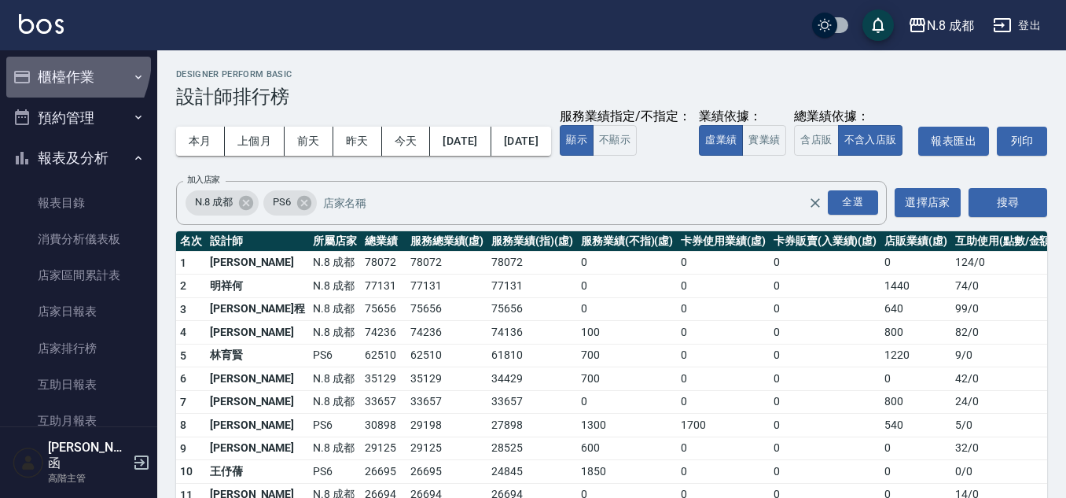
drag, startPoint x: 42, startPoint y: 57, endPoint x: 47, endPoint y: 66, distance: 9.9
click at [42, 57] on button "櫃檯作業" at bounding box center [78, 77] width 145 height 41
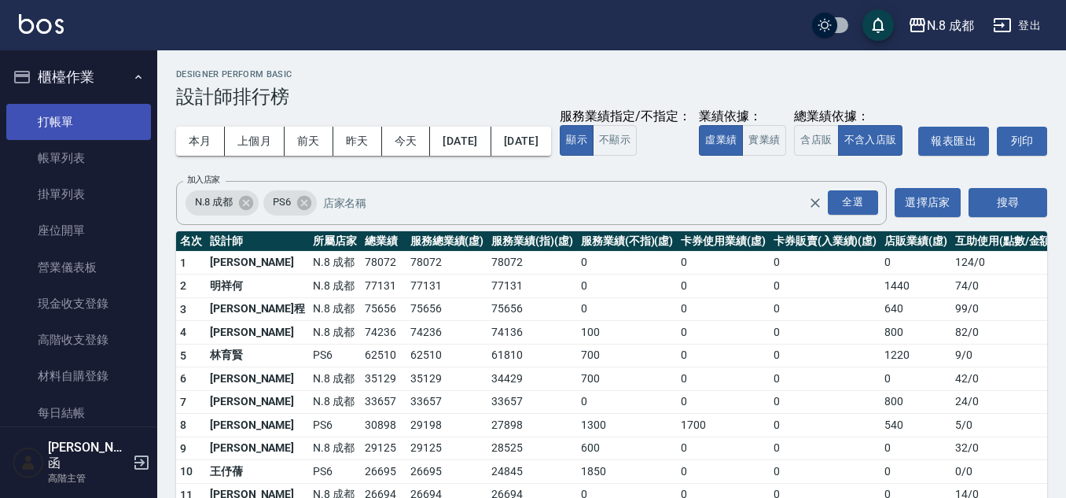
click at [84, 134] on link "打帳單" at bounding box center [78, 122] width 145 height 36
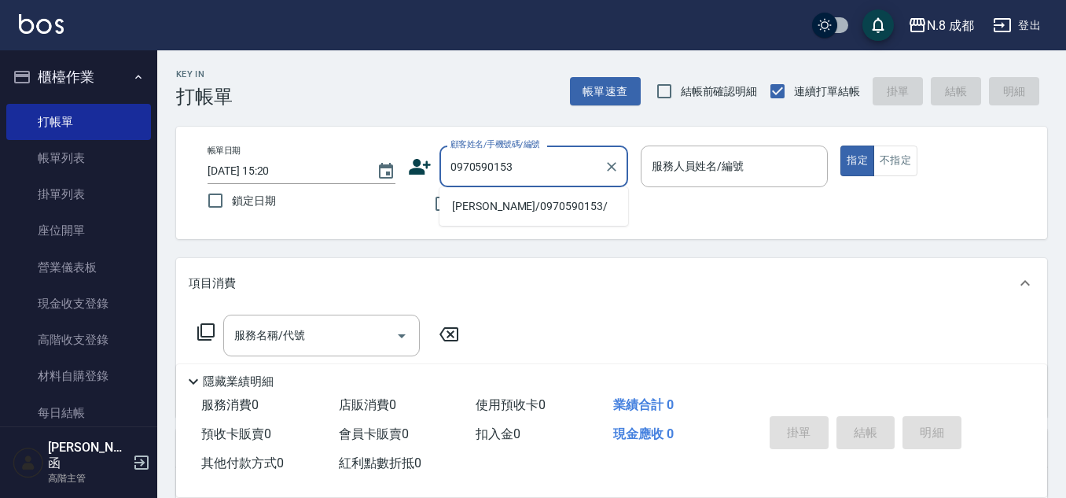
click at [513, 210] on li "[PERSON_NAME]/0970590153/" at bounding box center [534, 206] width 189 height 26
type input "[PERSON_NAME]/0970590153/"
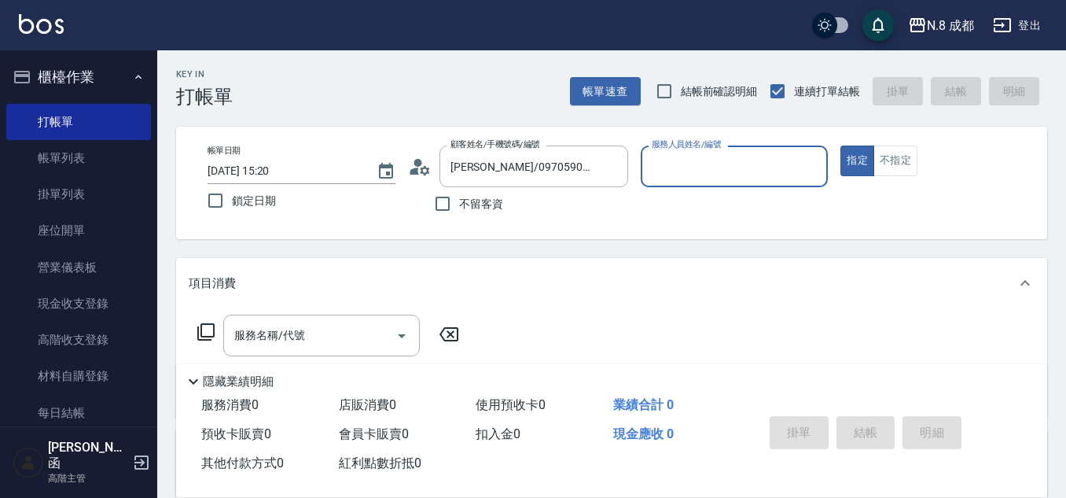
type input "[PERSON_NAME]-12"
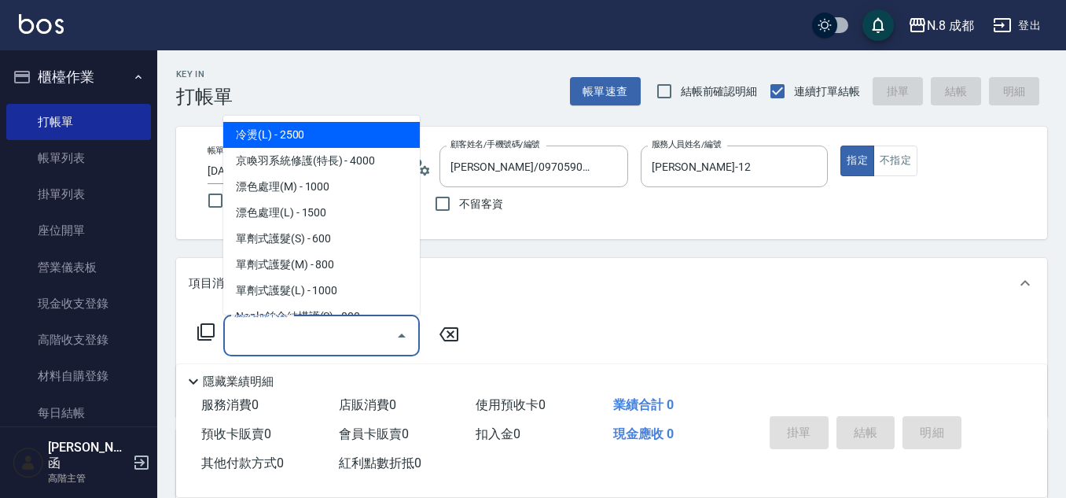
click at [294, 333] on input "服務名稱/代號" at bounding box center [309, 336] width 159 height 28
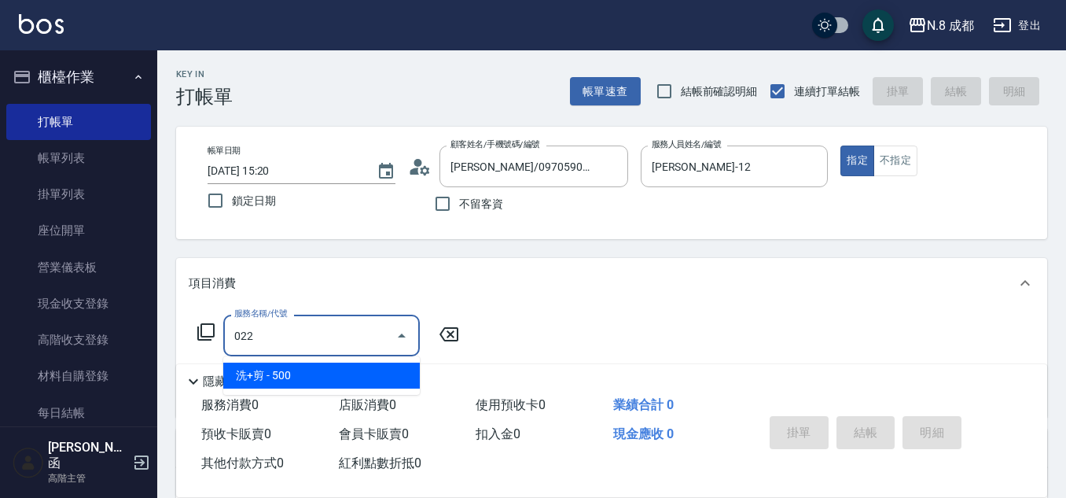
click at [309, 370] on span "洗+剪 - 500" at bounding box center [321, 375] width 197 height 26
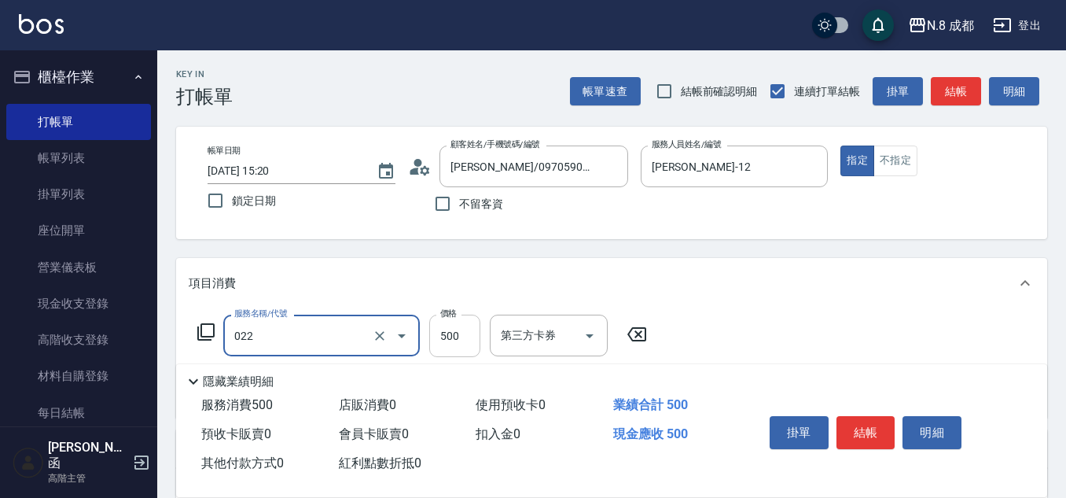
type input "洗+剪(022)"
click at [440, 346] on input "500" at bounding box center [454, 336] width 51 height 42
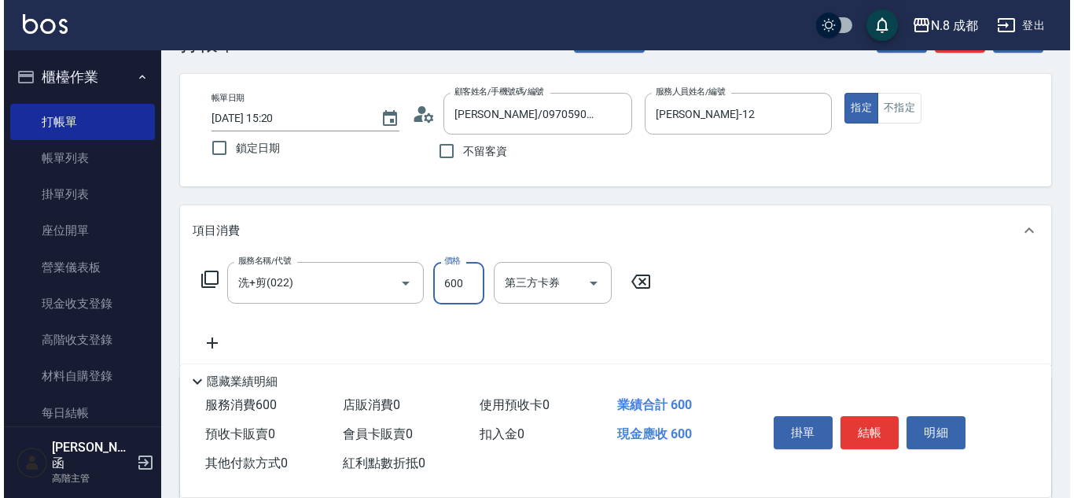
scroll to position [79, 0]
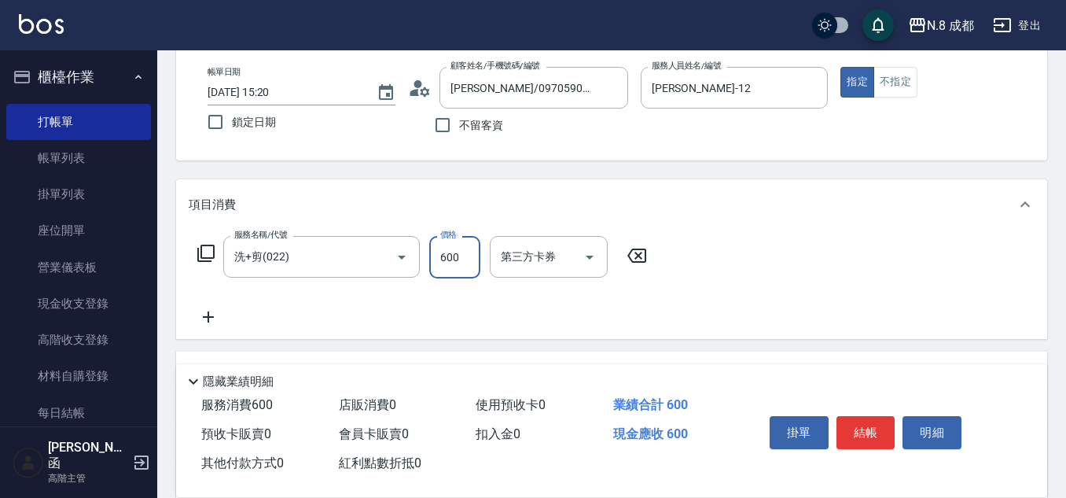
type input "600"
click at [203, 324] on icon at bounding box center [208, 316] width 39 height 19
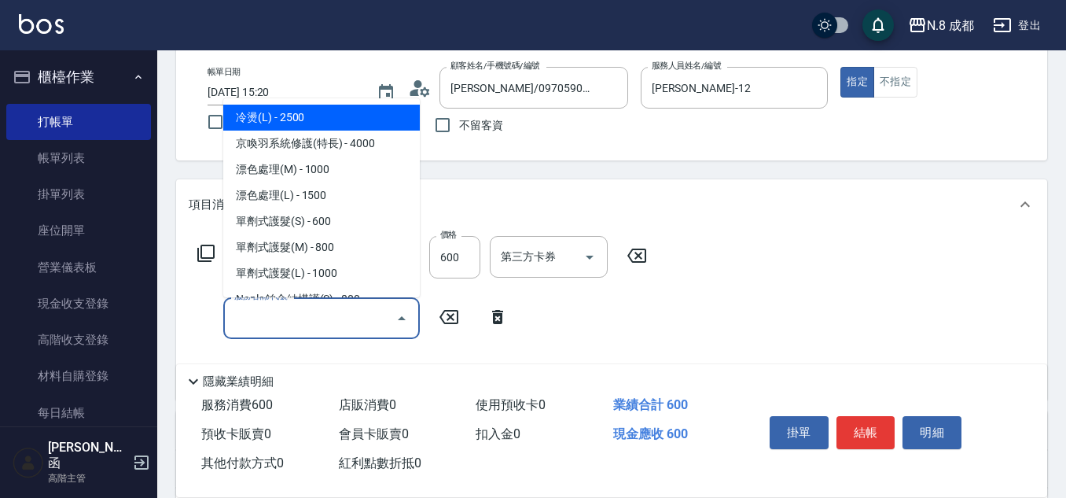
click at [242, 326] on input "服務名稱/代號" at bounding box center [309, 318] width 159 height 28
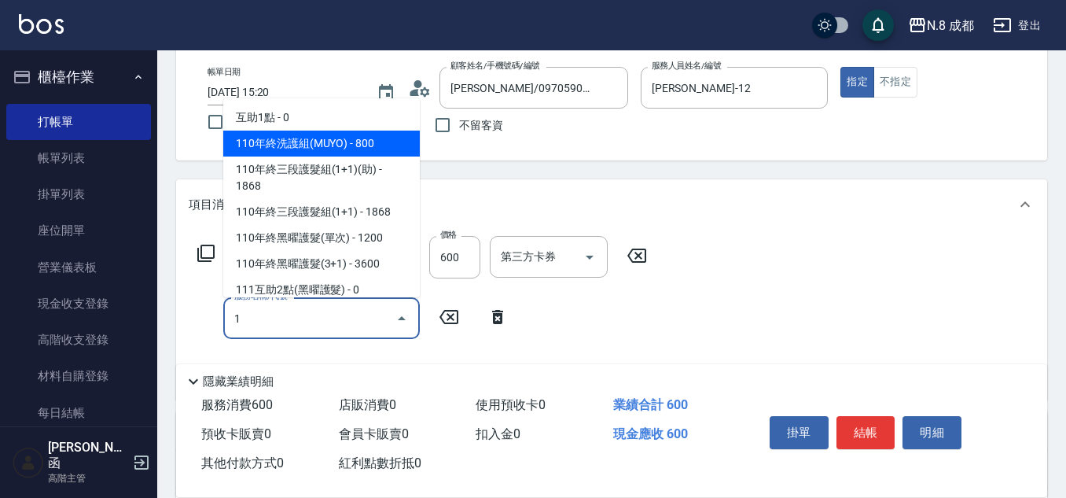
click at [321, 120] on span "互助1點 - 0" at bounding box center [321, 118] width 197 height 26
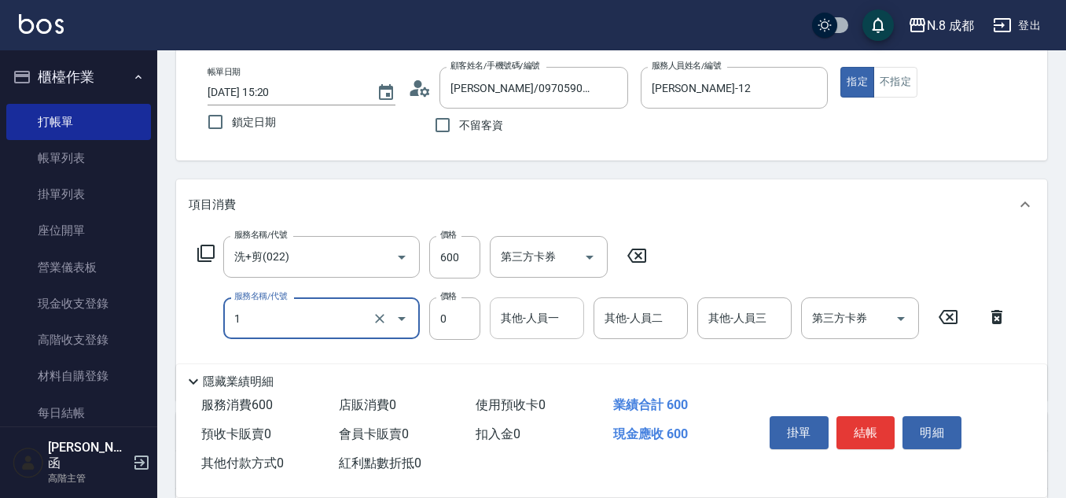
type input "互助1點(1)"
click at [523, 324] on input "其他-人員一" at bounding box center [537, 318] width 80 height 28
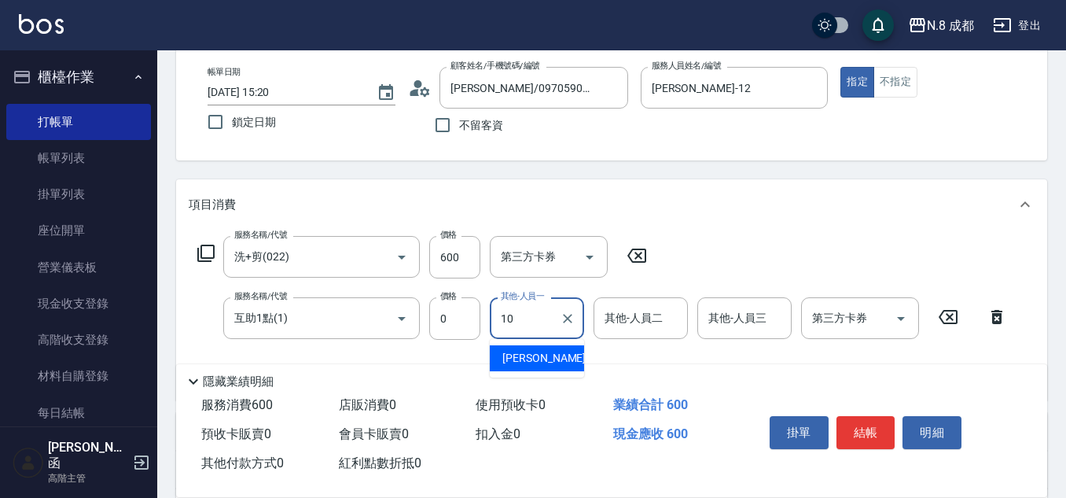
click at [554, 362] on div "[PERSON_NAME]-10" at bounding box center [537, 358] width 94 height 26
type input "[PERSON_NAME]-10"
click at [868, 422] on button "結帳" at bounding box center [866, 432] width 59 height 33
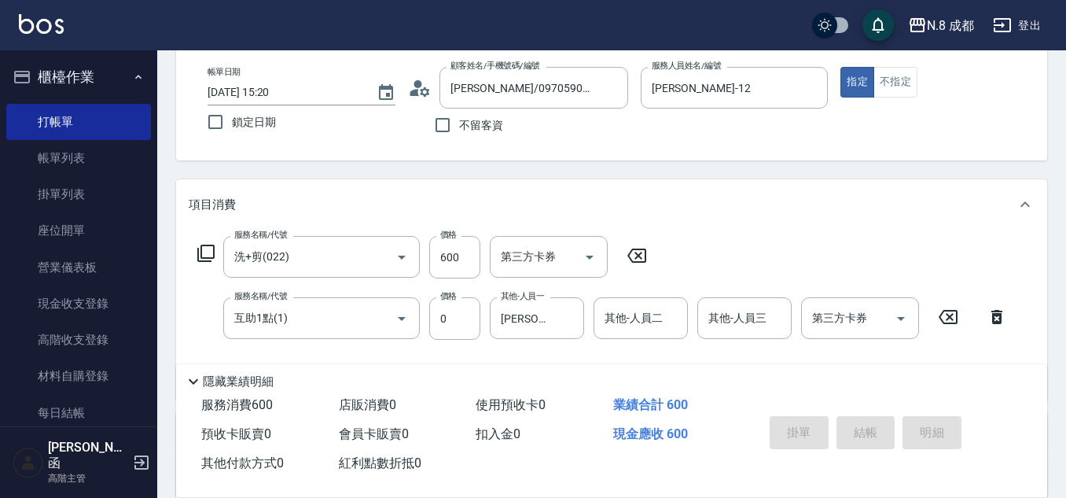
type input "[DATE] 15:21"
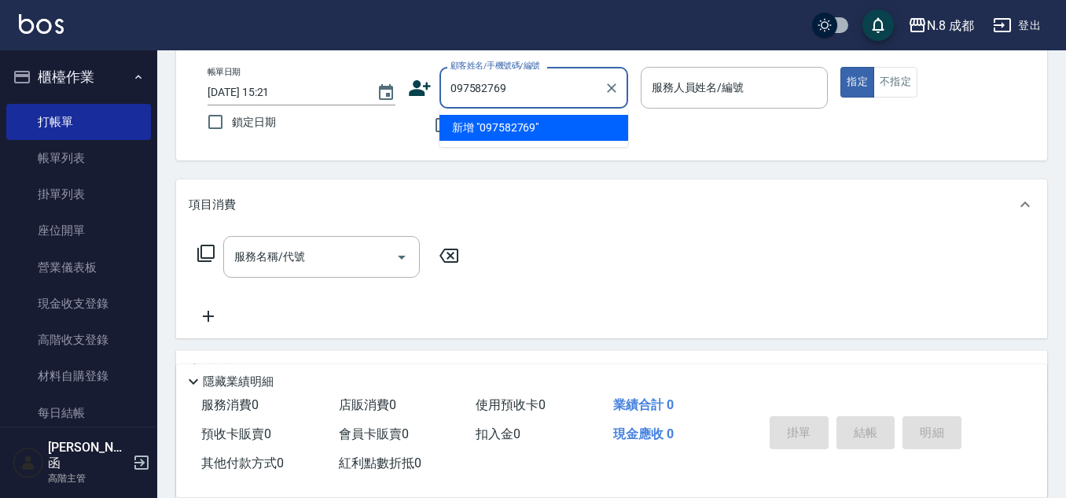
type input "0975827697"
drag, startPoint x: 571, startPoint y: 95, endPoint x: 254, endPoint y: 118, distance: 317.7
click at [254, 118] on div "帳單日期 [DATE] 15:21 鎖定日期 顧客姓名/手機號碼/編號 0975827697 顧客姓名/手機號碼/編號 不留客資 服務人員姓名/編號 服務人員…" at bounding box center [611, 104] width 833 height 75
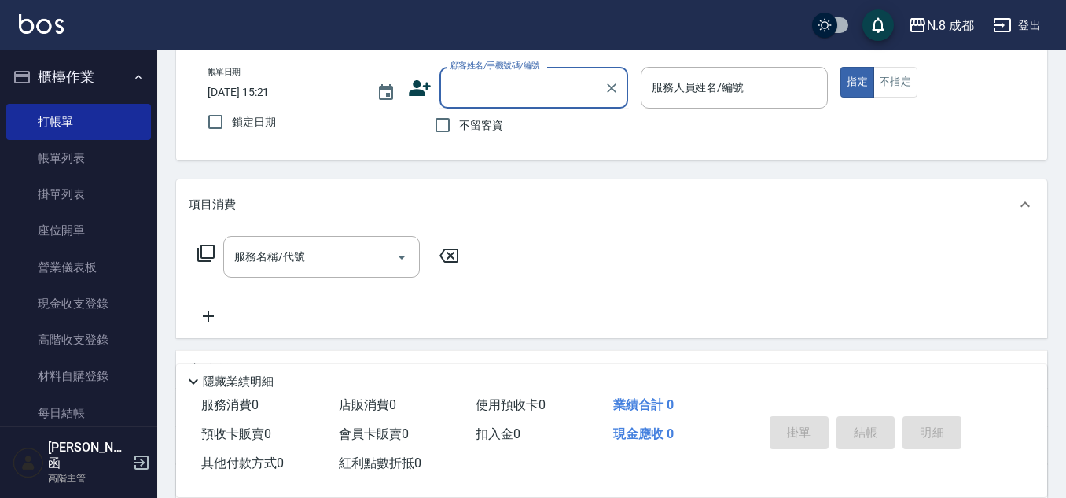
click at [427, 87] on icon at bounding box center [420, 88] width 22 height 16
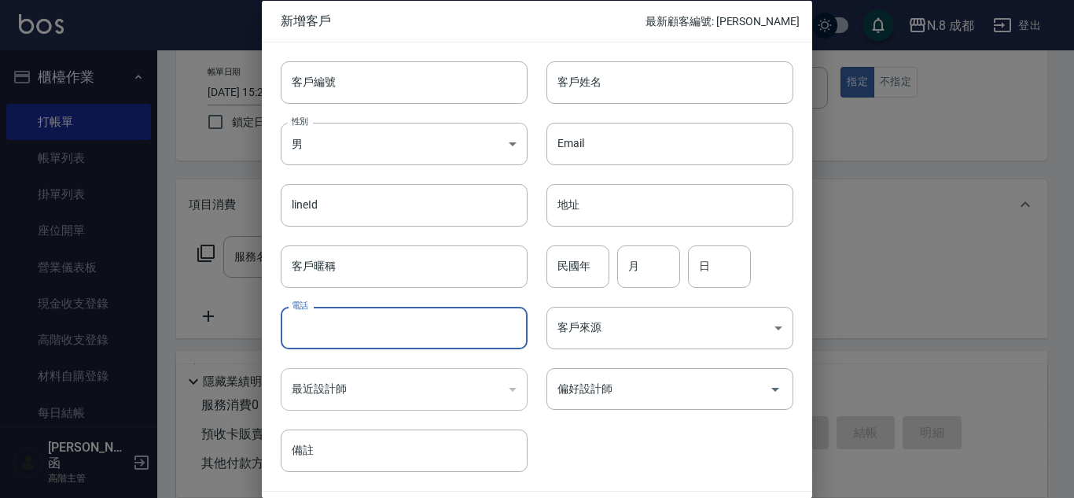
click at [366, 318] on input "電話" at bounding box center [404, 328] width 247 height 42
paste input "0975827697"
type input "0975827697"
click at [636, 75] on input "客戶姓名" at bounding box center [669, 82] width 247 height 42
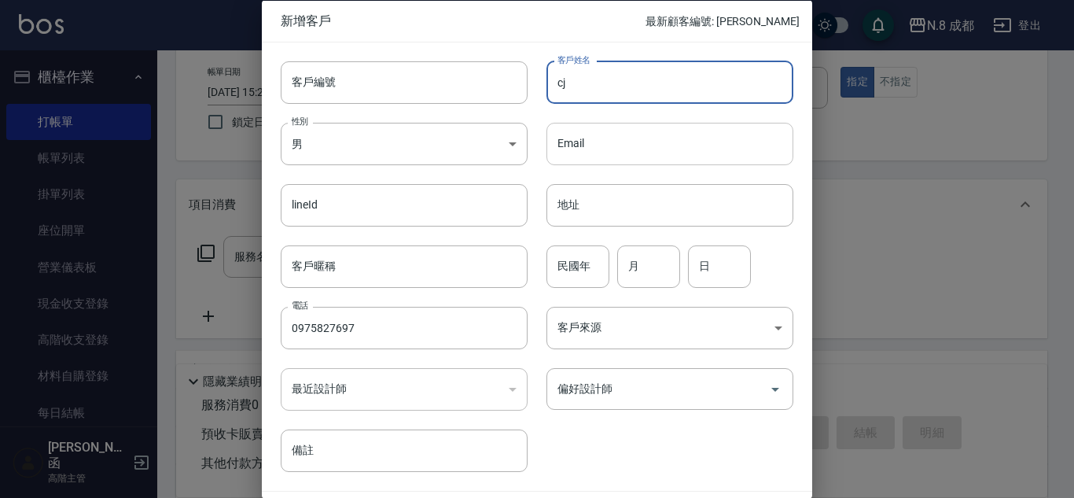
type input "c"
type input "[PERSON_NAME]"
click at [589, 252] on input "民國年" at bounding box center [577, 266] width 63 height 42
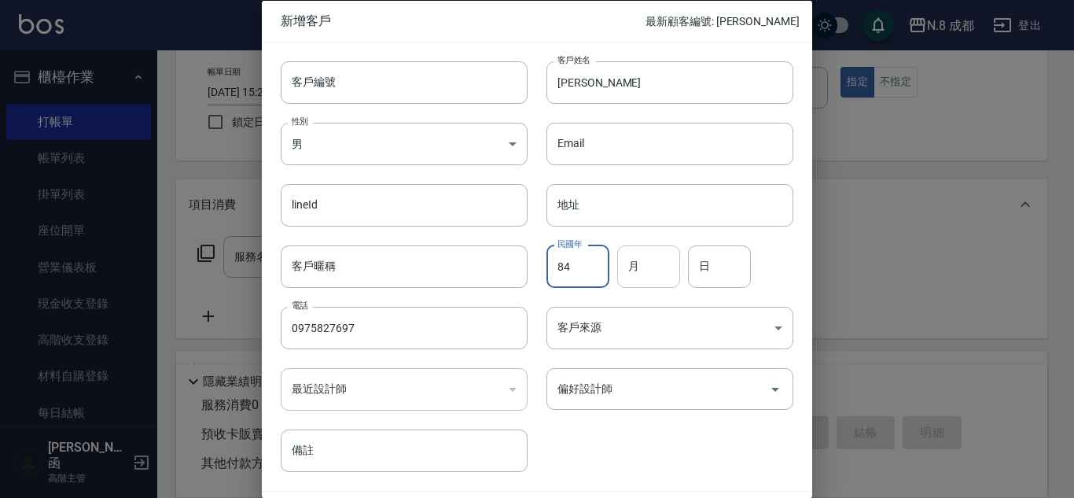
type input "84"
click at [650, 269] on input "月" at bounding box center [648, 266] width 63 height 42
type input "11"
click at [722, 282] on input "日" at bounding box center [719, 266] width 63 height 42
type input "12"
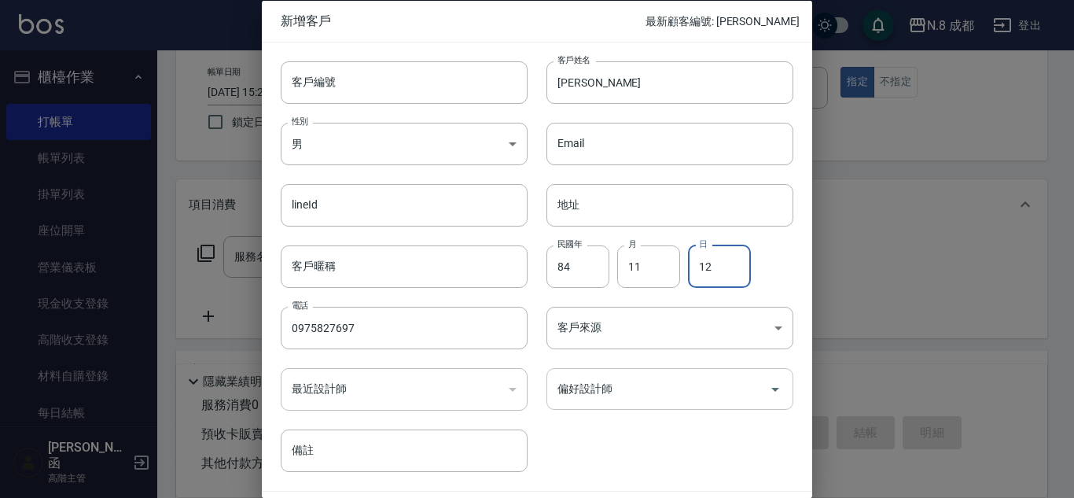
click at [672, 399] on input "偏好設計師" at bounding box center [658, 389] width 209 height 28
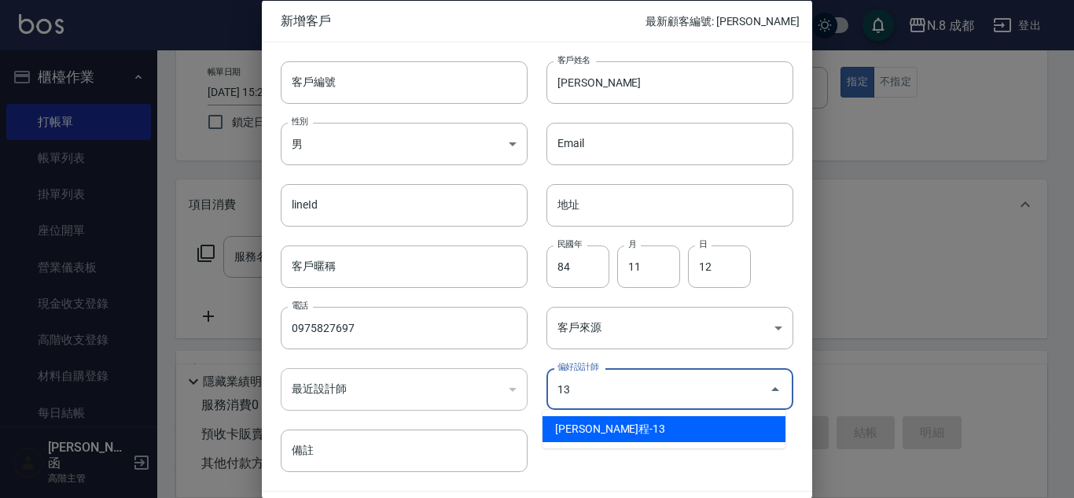
click at [655, 426] on li "[PERSON_NAME]程-13" at bounding box center [664, 429] width 243 height 26
type input "[PERSON_NAME]程"
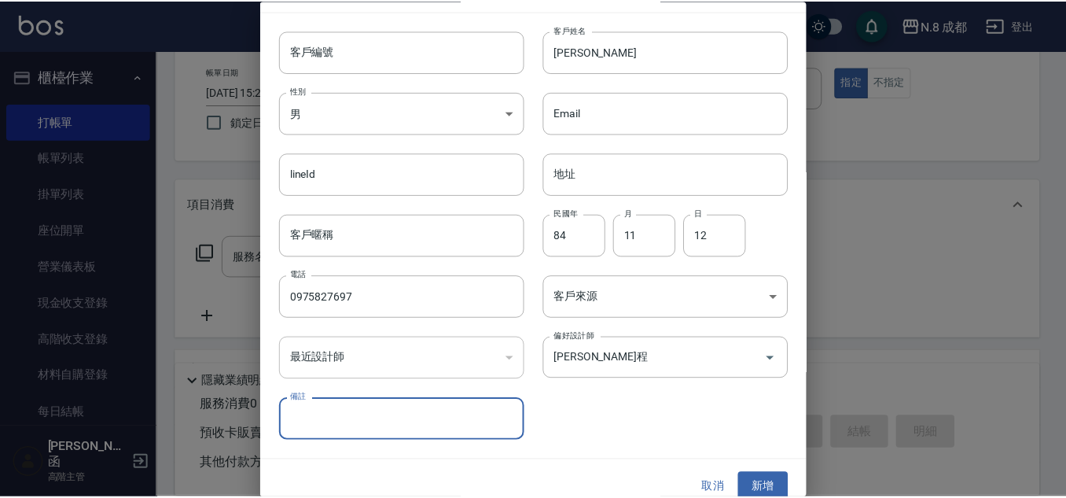
scroll to position [47, 0]
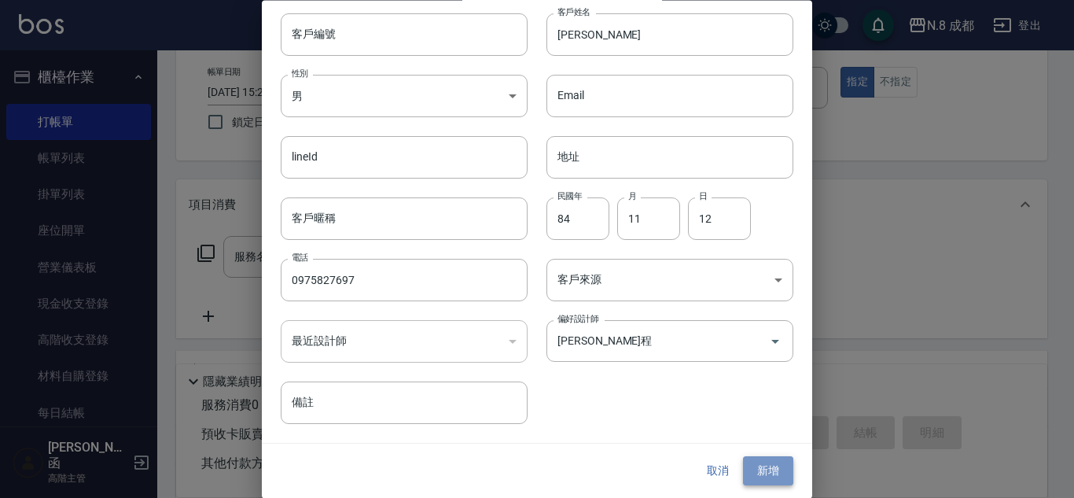
click at [754, 458] on button "新增" at bounding box center [768, 471] width 50 height 29
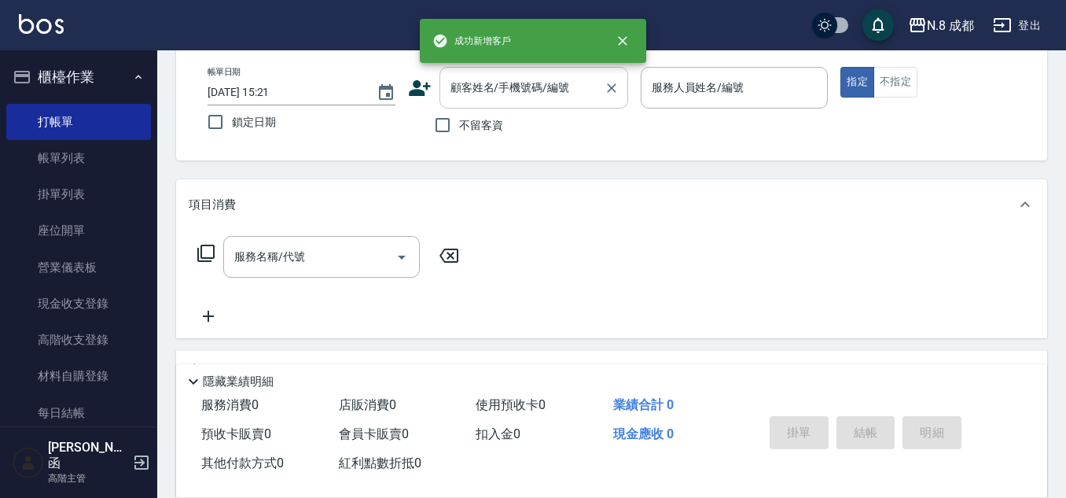
click at [502, 98] on input "顧客姓名/手機號碼/編號" at bounding box center [522, 88] width 151 height 28
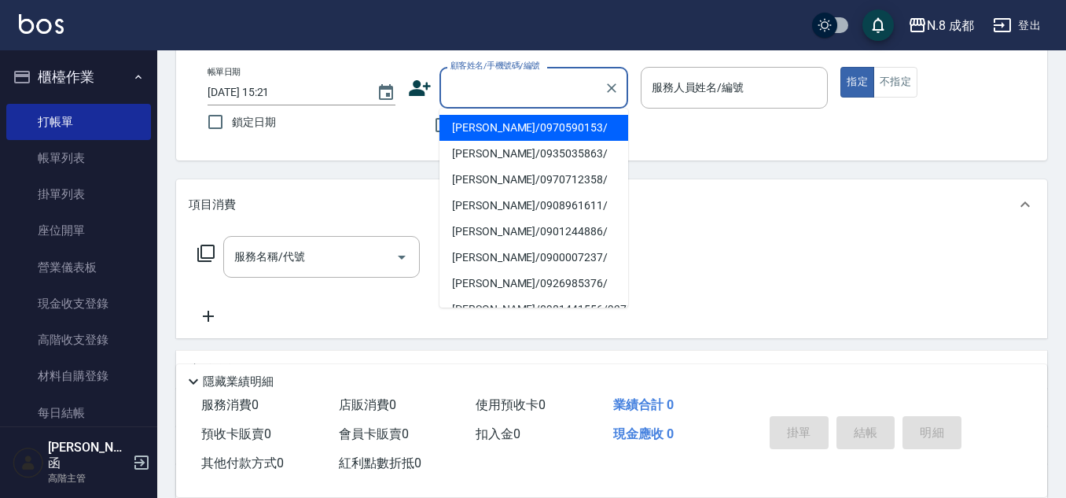
paste input "0975827697"
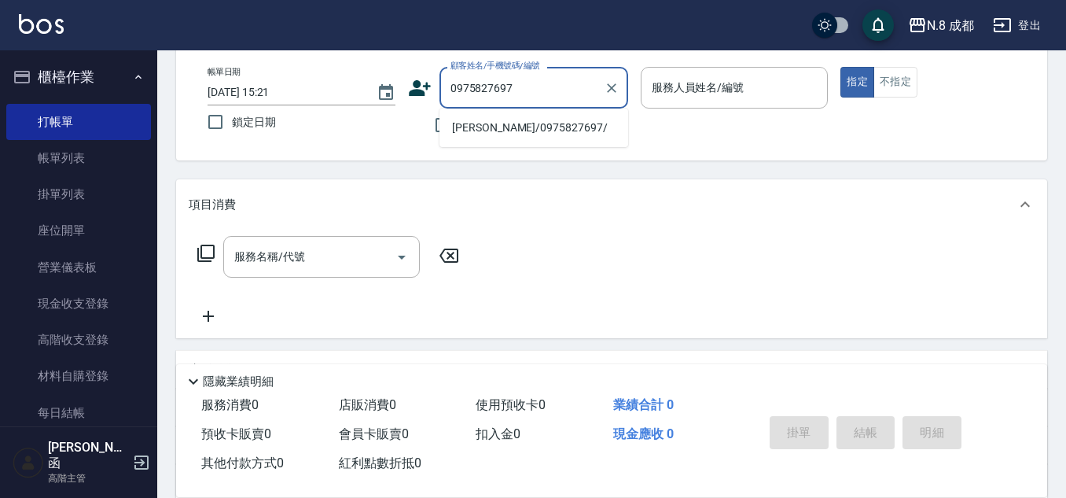
click at [491, 127] on li "[PERSON_NAME]/0975827697/" at bounding box center [534, 128] width 189 height 26
type input "[PERSON_NAME]/0975827697/"
type input "[PERSON_NAME]程-13"
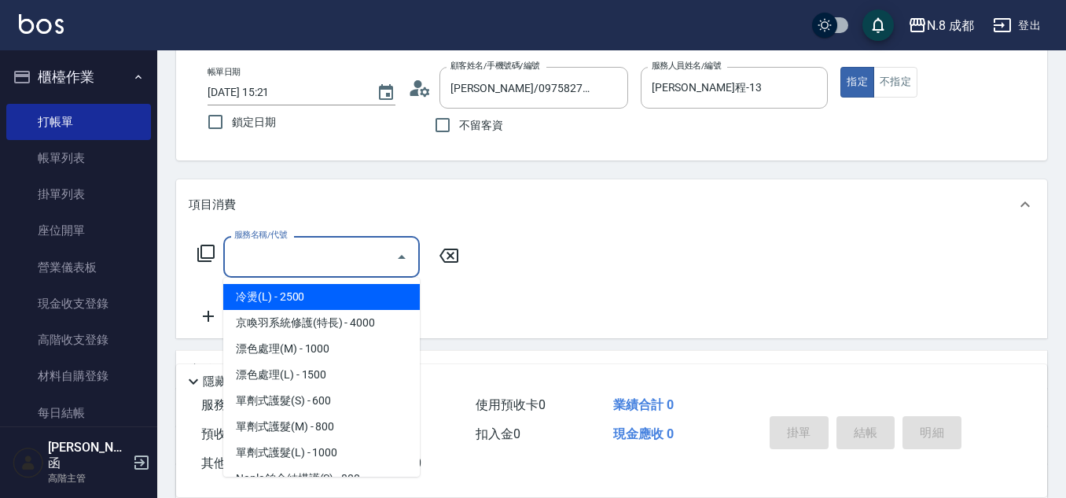
drag, startPoint x: 276, startPoint y: 252, endPoint x: 284, endPoint y: 255, distance: 8.5
click at [276, 251] on input "服務名稱/代號" at bounding box center [309, 257] width 159 height 28
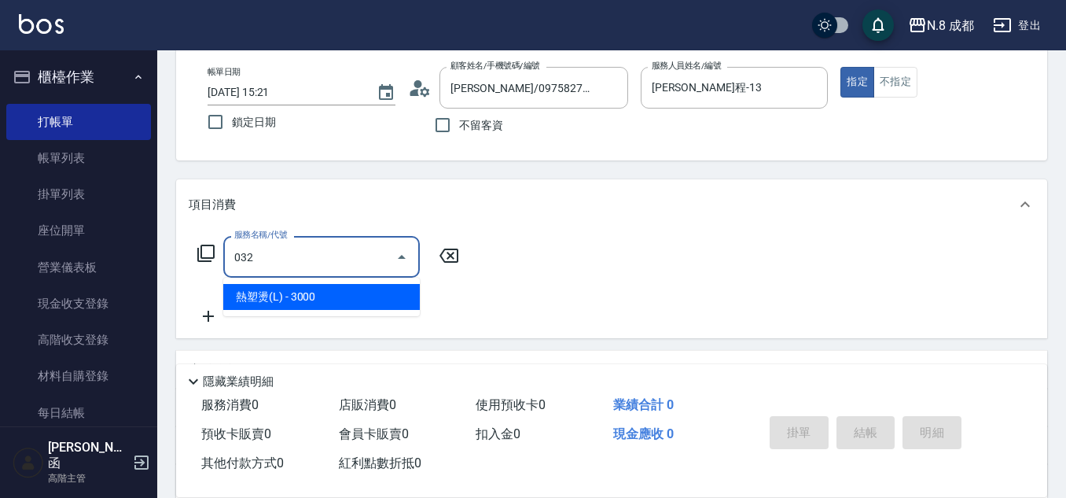
drag, startPoint x: 300, startPoint y: 295, endPoint x: 424, endPoint y: 274, distance: 125.9
click at [302, 295] on span "熱塑燙(L) - 3000" at bounding box center [321, 297] width 197 height 26
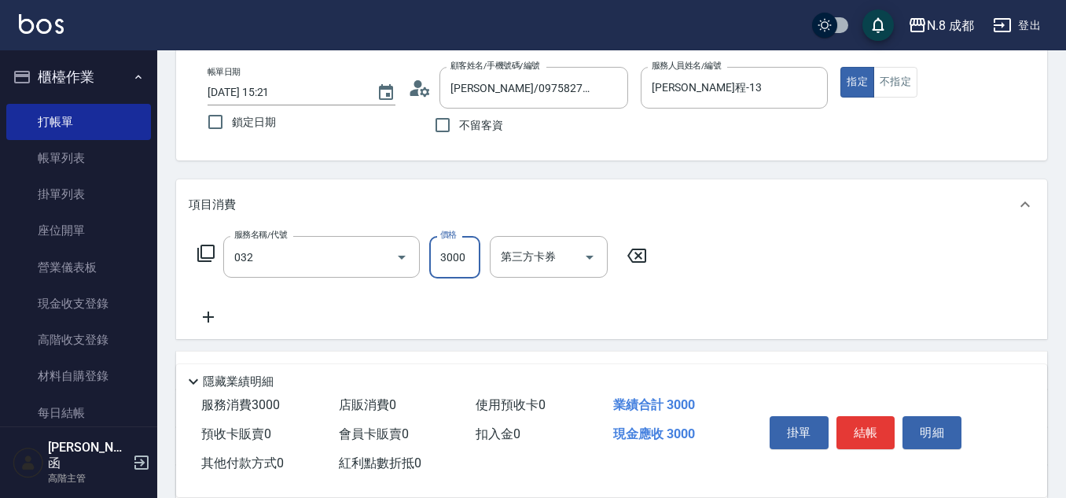
type input "熱塑燙(L)(032)"
click at [457, 253] on input "3000" at bounding box center [454, 257] width 51 height 42
type input "3500"
click at [210, 317] on icon at bounding box center [208, 316] width 11 height 11
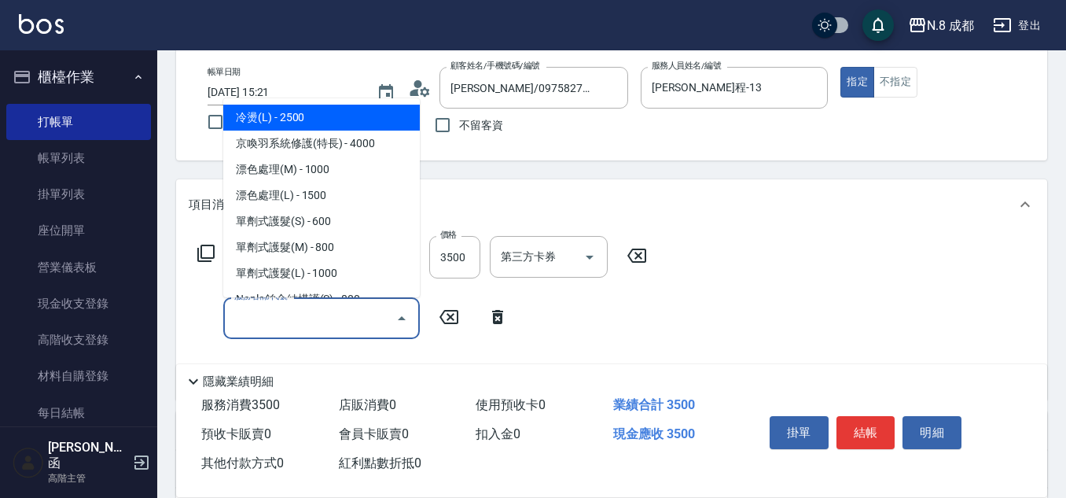
click at [257, 322] on input "服務名稱/代號" at bounding box center [309, 318] width 159 height 28
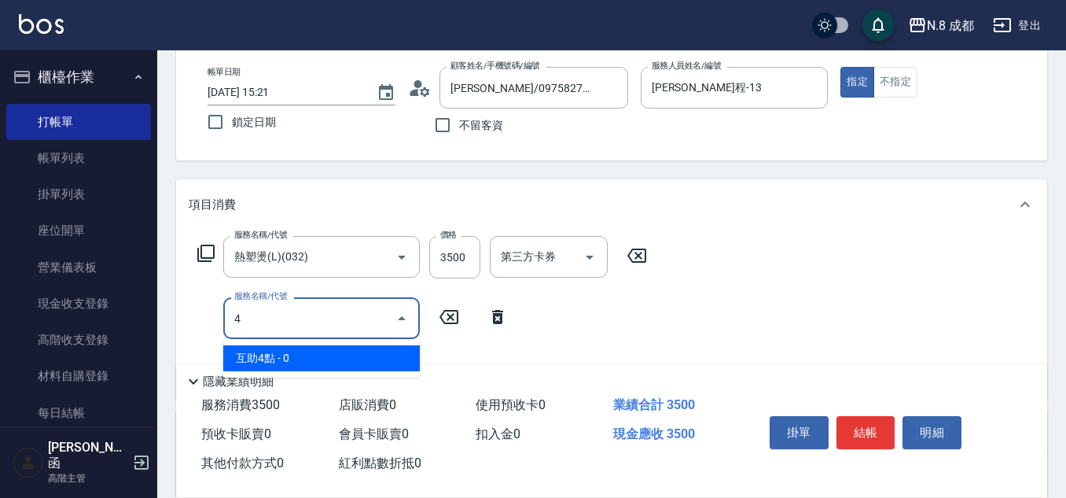
click at [282, 356] on span "互助4點 - 0" at bounding box center [321, 358] width 197 height 26
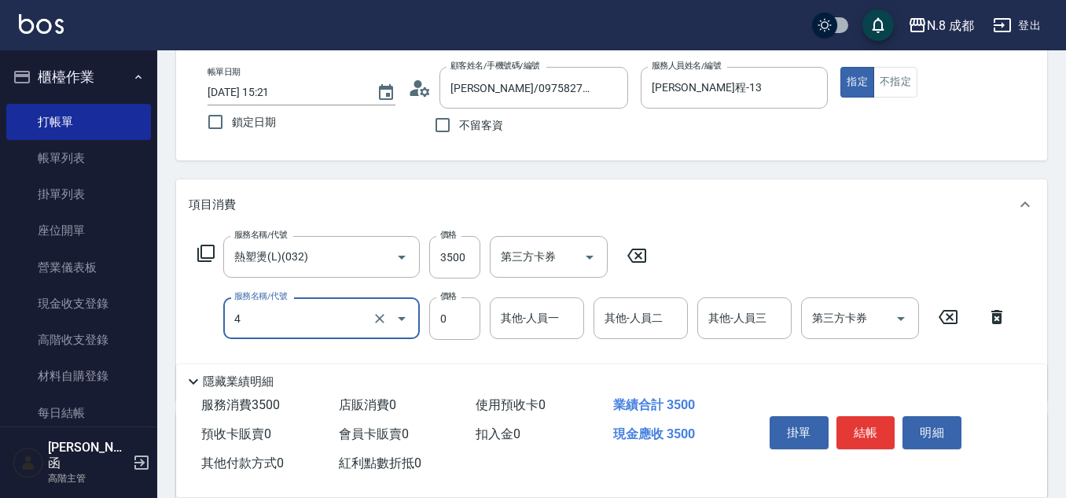
type input "互助4點(4)"
click at [547, 310] on div "其他-人員一 其他-人員一" at bounding box center [537, 318] width 94 height 42
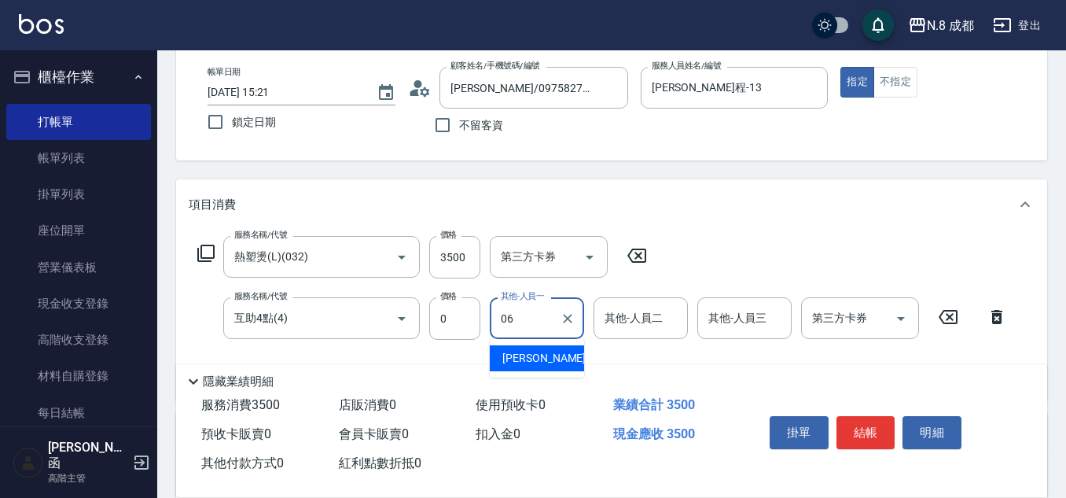
click at [547, 359] on span "[PERSON_NAME] -06" at bounding box center [551, 358] width 99 height 17
type input "[PERSON_NAME]-06"
click at [876, 432] on button "結帳" at bounding box center [866, 432] width 59 height 33
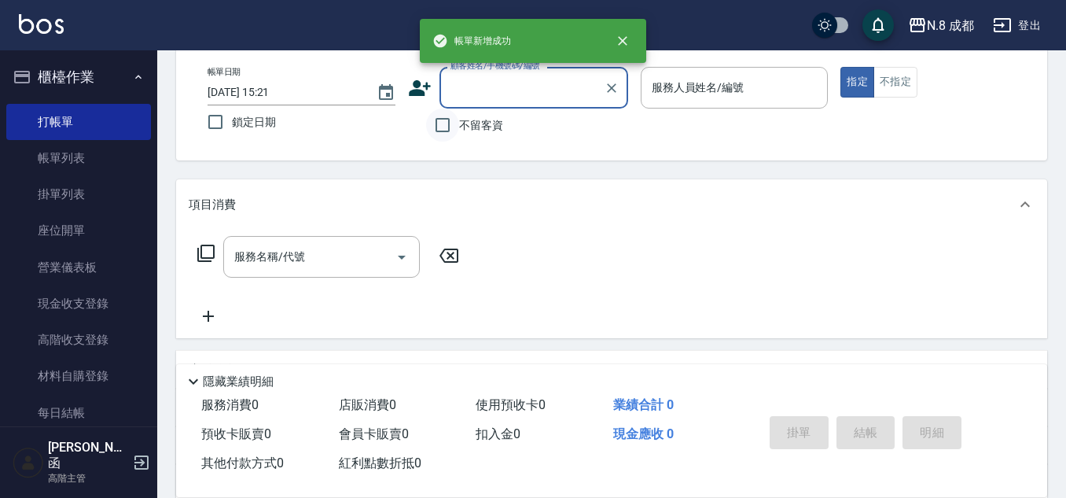
click at [458, 127] on input "不留客資" at bounding box center [442, 125] width 33 height 33
checkbox input "true"
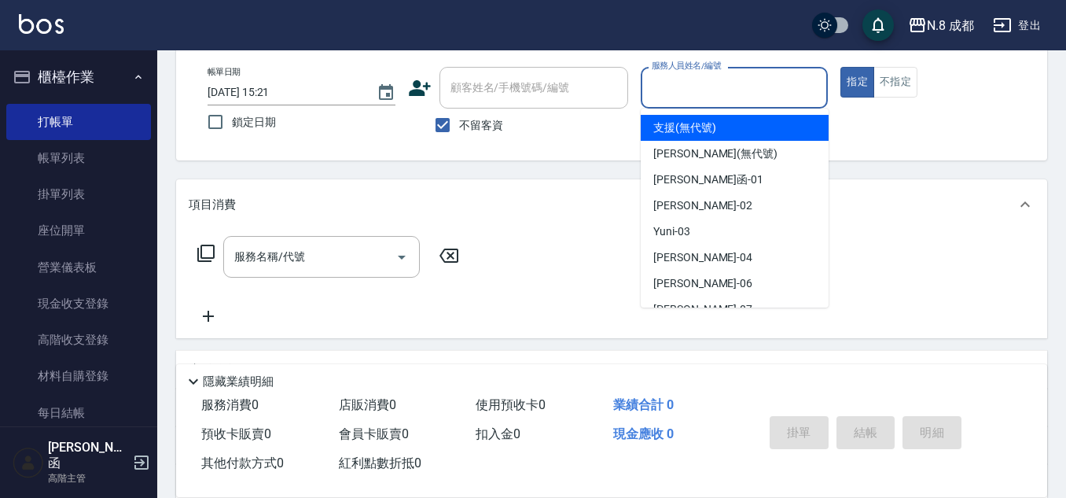
click at [699, 92] on input "服務人員姓名/編號" at bounding box center [735, 88] width 174 height 28
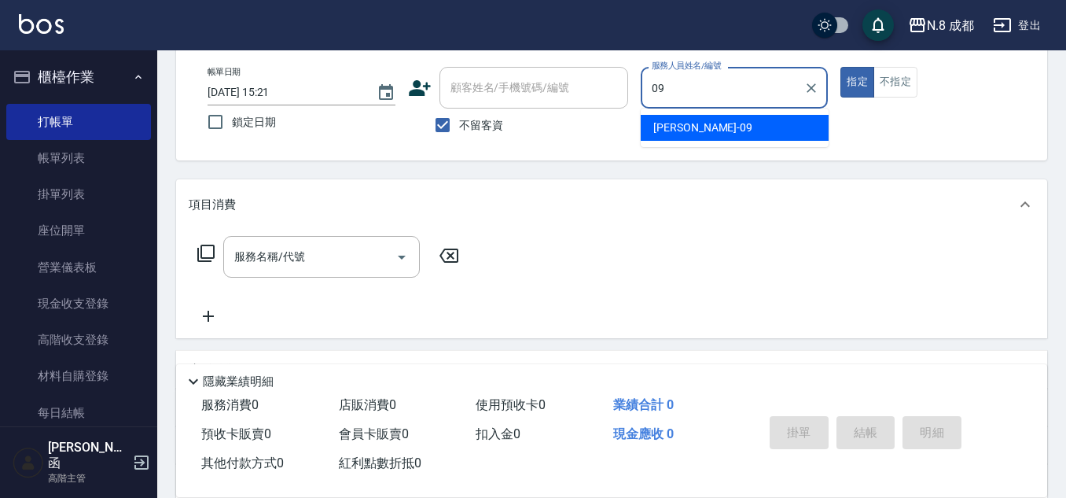
click at [705, 123] on div "[PERSON_NAME]-09" at bounding box center [735, 128] width 188 height 26
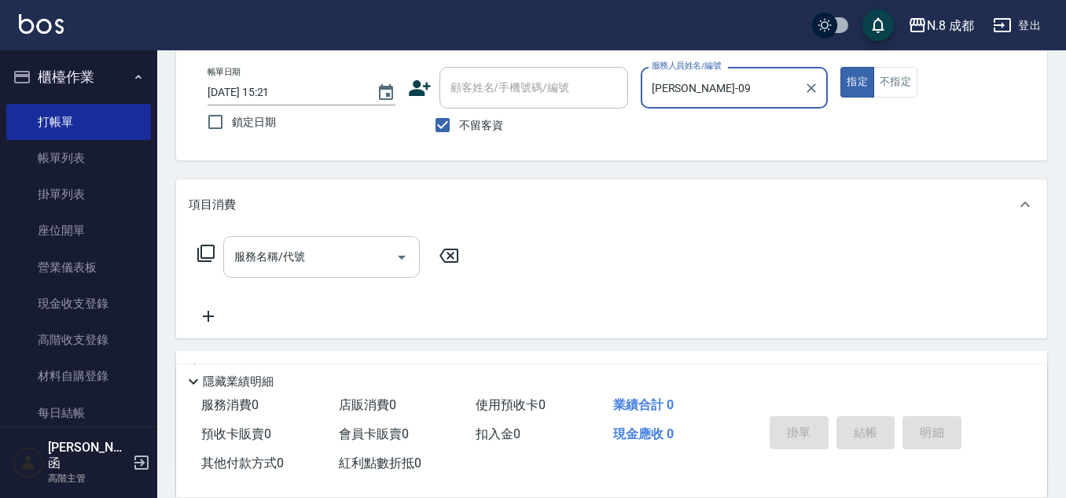
type input "[PERSON_NAME]-09"
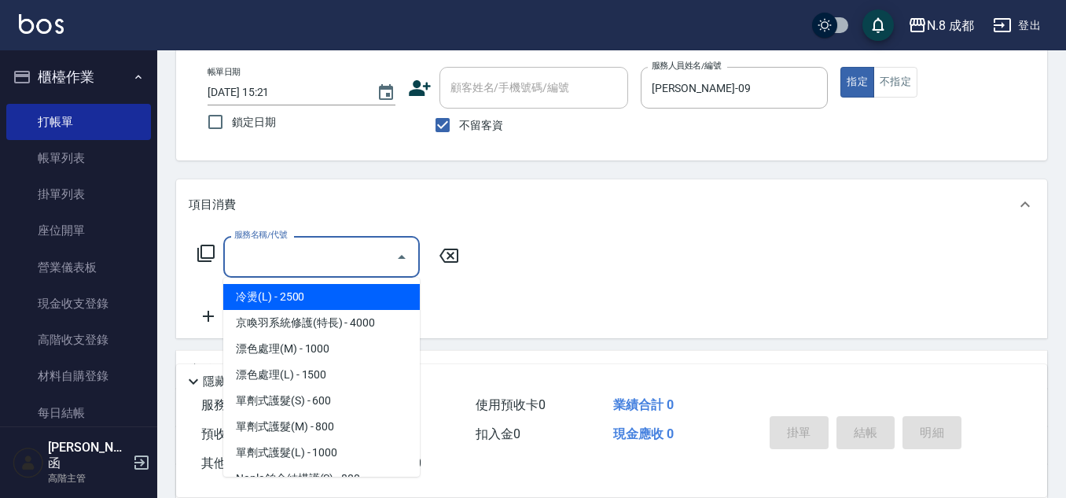
click at [321, 267] on input "服務名稱/代號" at bounding box center [309, 257] width 159 height 28
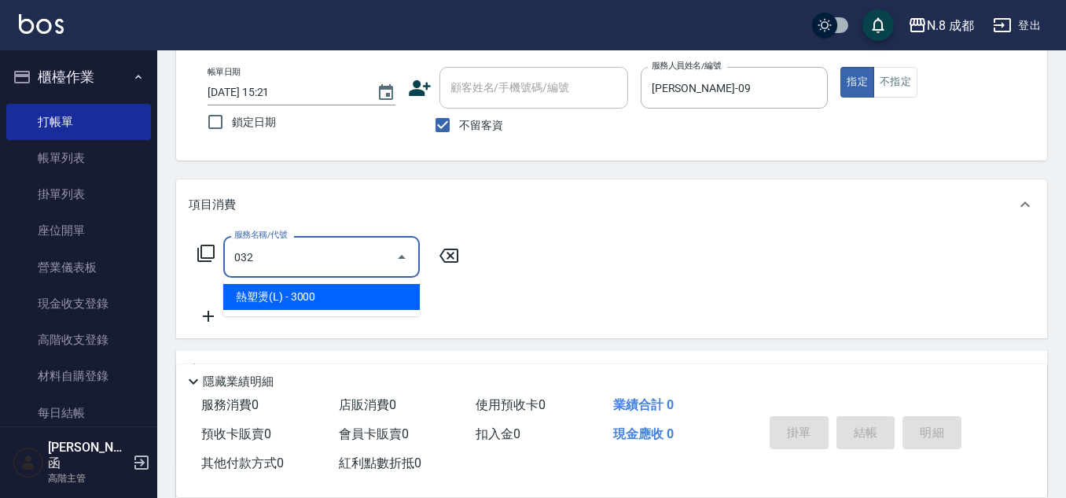
click at [330, 291] on span "熱塑燙(L) - 3000" at bounding box center [321, 297] width 197 height 26
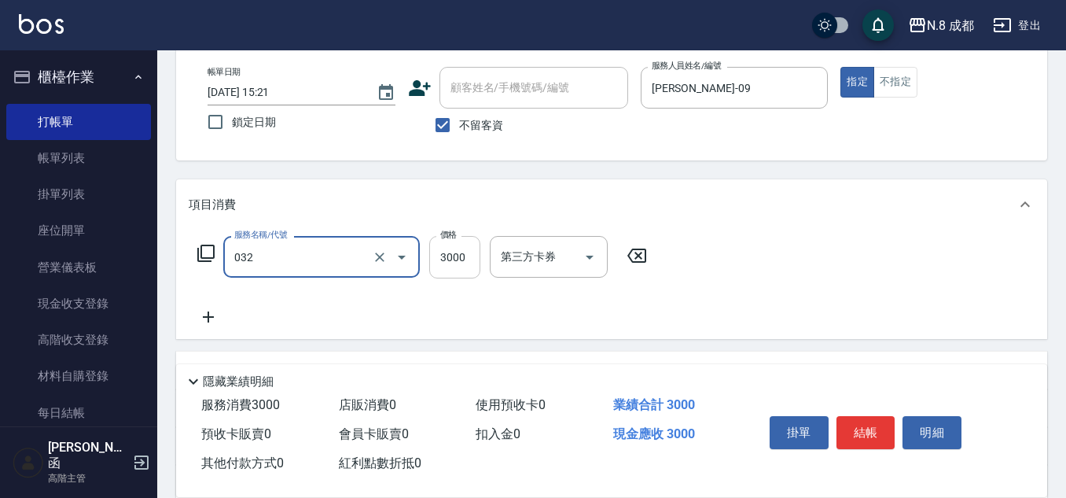
type input "熱塑燙(L)(032)"
click at [444, 262] on input "3000" at bounding box center [454, 257] width 51 height 42
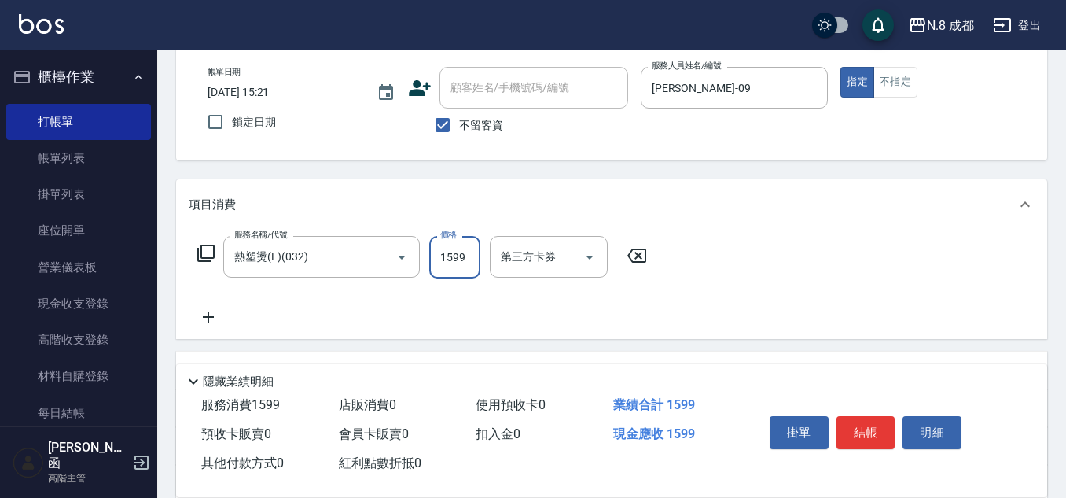
type input "1599"
click at [212, 317] on icon at bounding box center [208, 316] width 11 height 11
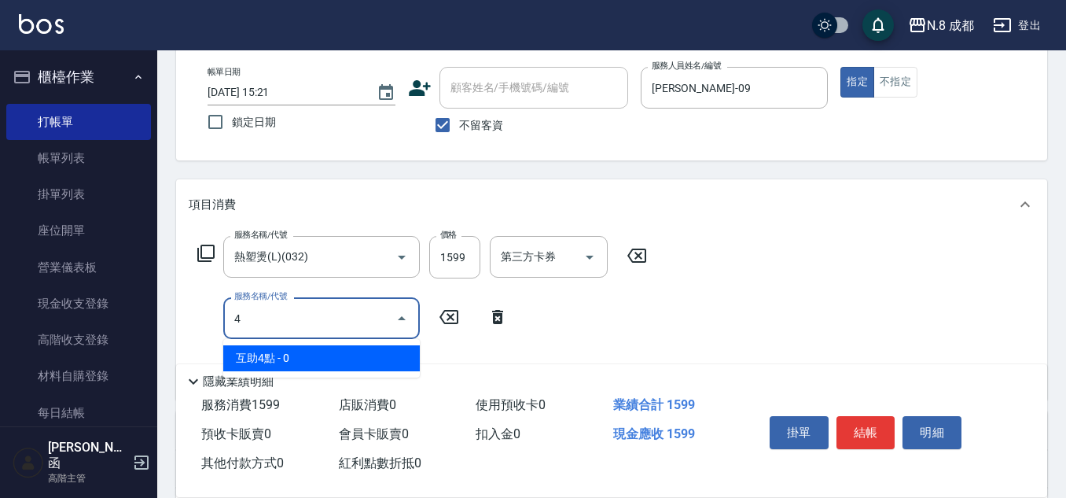
click at [303, 362] on span "互助4點 - 0" at bounding box center [321, 358] width 197 height 26
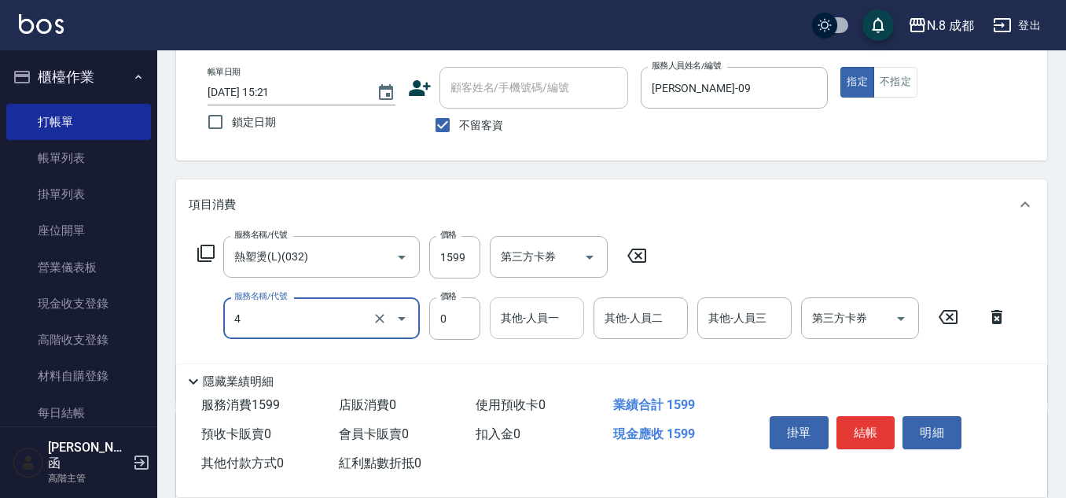
type input "互助4點(4)"
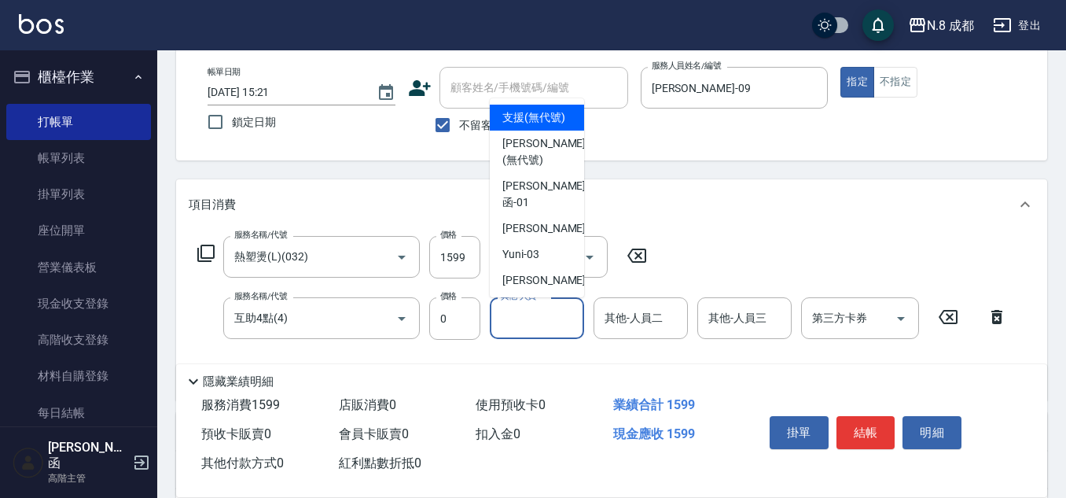
click at [556, 325] on input "其他-人員一" at bounding box center [537, 318] width 80 height 28
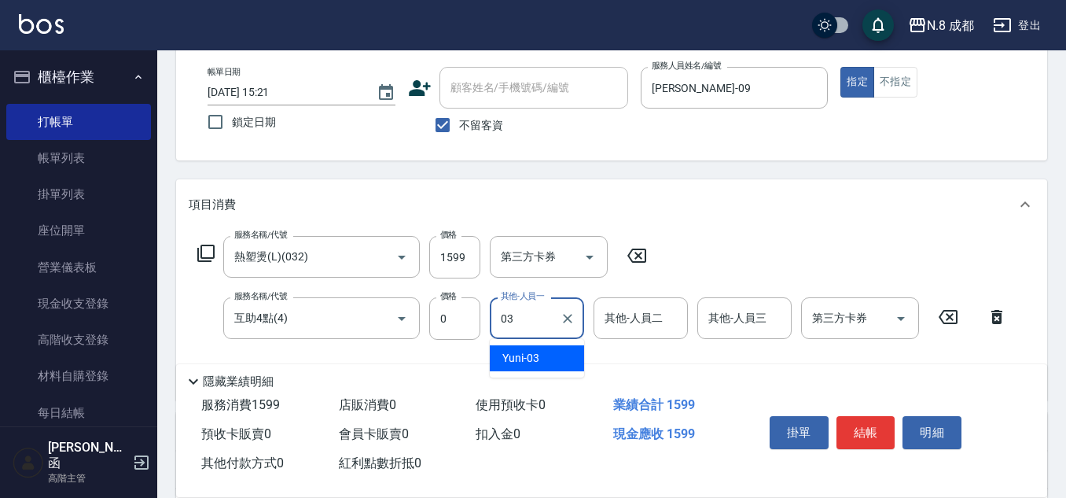
click at [557, 355] on div "Yuni -03" at bounding box center [537, 358] width 94 height 26
type input "Yuni-03"
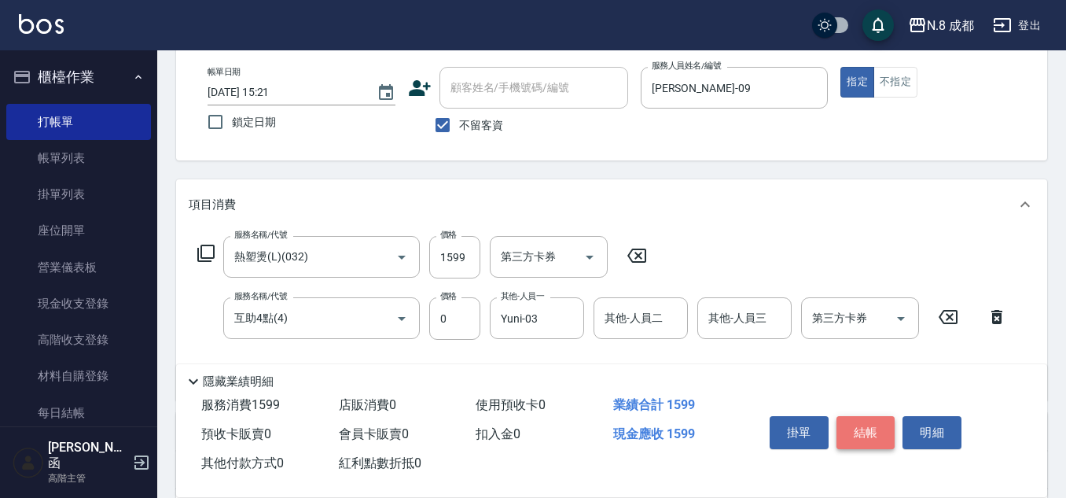
click at [864, 421] on button "結帳" at bounding box center [866, 432] width 59 height 33
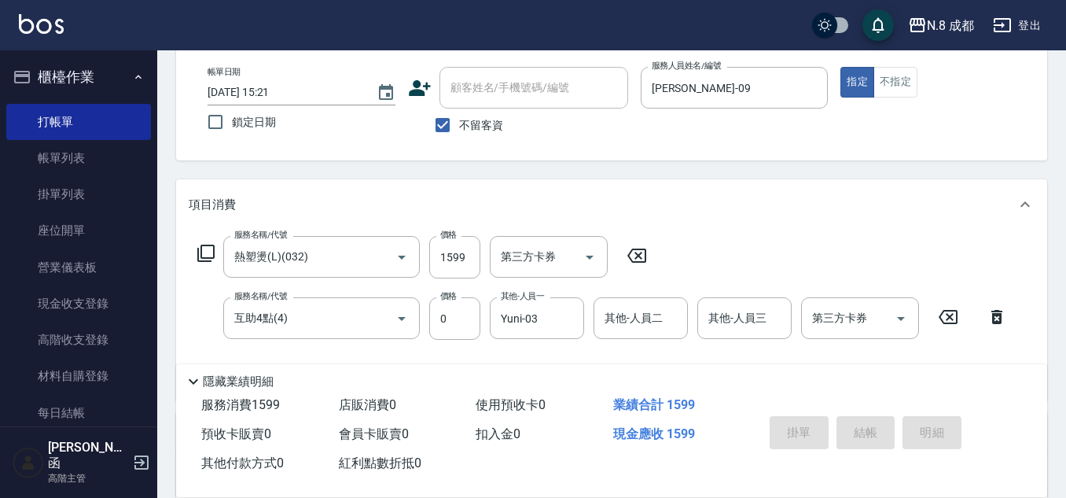
type input "[DATE] 15:22"
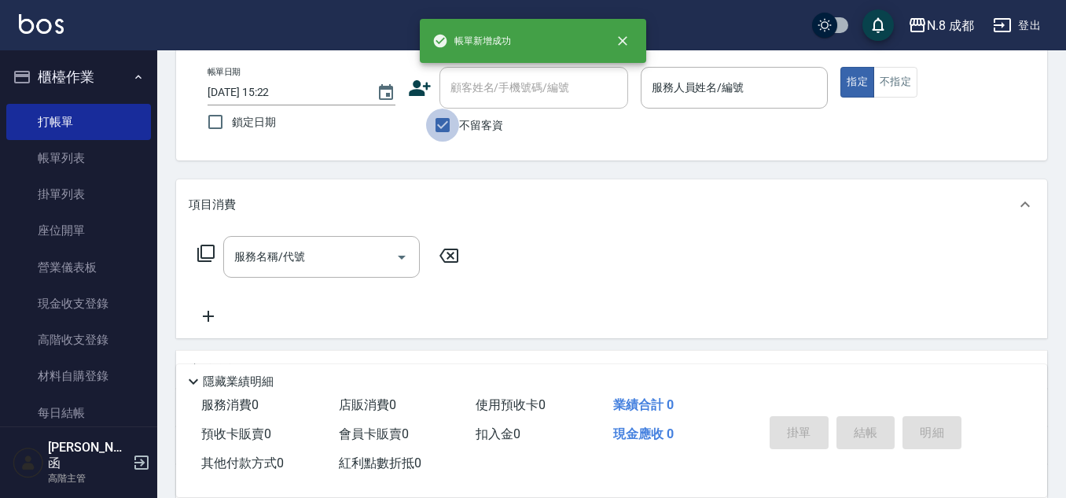
click at [447, 121] on input "不留客資" at bounding box center [442, 125] width 33 height 33
checkbox input "false"
click at [488, 96] on input "顧客姓名/手機號碼/編號" at bounding box center [534, 88] width 175 height 28
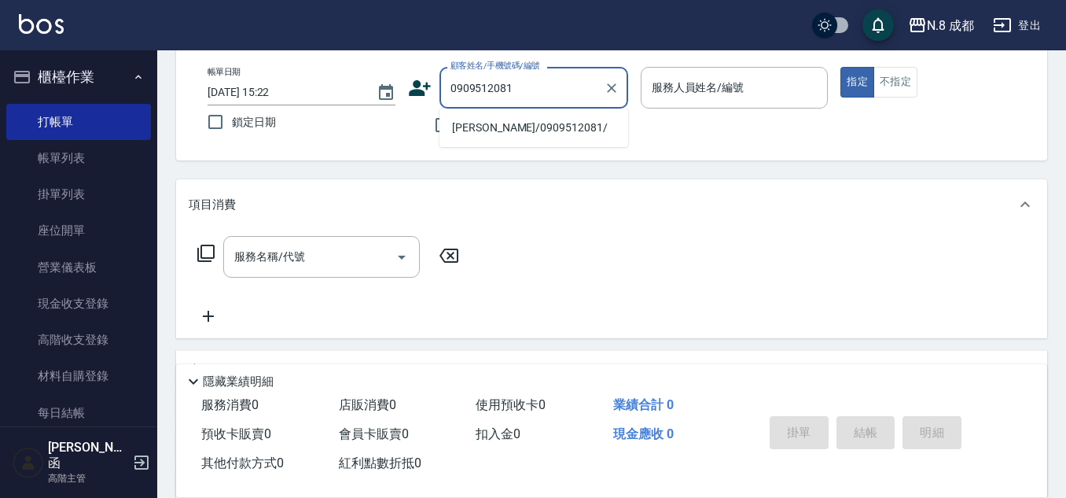
click at [492, 126] on li "[PERSON_NAME]/0909512081/" at bounding box center [534, 128] width 189 height 26
type input "[PERSON_NAME]/0909512081/"
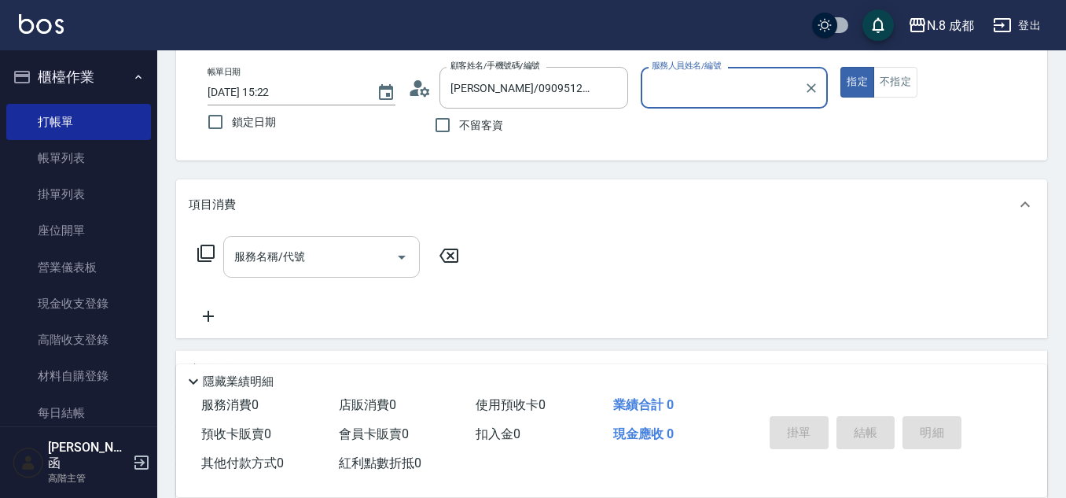
type input "[PERSON_NAME]程-13"
click at [315, 257] on input "服務名稱/代號" at bounding box center [309, 257] width 159 height 28
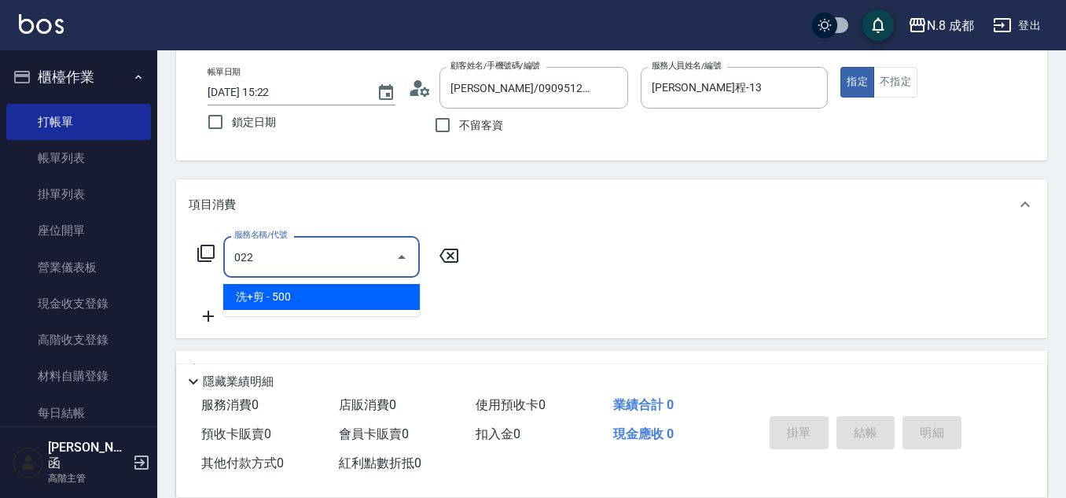
click at [326, 297] on span "洗+剪 - 500" at bounding box center [321, 297] width 197 height 26
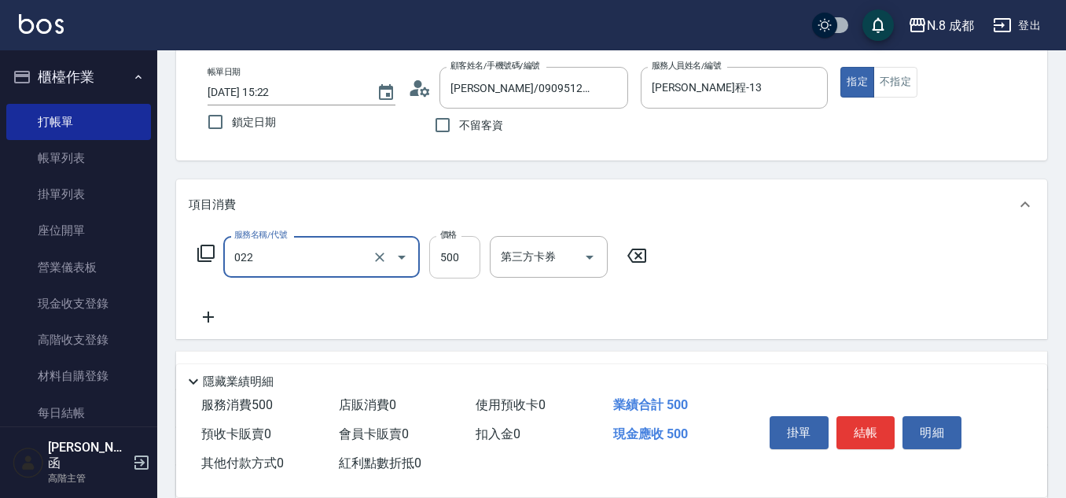
type input "洗+剪(022)"
click at [469, 258] on input "500" at bounding box center [454, 257] width 51 height 42
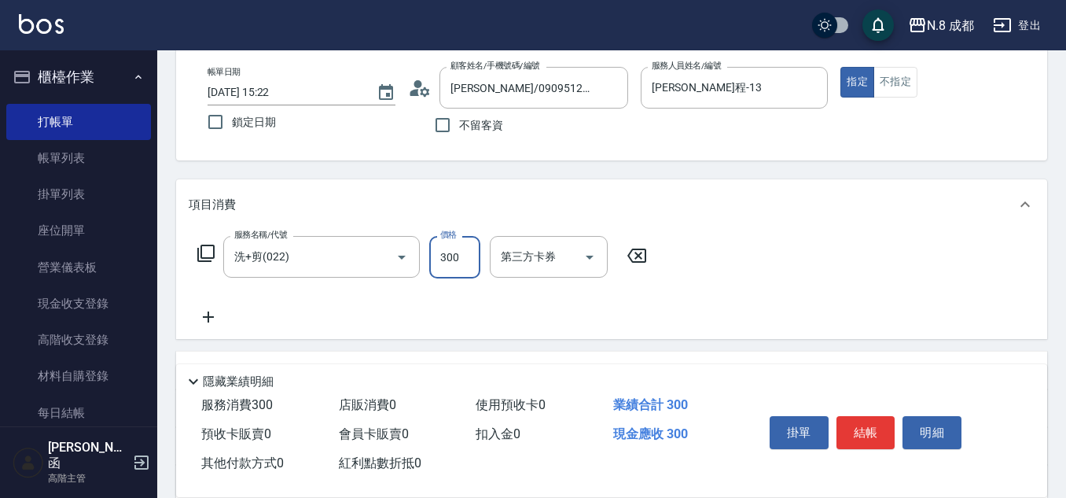
type input "300"
click at [219, 320] on icon at bounding box center [208, 316] width 39 height 19
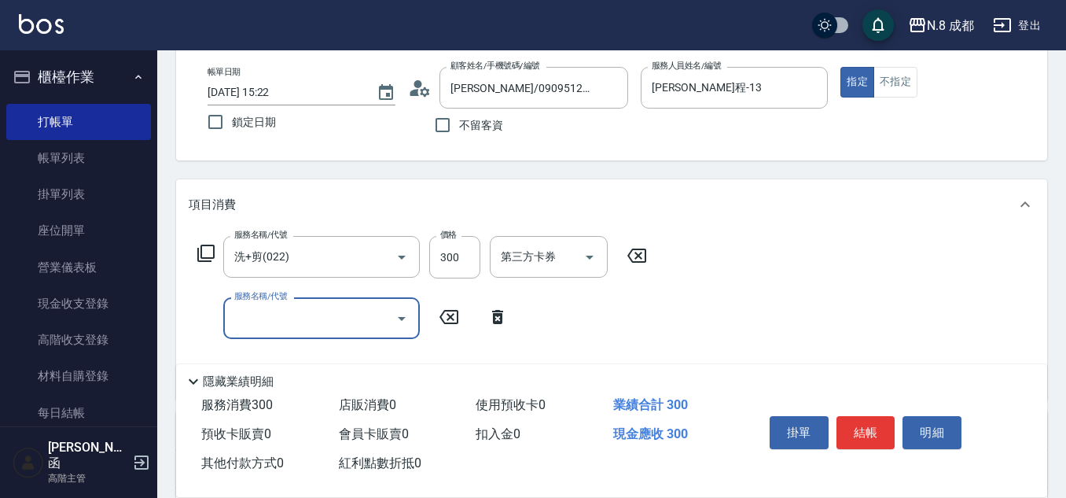
click at [282, 320] on input "服務名稱/代號" at bounding box center [309, 318] width 159 height 28
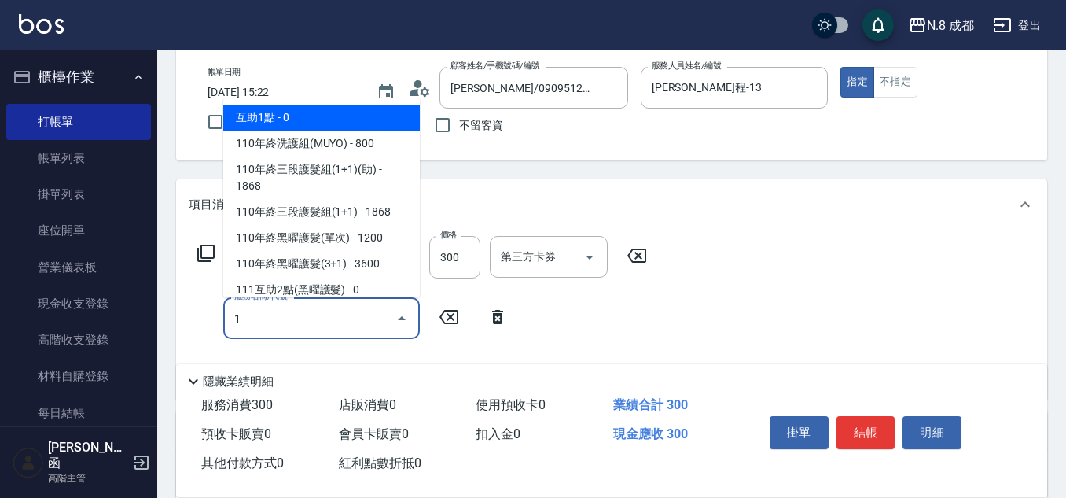
click at [348, 112] on span "互助1點 - 0" at bounding box center [321, 118] width 197 height 26
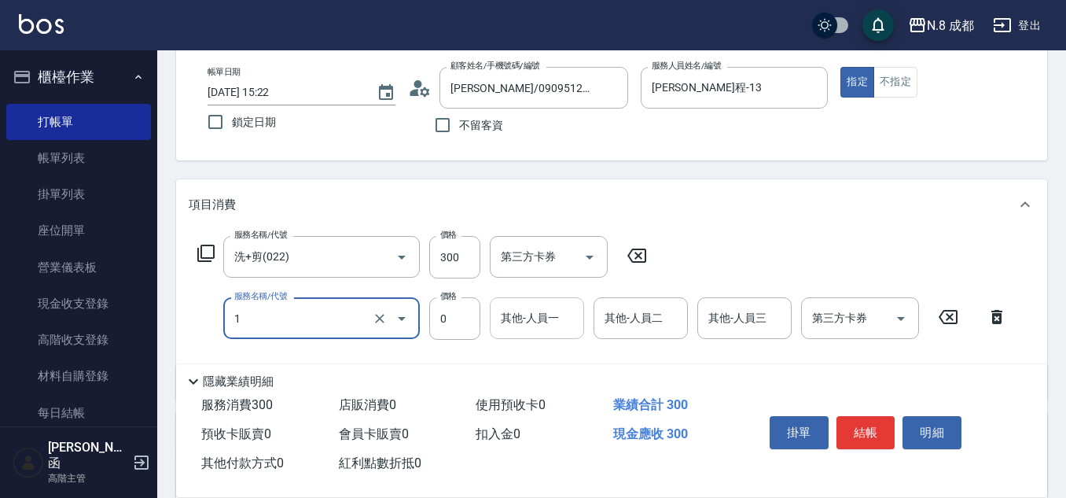
click at [571, 335] on div "其他-人員一" at bounding box center [537, 318] width 94 height 42
type input "互助1點(1)"
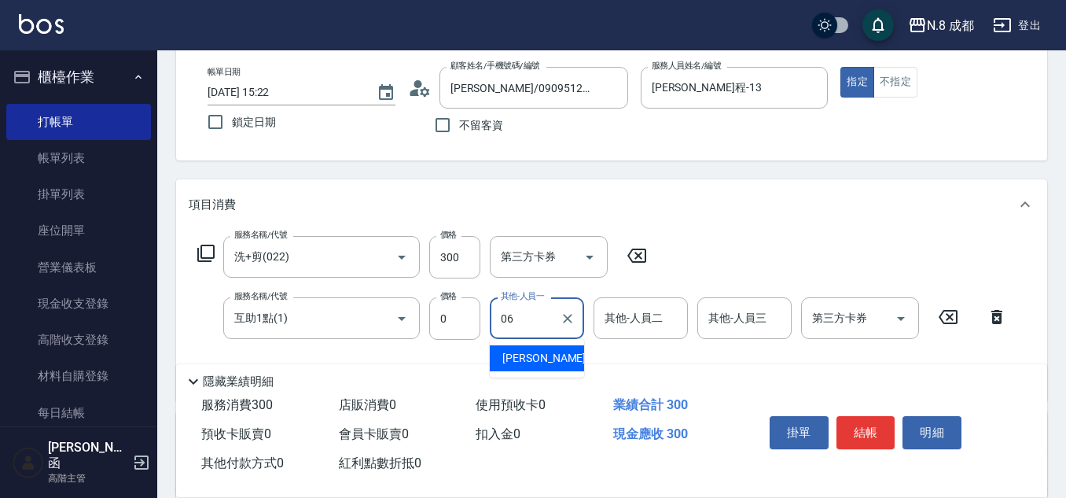
click at [560, 343] on ul "[PERSON_NAME] -06" at bounding box center [537, 358] width 94 height 39
click at [563, 361] on div "[PERSON_NAME] -06" at bounding box center [537, 358] width 94 height 26
type input "[PERSON_NAME]-06"
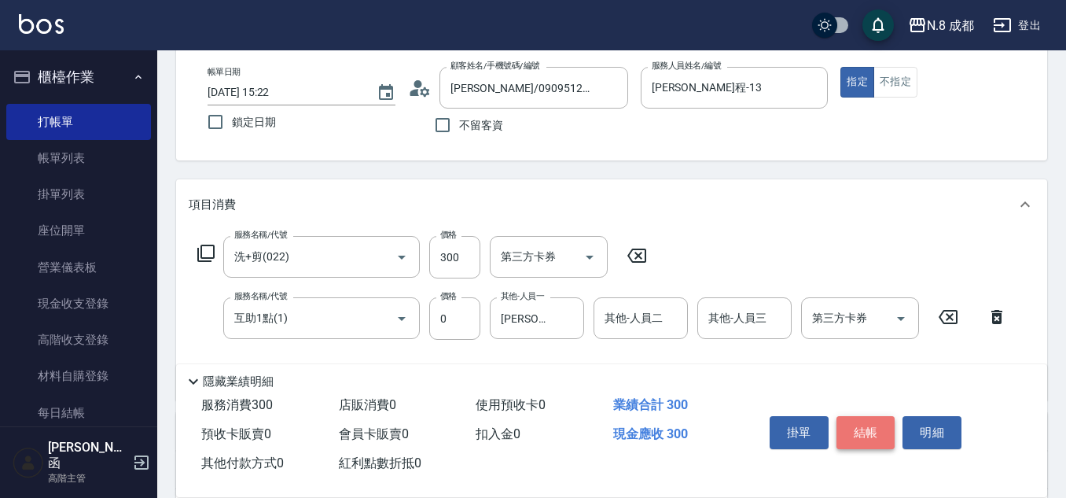
click at [876, 421] on button "結帳" at bounding box center [866, 432] width 59 height 33
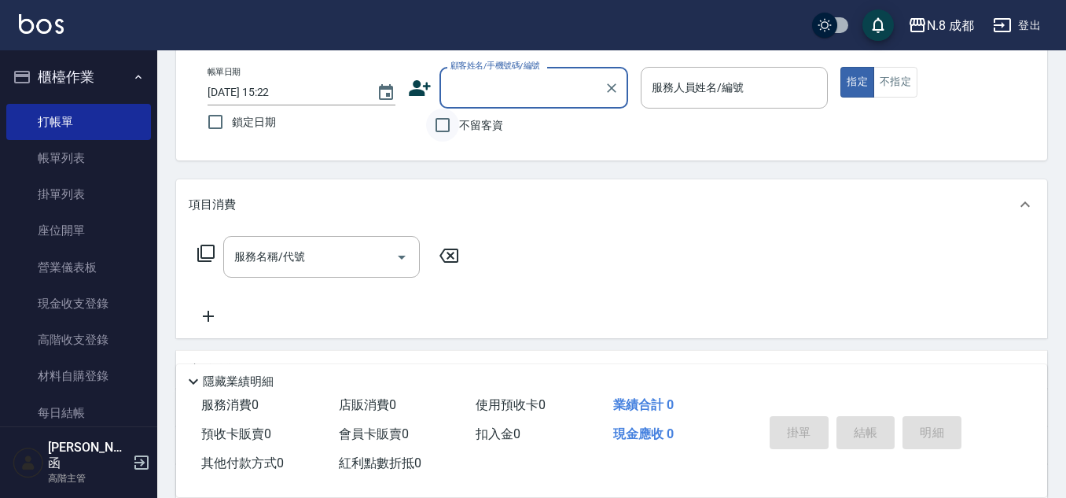
click at [436, 125] on input "不留客資" at bounding box center [442, 125] width 33 height 33
checkbox input "true"
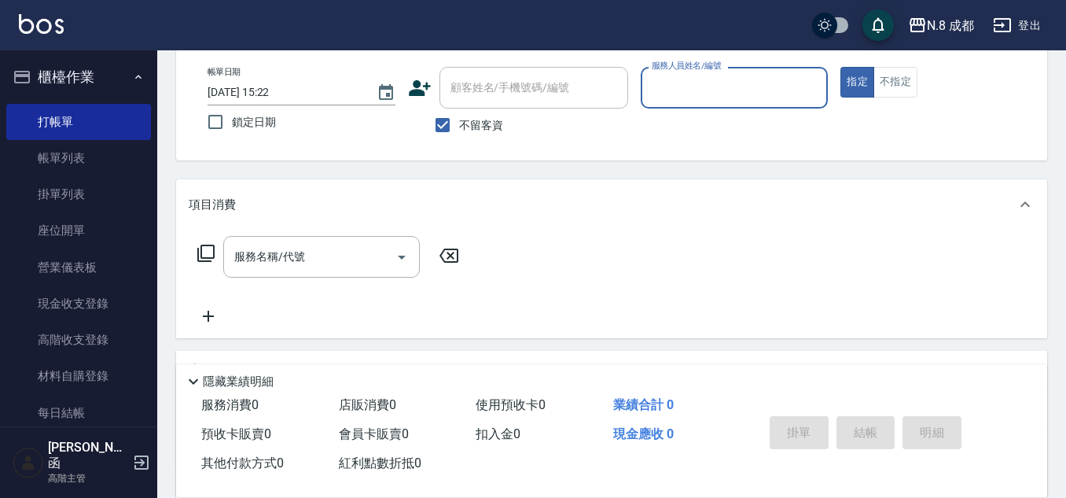
click at [675, 94] on input "服務人員姓名/編號" at bounding box center [735, 88] width 174 height 28
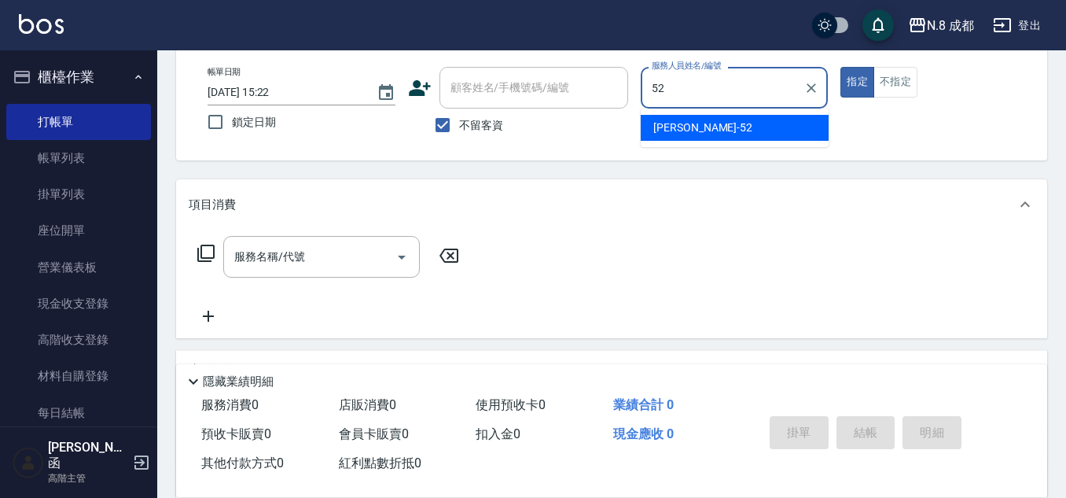
drag, startPoint x: 692, startPoint y: 123, endPoint x: 652, endPoint y: 130, distance: 40.7
click at [692, 122] on span "[PERSON_NAME]-52" at bounding box center [702, 128] width 99 height 17
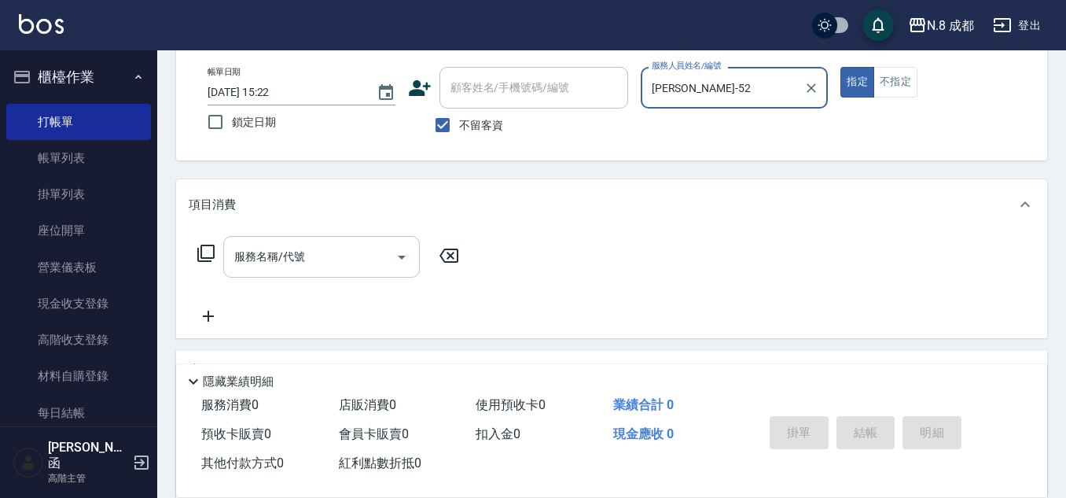
type input "[PERSON_NAME]-52"
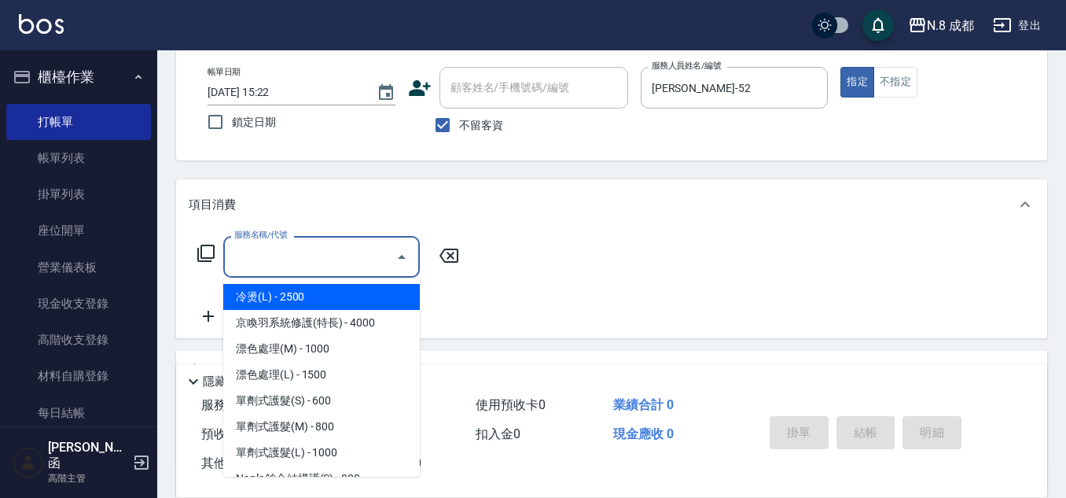
click at [322, 247] on input "服務名稱/代號" at bounding box center [309, 257] width 159 height 28
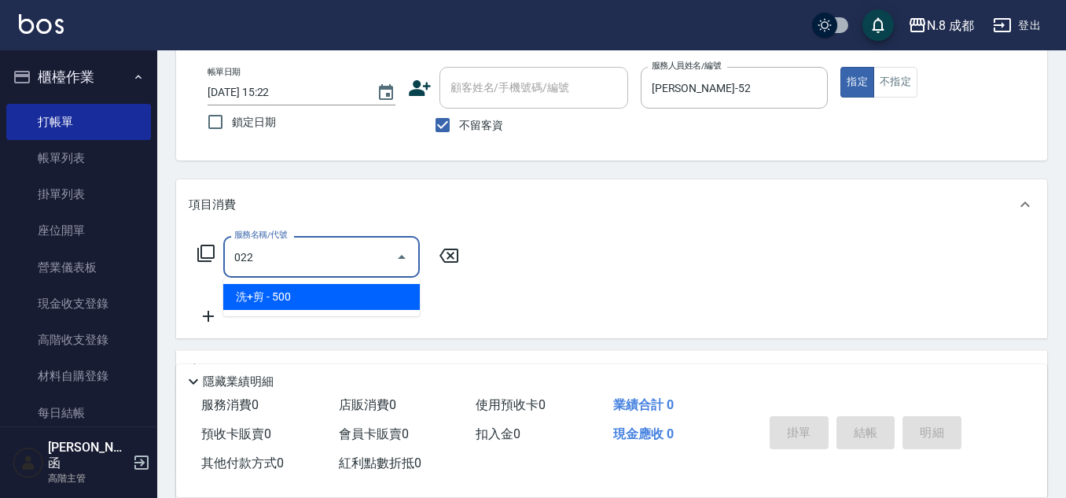
click at [313, 293] on span "洗+剪 - 500" at bounding box center [321, 297] width 197 height 26
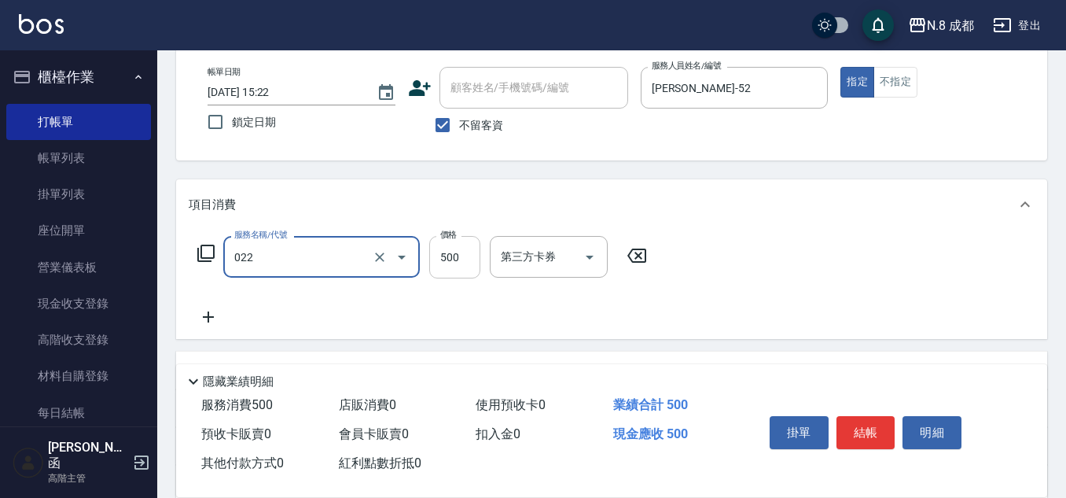
type input "洗+剪(022)"
click at [456, 267] on input "500" at bounding box center [454, 257] width 51 height 42
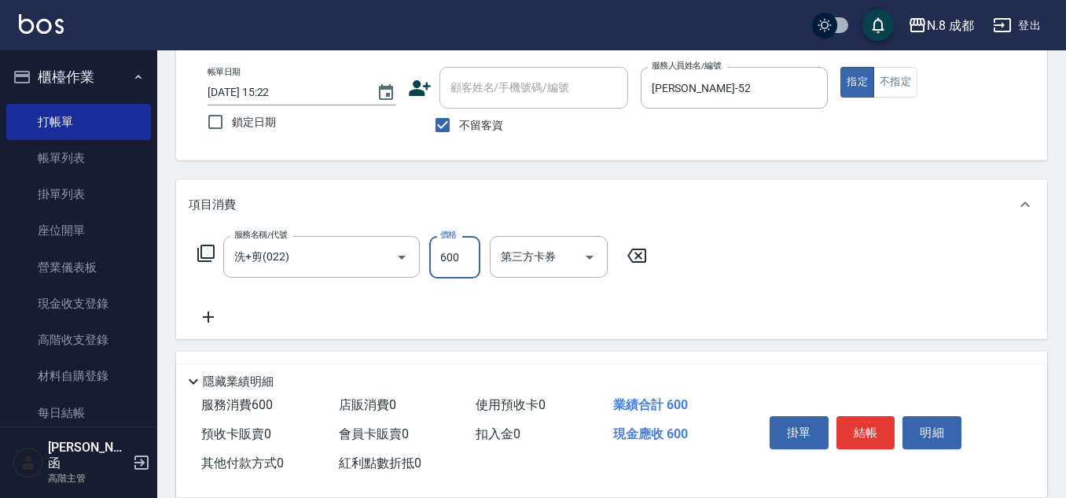
type input "600"
click at [214, 317] on icon at bounding box center [208, 316] width 11 height 11
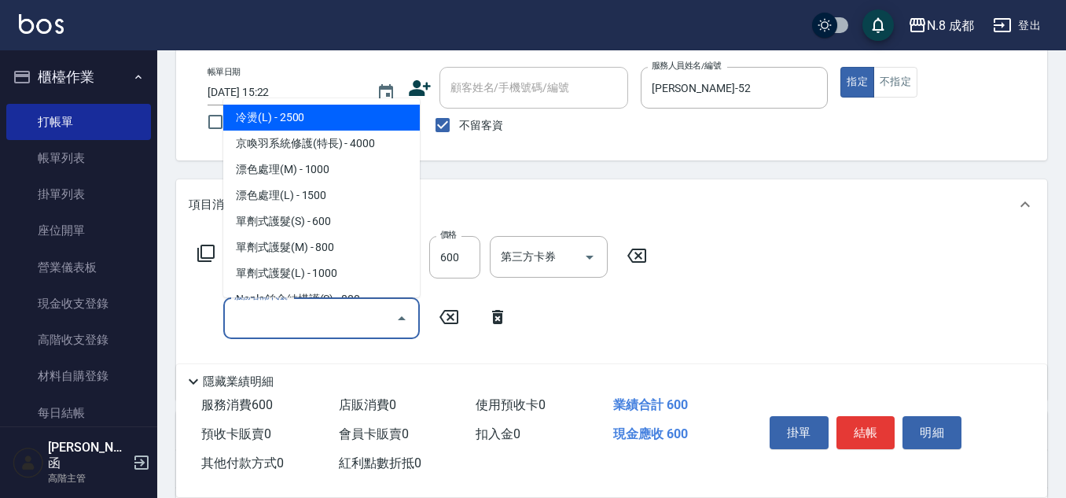
click at [261, 319] on input "服務名稱/代號" at bounding box center [309, 318] width 159 height 28
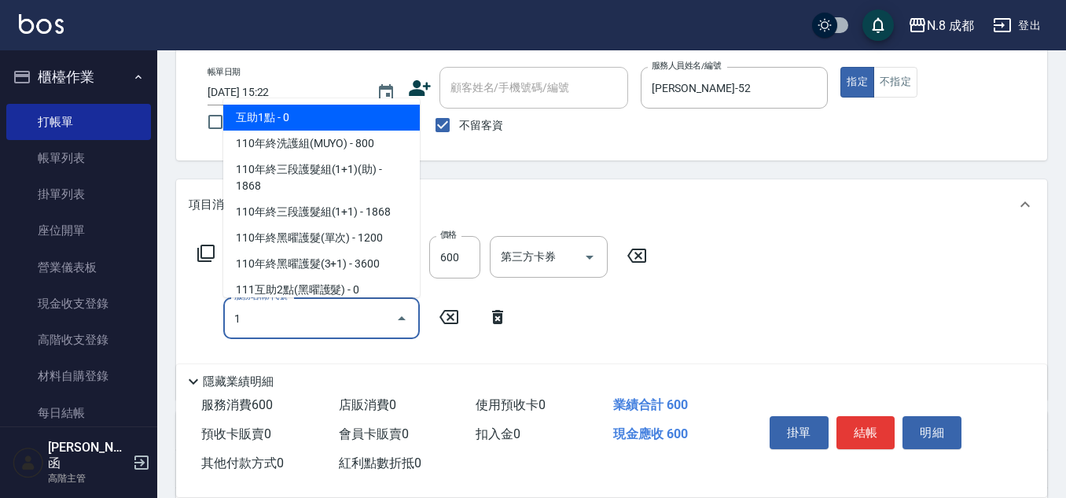
click at [311, 112] on span "互助1點 - 0" at bounding box center [321, 118] width 197 height 26
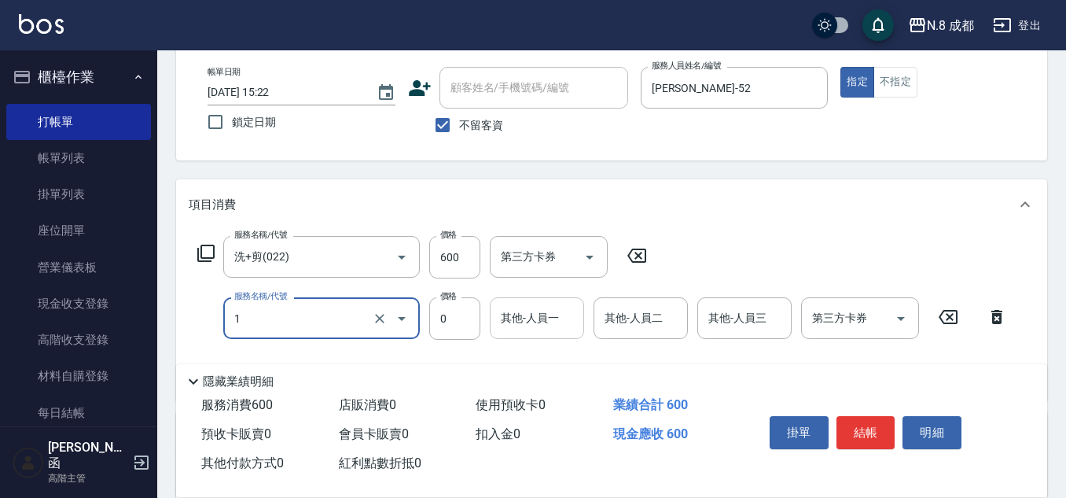
type input "互助1點(1)"
click at [539, 320] on input "0" at bounding box center [537, 318] width 80 height 28
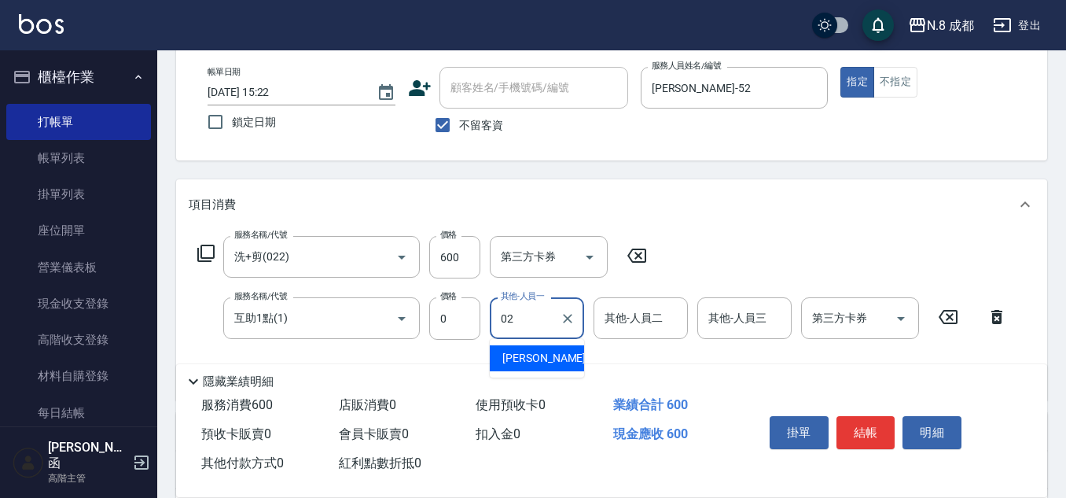
click at [535, 355] on span "[PERSON_NAME]-02" at bounding box center [551, 358] width 99 height 17
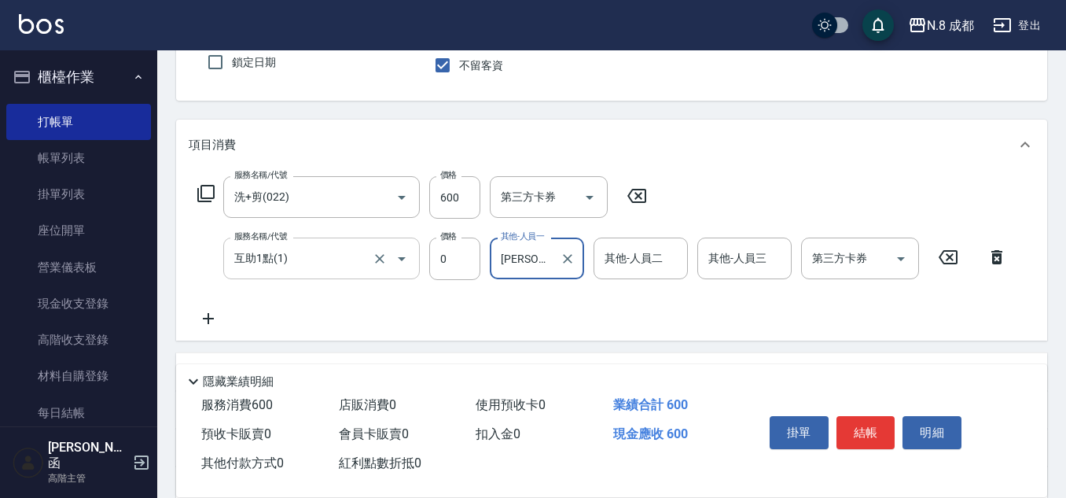
scroll to position [236, 0]
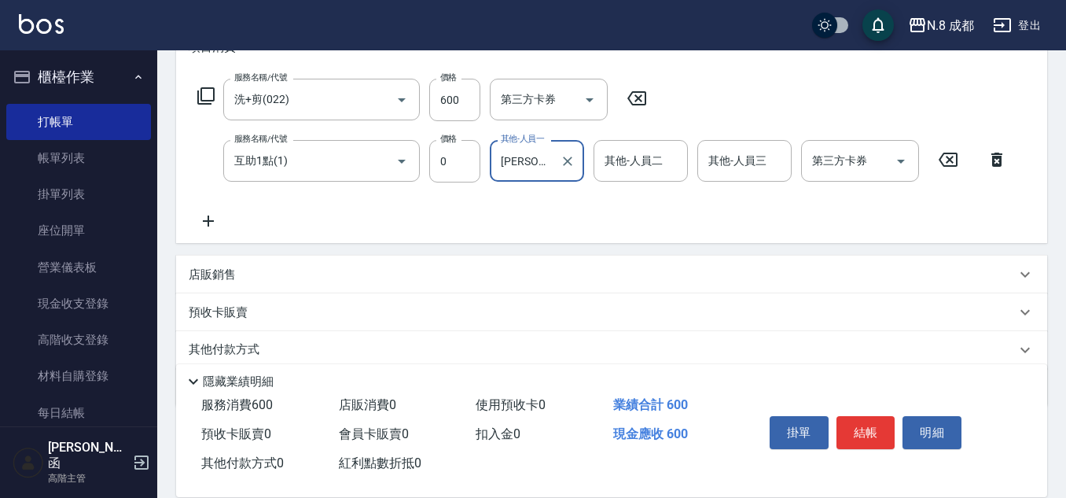
type input "[PERSON_NAME]-02"
click at [240, 277] on div "店販銷售" at bounding box center [602, 275] width 827 height 17
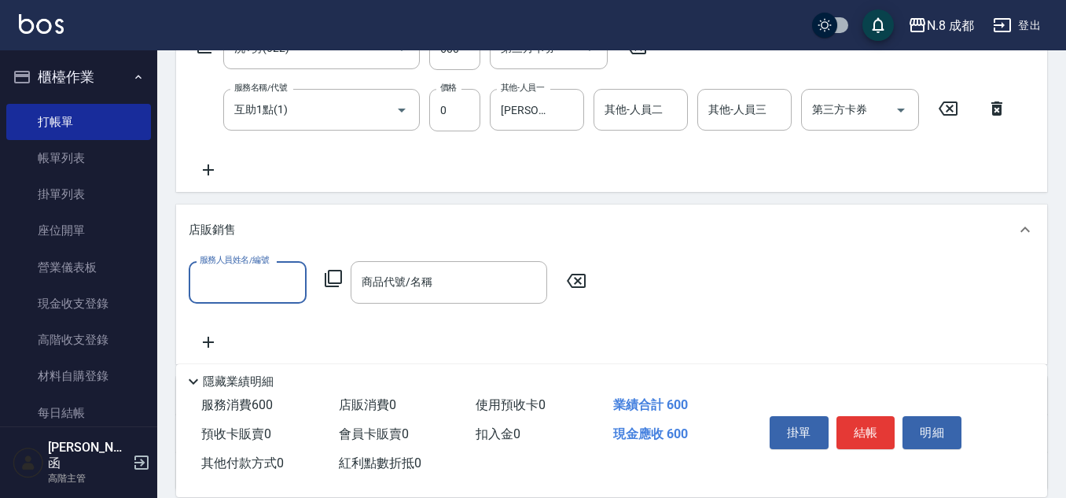
scroll to position [315, 0]
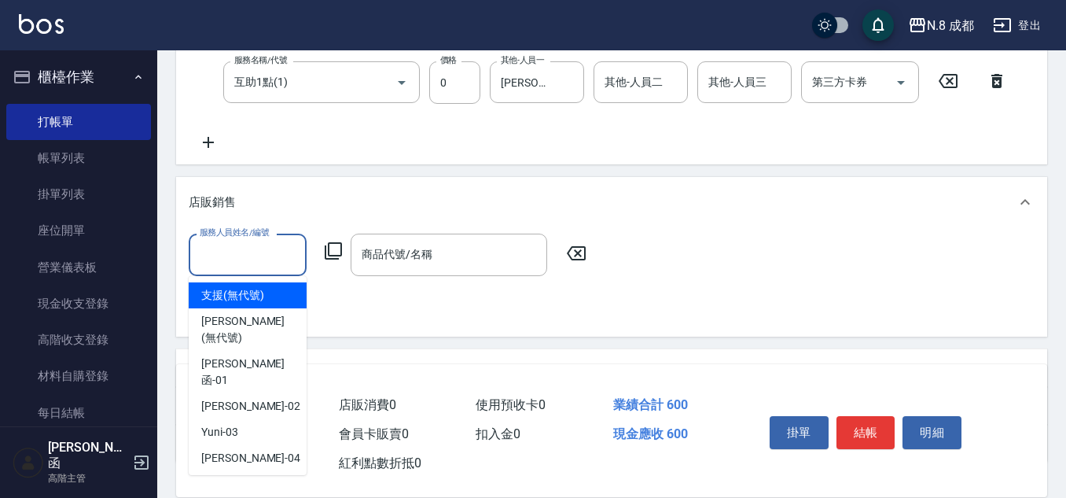
click at [258, 255] on input "服務人員姓名/編號" at bounding box center [248, 255] width 104 height 28
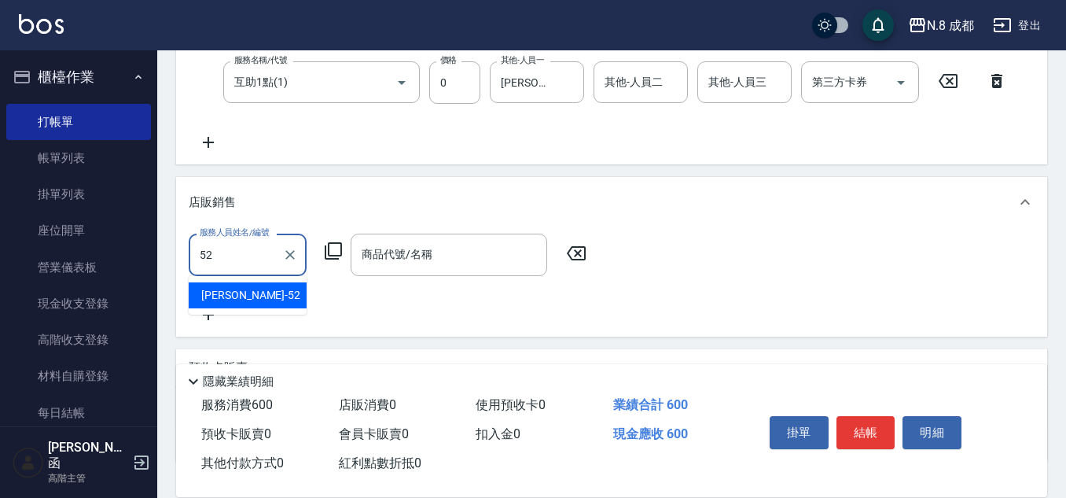
click at [264, 299] on div "[PERSON_NAME]-52" at bounding box center [248, 295] width 118 height 26
type input "[PERSON_NAME]-52"
click at [332, 246] on icon at bounding box center [333, 250] width 19 height 19
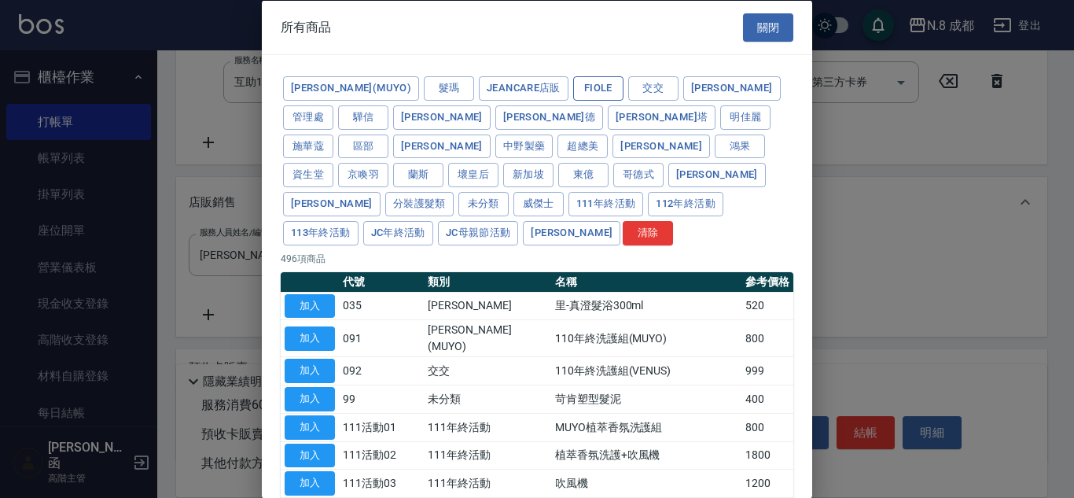
click at [573, 91] on button "Fiole" at bounding box center [598, 88] width 50 height 24
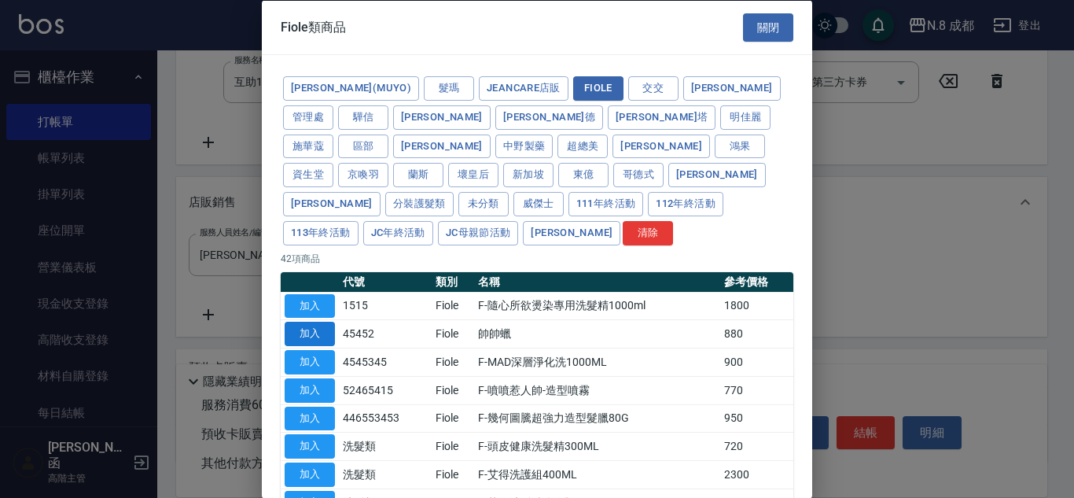
click at [328, 322] on button "加入" at bounding box center [310, 334] width 50 height 24
type input "帥帥蠟"
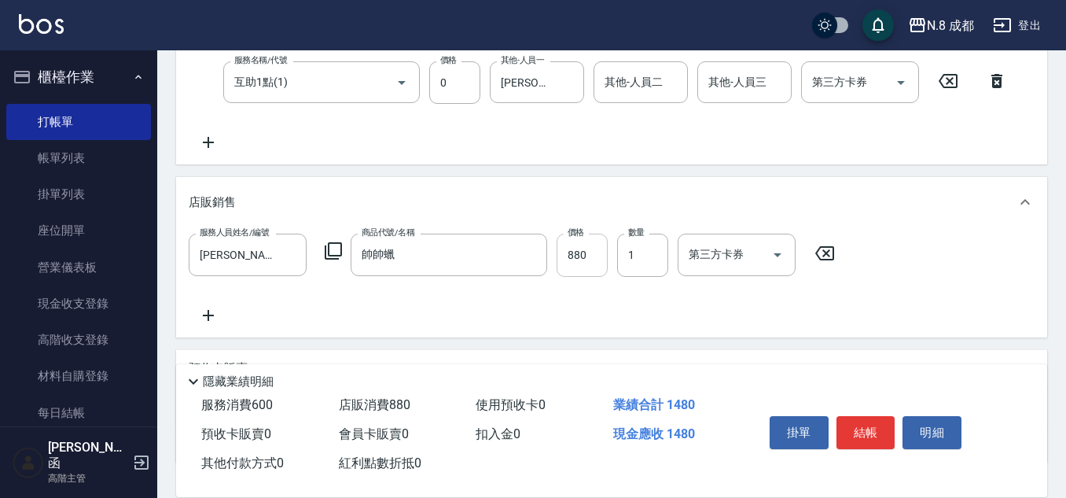
click at [580, 258] on input "880" at bounding box center [582, 255] width 51 height 42
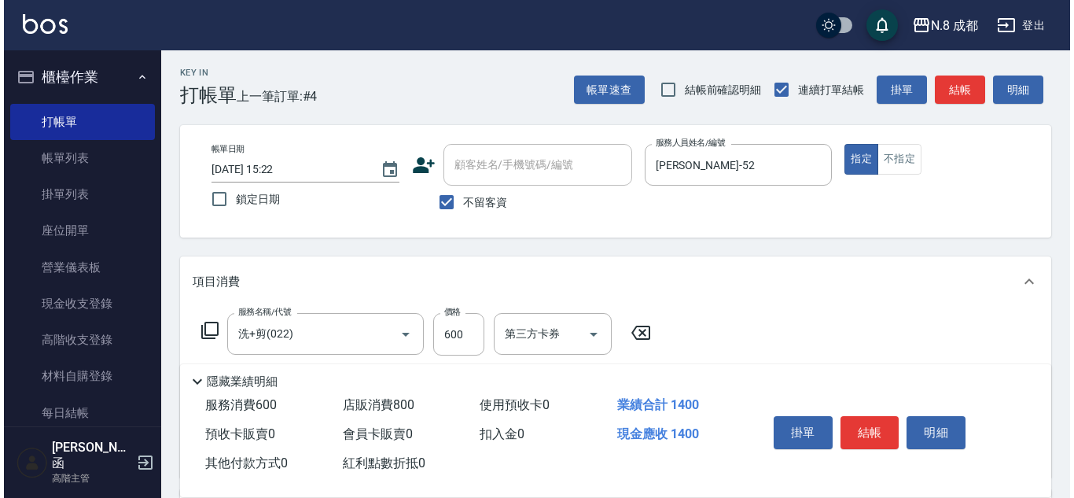
scroll to position [0, 0]
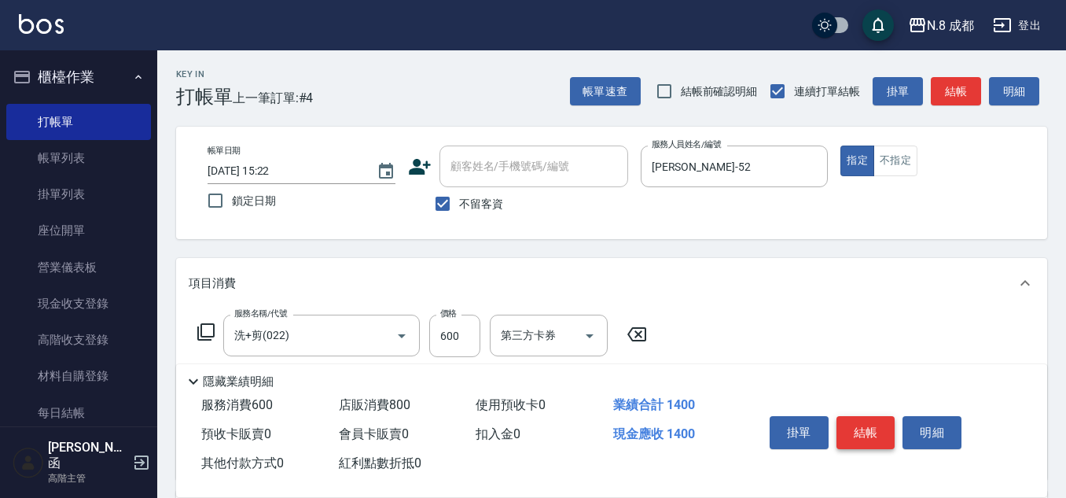
type input "800"
click at [868, 416] on button "結帳" at bounding box center [866, 432] width 59 height 33
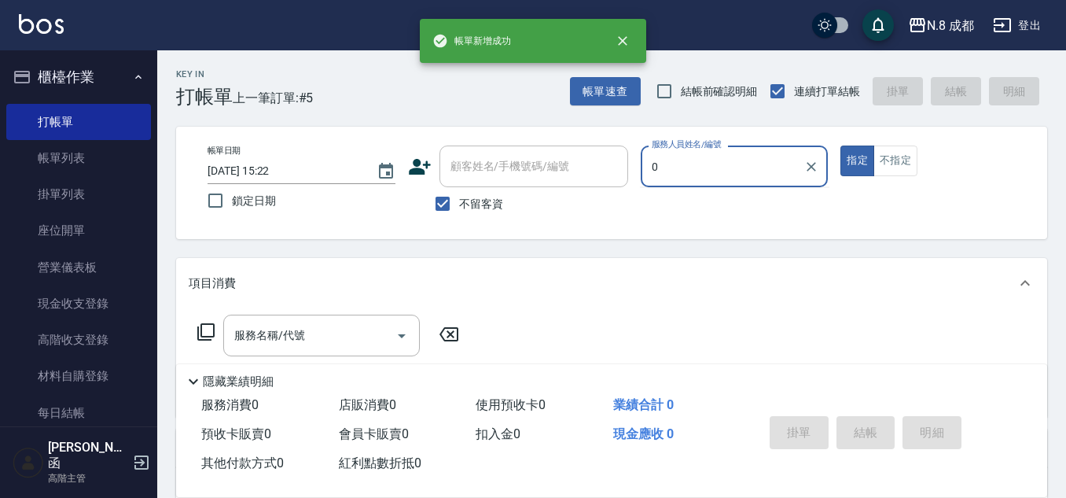
type input "0"
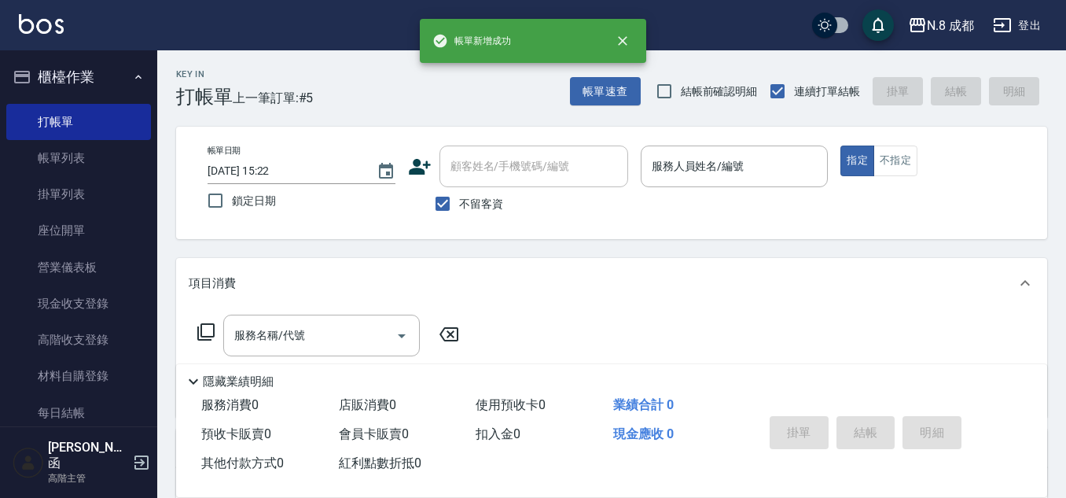
drag, startPoint x: 423, startPoint y: 208, endPoint x: 471, endPoint y: 197, distance: 49.2
click at [425, 208] on div "不留客資" at bounding box center [518, 203] width 220 height 33
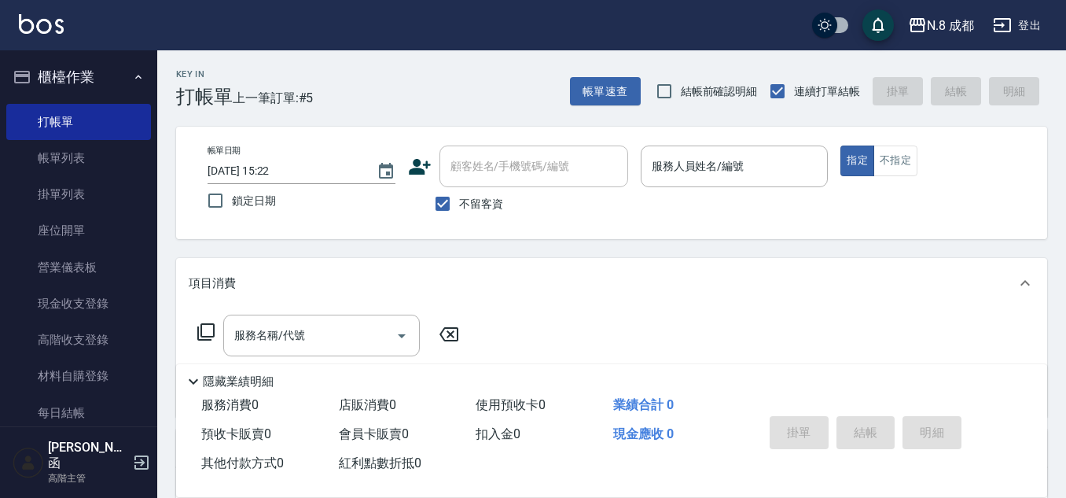
click at [460, 197] on span "不留客資" at bounding box center [481, 204] width 44 height 17
click at [459, 197] on input "不留客資" at bounding box center [442, 203] width 33 height 33
checkbox input "false"
click at [495, 164] on input "顧客姓名/手機號碼/編號" at bounding box center [522, 167] width 151 height 28
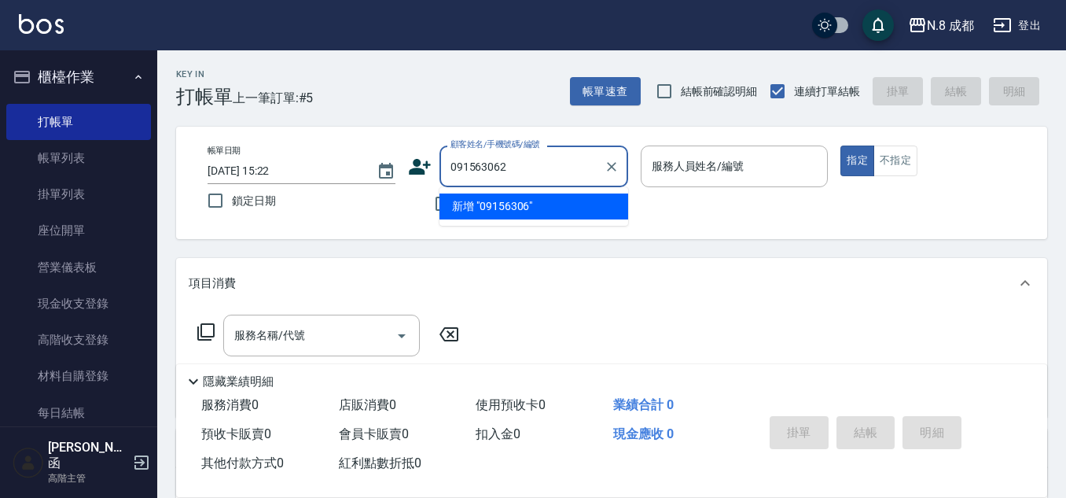
type input "0915630620"
drag, startPoint x: 546, startPoint y: 173, endPoint x: 373, endPoint y: 171, distance: 172.2
click at [373, 171] on div "帳單日期 [DATE] 15:22 鎖定日期 顧客姓名/手機號碼/編號 0915630620 顧客姓名/手機號碼/編號 不留客資 服務人員姓名/編號 服務人員…" at bounding box center [611, 182] width 833 height 75
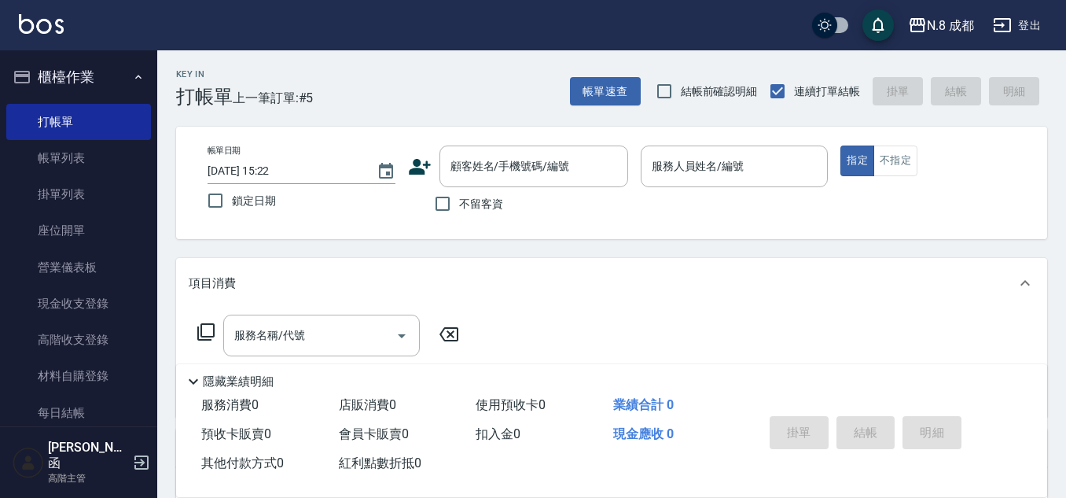
click at [413, 166] on icon at bounding box center [420, 167] width 24 height 24
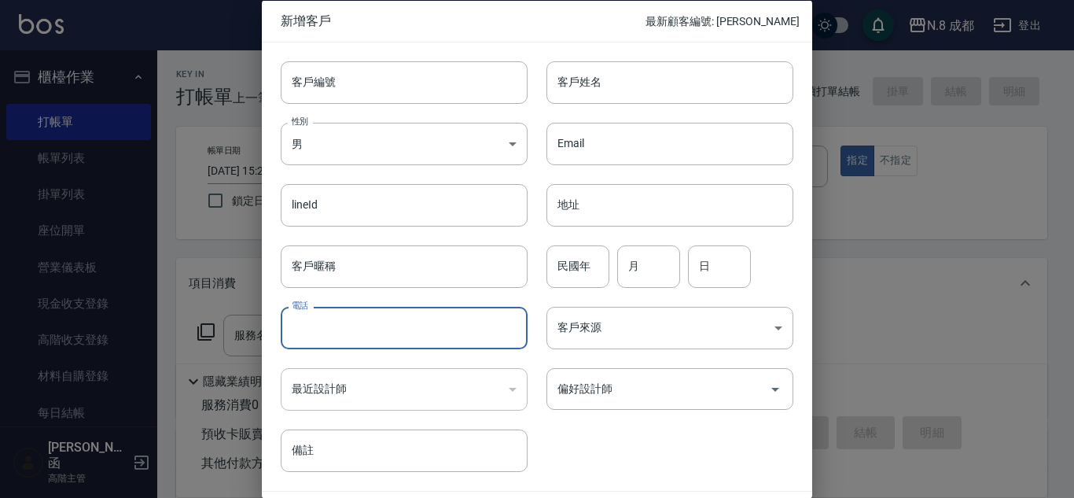
click at [433, 318] on input "電話" at bounding box center [404, 328] width 247 height 42
paste input "0915630620"
type input "0915630620"
click at [614, 86] on input "客戶姓名" at bounding box center [669, 82] width 247 height 42
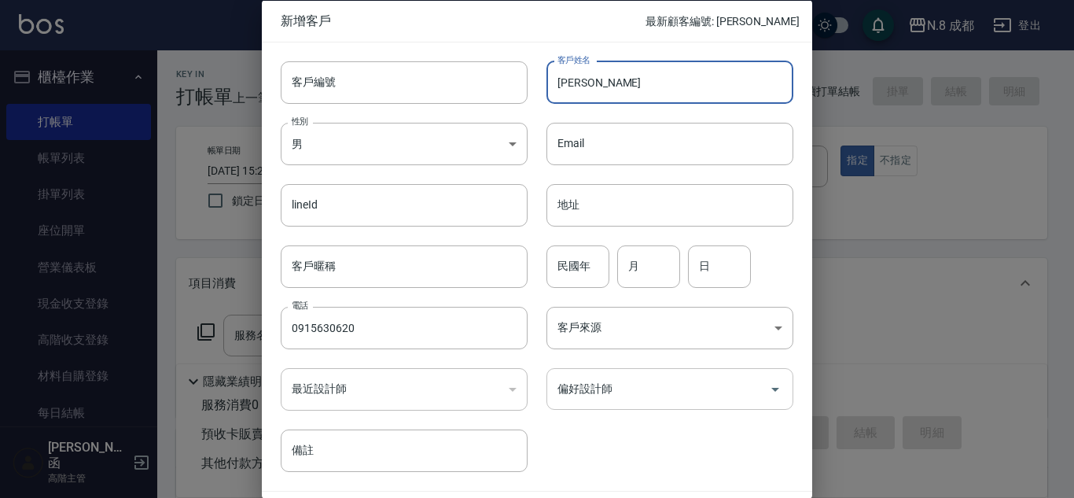
type input "[PERSON_NAME]"
click at [629, 393] on input "偏好設計師" at bounding box center [658, 389] width 209 height 28
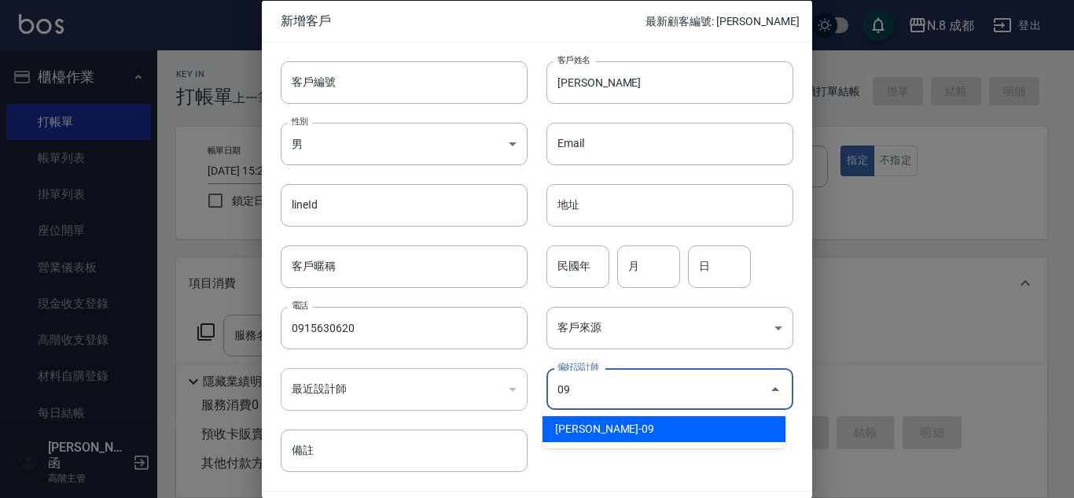
click at [618, 422] on li "[PERSON_NAME]-09" at bounding box center [664, 429] width 243 height 26
type input "[PERSON_NAME]"
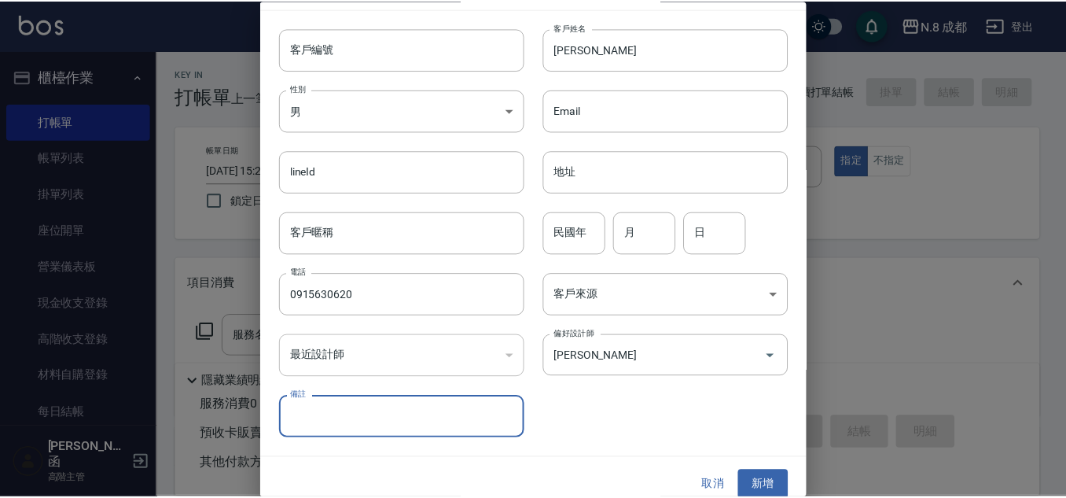
scroll to position [47, 0]
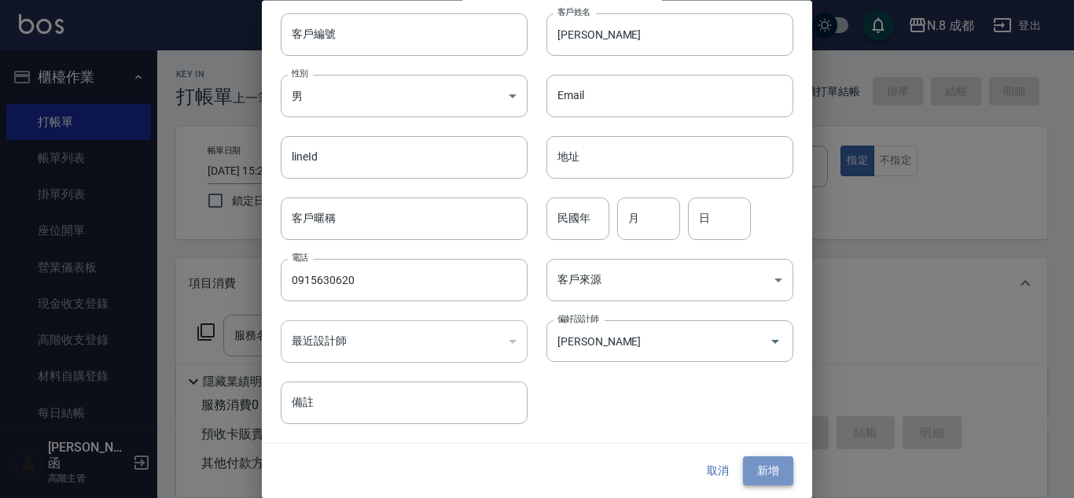
click at [760, 471] on button "新增" at bounding box center [768, 471] width 50 height 29
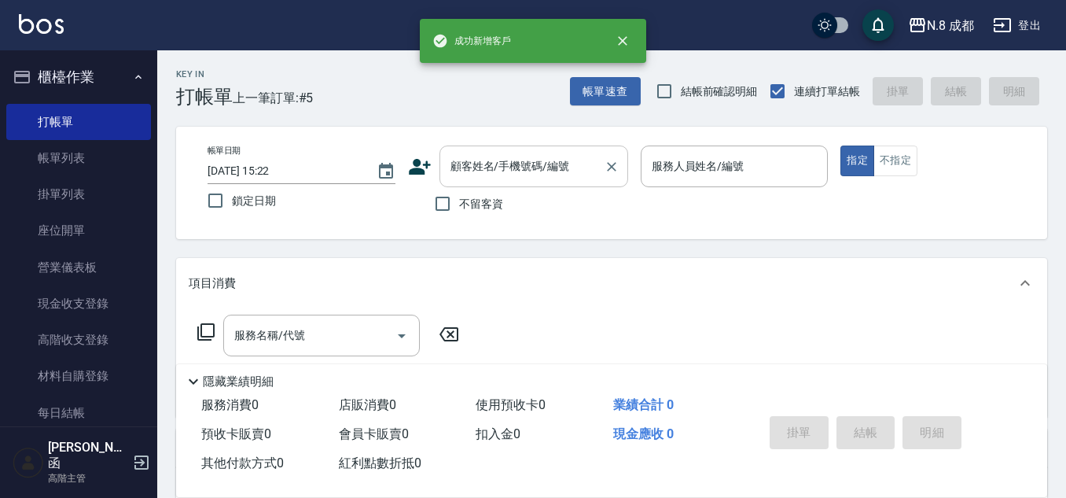
click at [532, 161] on input "顧客姓名/手機號碼/編號" at bounding box center [522, 167] width 151 height 28
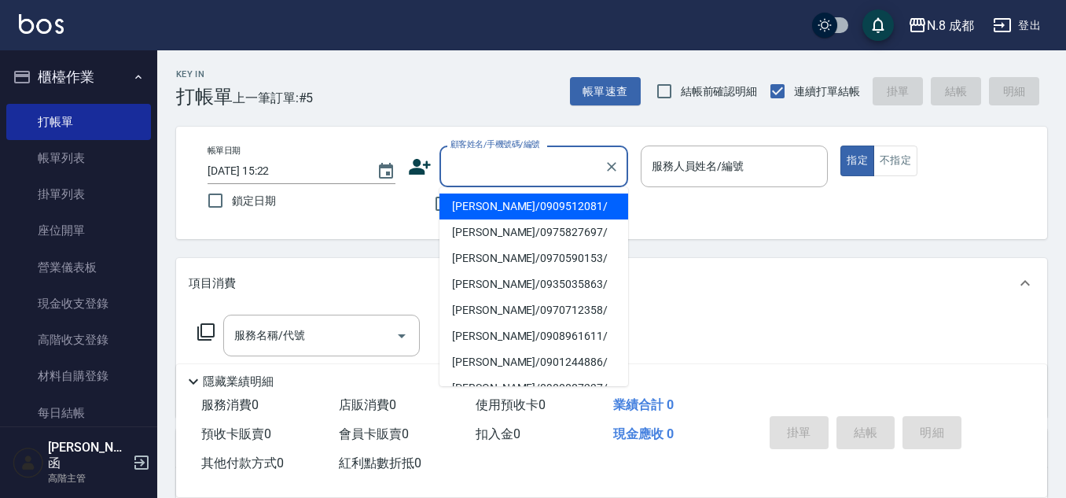
paste input "0915630620"
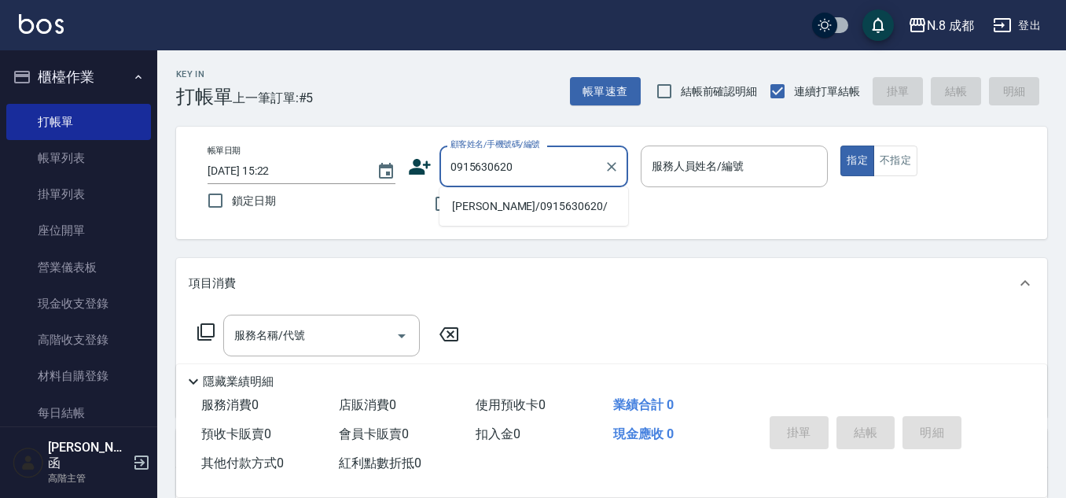
click at [506, 201] on li "[PERSON_NAME]/0915630620/" at bounding box center [534, 206] width 189 height 26
type input "[PERSON_NAME]/0915630620/"
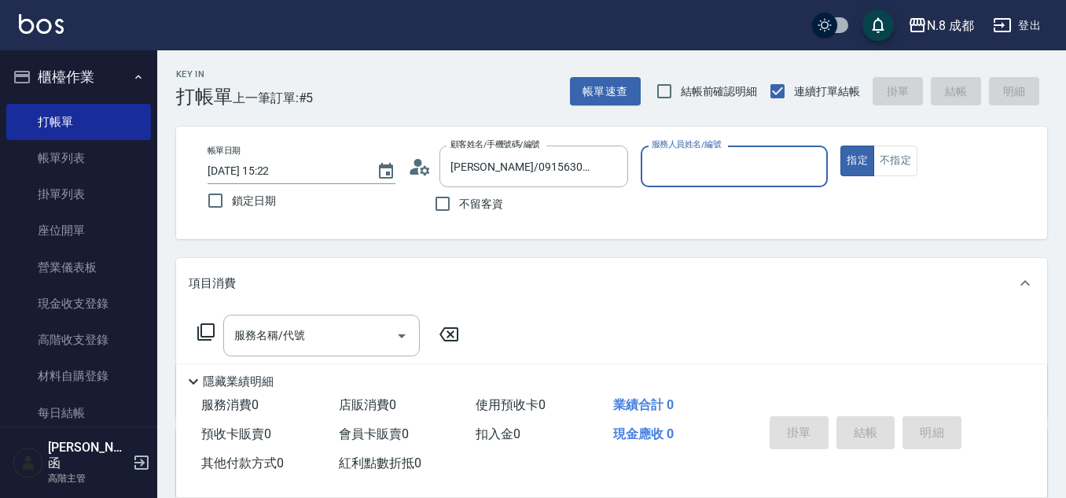
type input "[PERSON_NAME]-09"
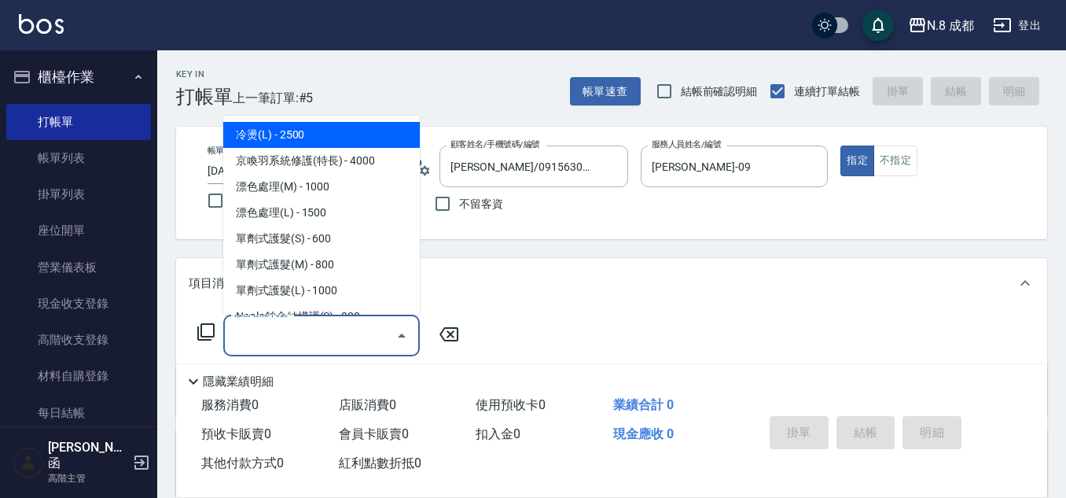
drag, startPoint x: 285, startPoint y: 344, endPoint x: 297, endPoint y: 337, distance: 13.8
click at [289, 344] on input "服務名稱/代號" at bounding box center [309, 336] width 159 height 28
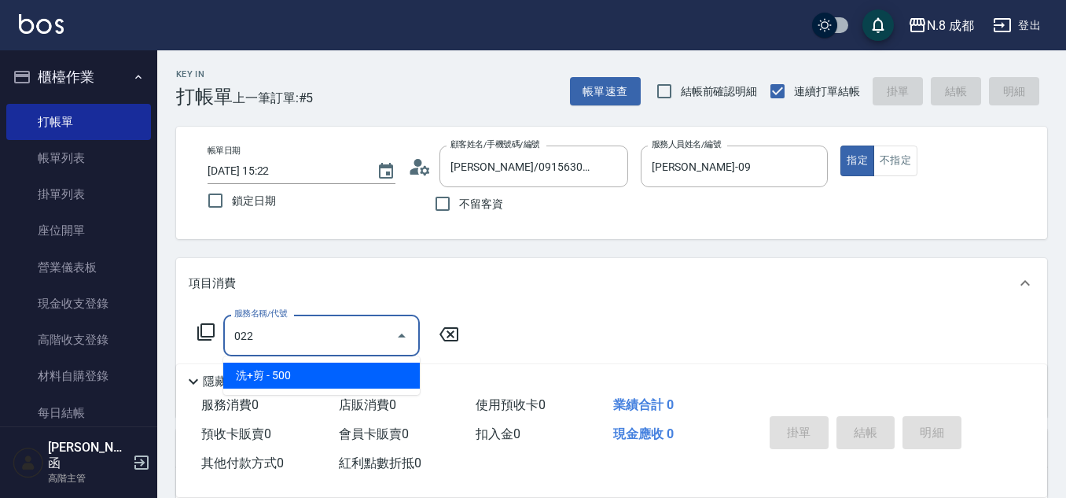
click at [311, 368] on span "洗+剪 - 500" at bounding box center [321, 375] width 197 height 26
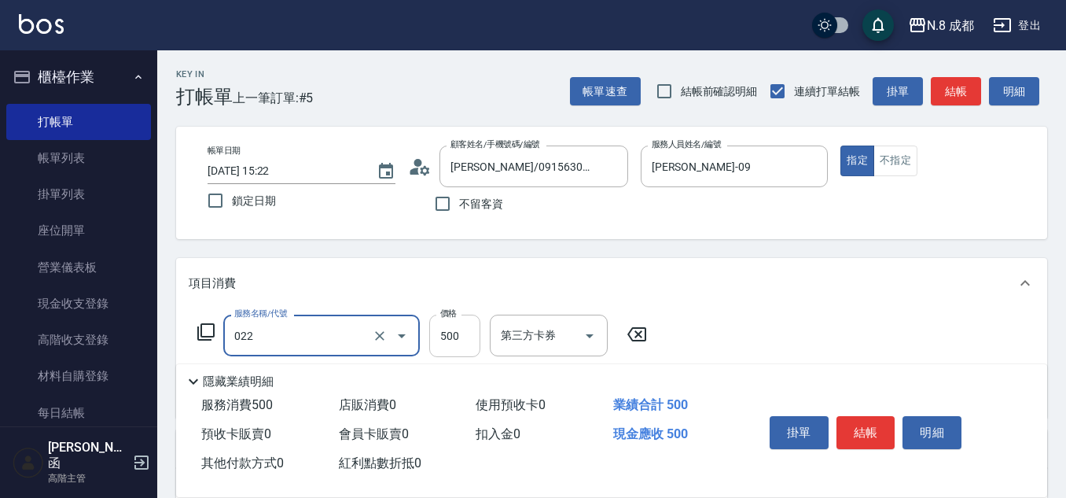
type input "洗+剪(022)"
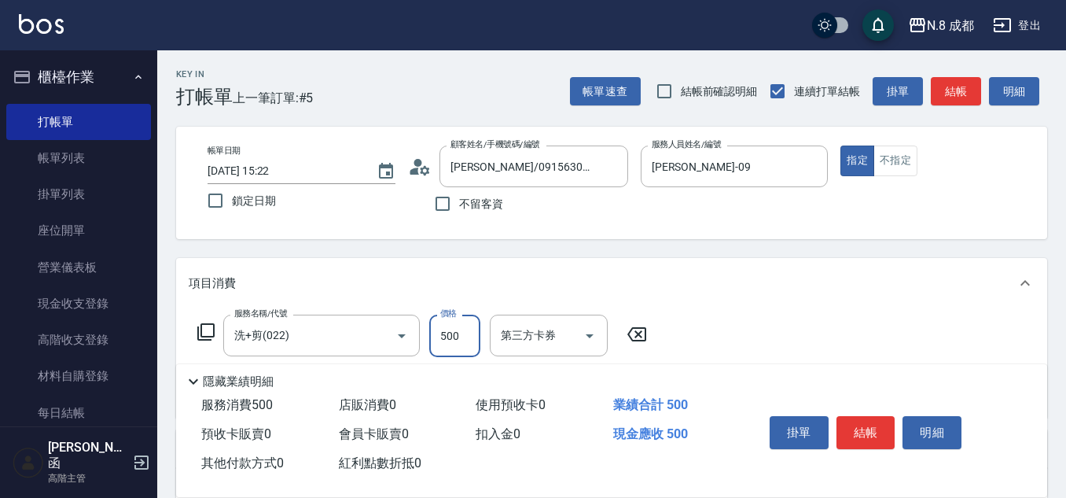
drag, startPoint x: 465, startPoint y: 339, endPoint x: 427, endPoint y: 340, distance: 37.8
click at [465, 339] on input "500" at bounding box center [454, 336] width 51 height 42
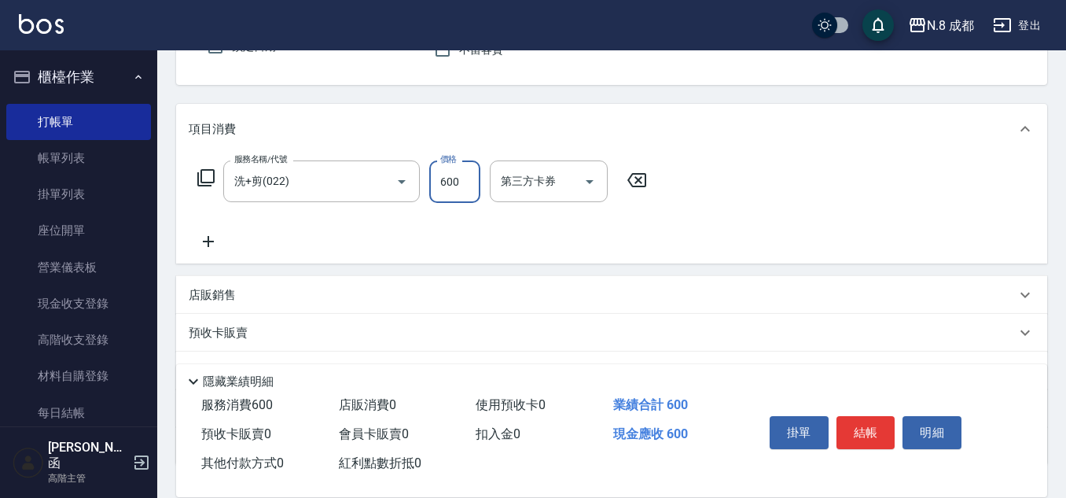
scroll to position [157, 0]
type input "600"
click at [214, 226] on div "服務名稱/代號 洗+剪(022) 服務名稱/代號 價格 600 價格 第三方卡券 第三方卡券" at bounding box center [423, 202] width 468 height 90
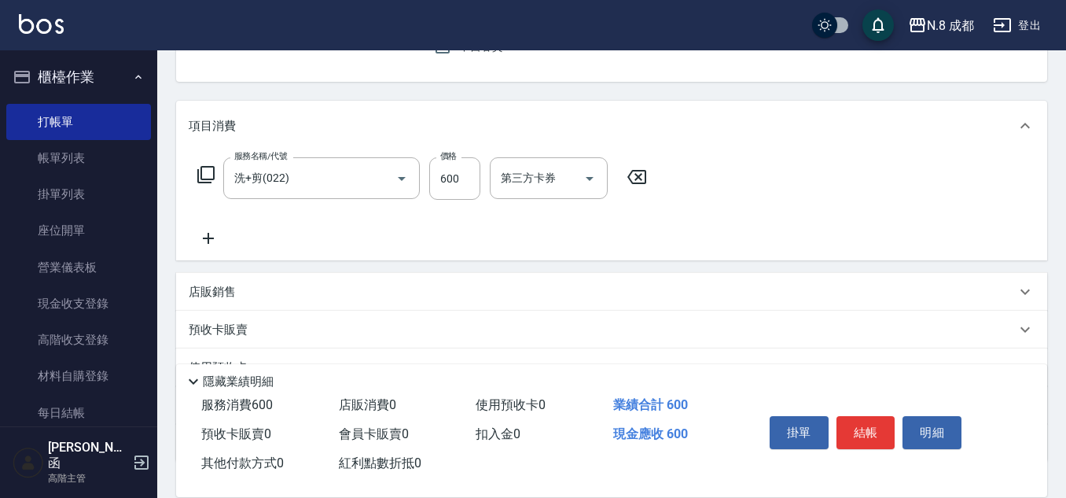
click at [252, 243] on div "服務名稱/代號 洗+剪(022) 服務名稱/代號 價格 600 價格 第三方卡券 第三方卡券" at bounding box center [423, 202] width 468 height 90
click at [218, 243] on icon at bounding box center [208, 238] width 39 height 19
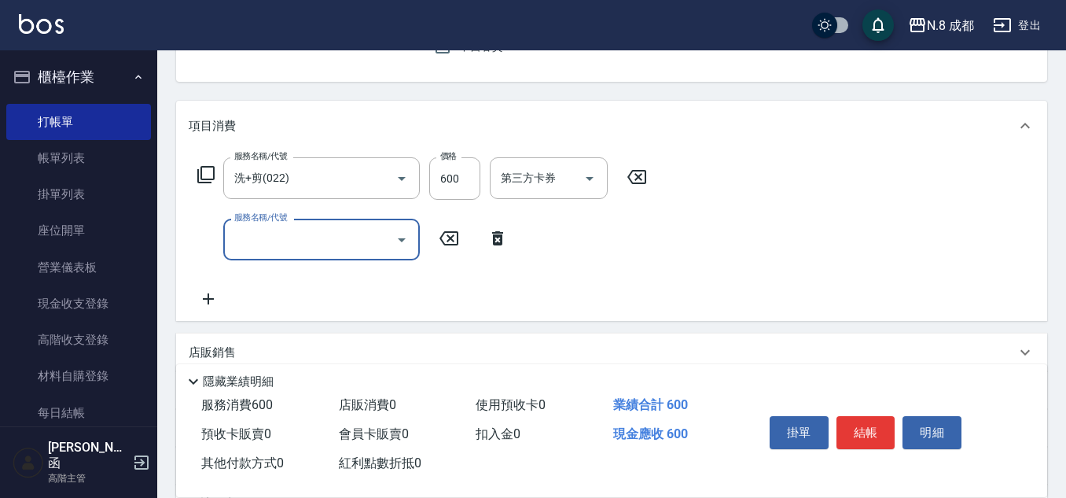
click at [267, 240] on input "服務名稱/代號" at bounding box center [309, 240] width 159 height 28
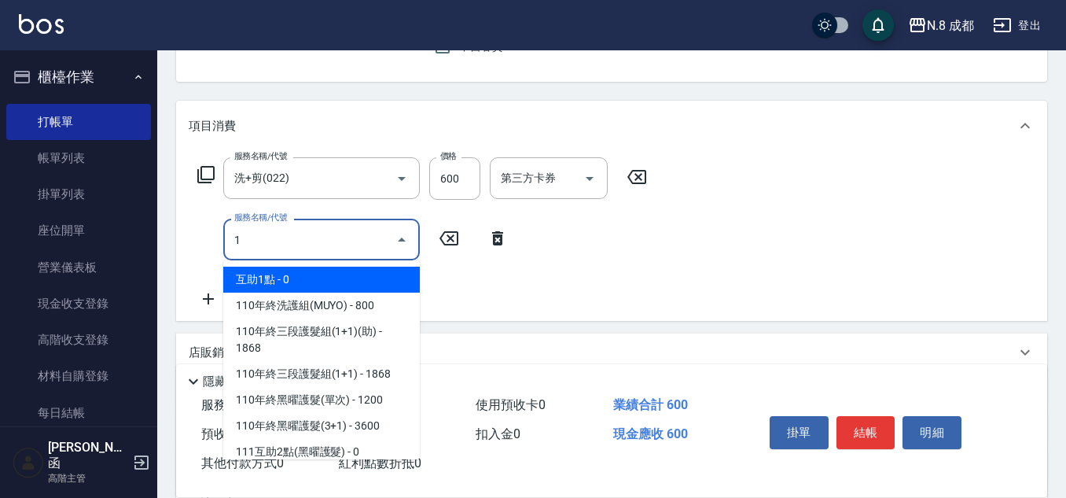
click at [286, 277] on span "互助1點 - 0" at bounding box center [321, 280] width 197 height 26
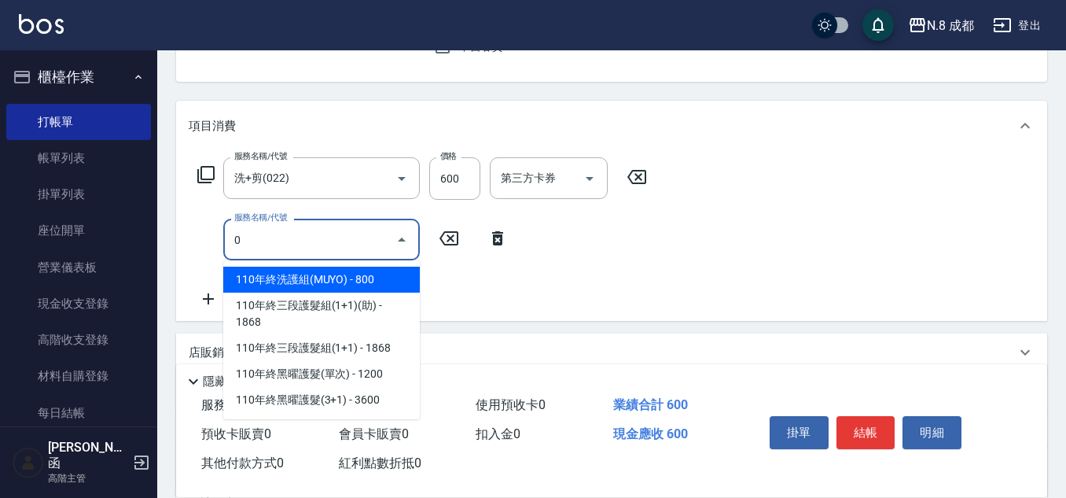
drag, startPoint x: 280, startPoint y: 252, endPoint x: 192, endPoint y: 249, distance: 88.1
click at [192, 249] on div "服務名稱/代號 0 服務名稱/代號" at bounding box center [353, 240] width 329 height 42
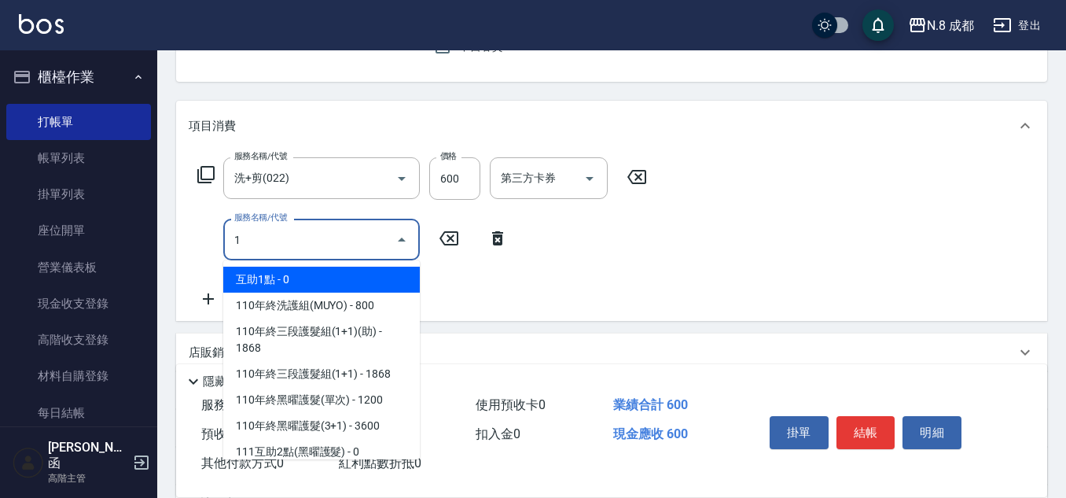
click at [322, 287] on span "互助1點 - 0" at bounding box center [321, 280] width 197 height 26
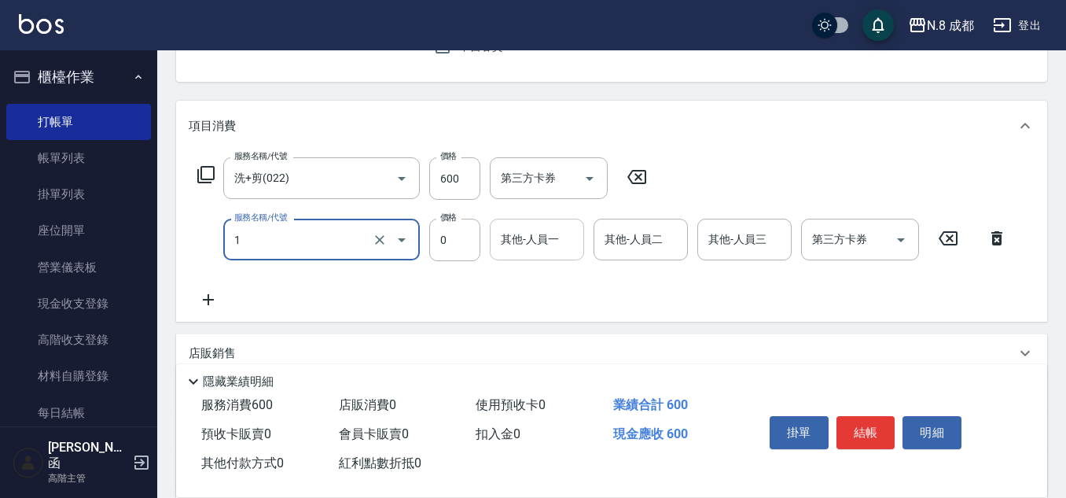
type input "互助1點(1)"
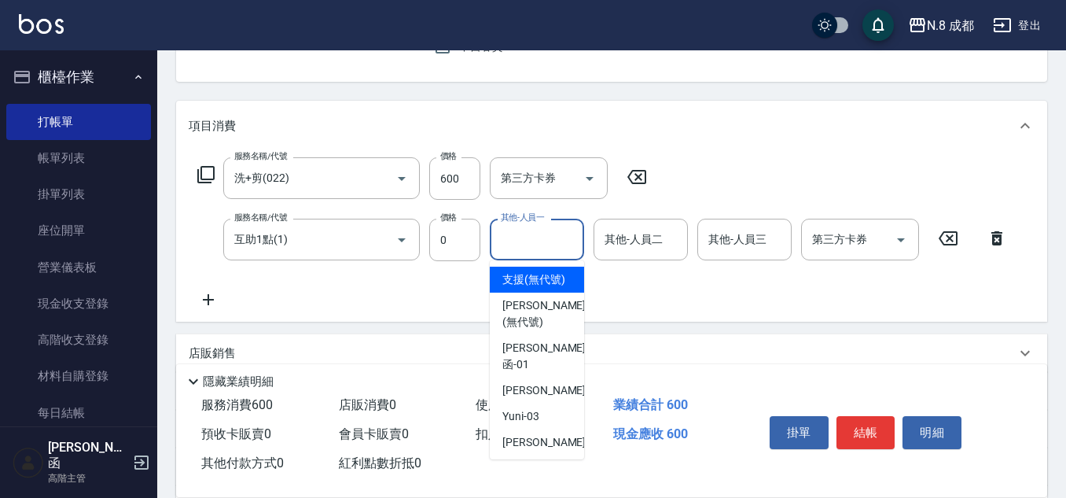
click at [532, 252] on input "其他-人員一" at bounding box center [537, 240] width 80 height 28
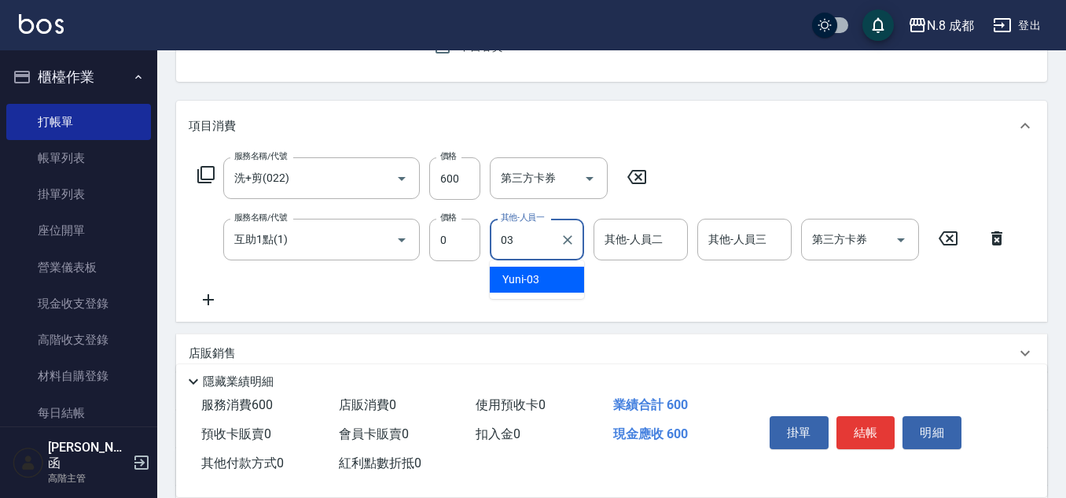
click at [539, 275] on span "Yuni -03" at bounding box center [520, 279] width 37 height 17
type input "Yuni-03"
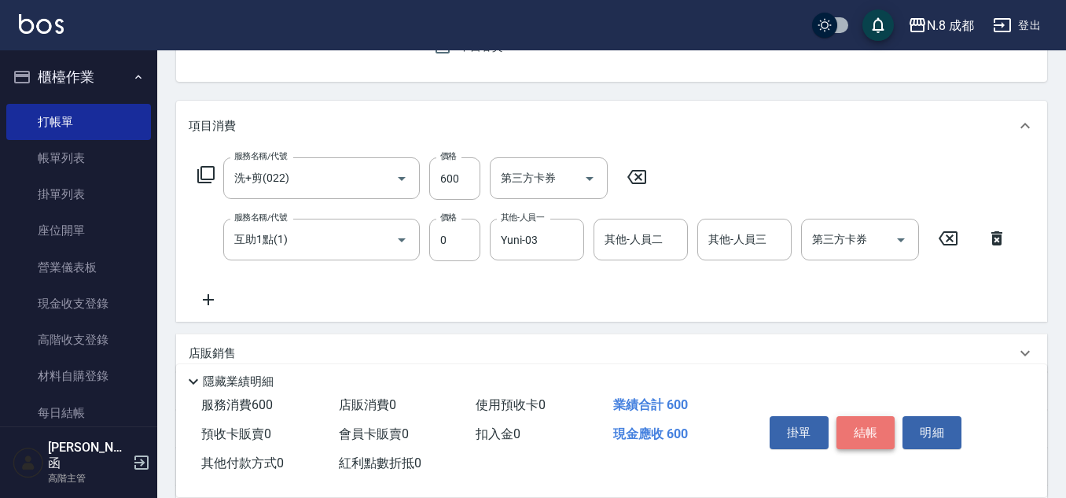
click at [880, 426] on button "結帳" at bounding box center [866, 432] width 59 height 33
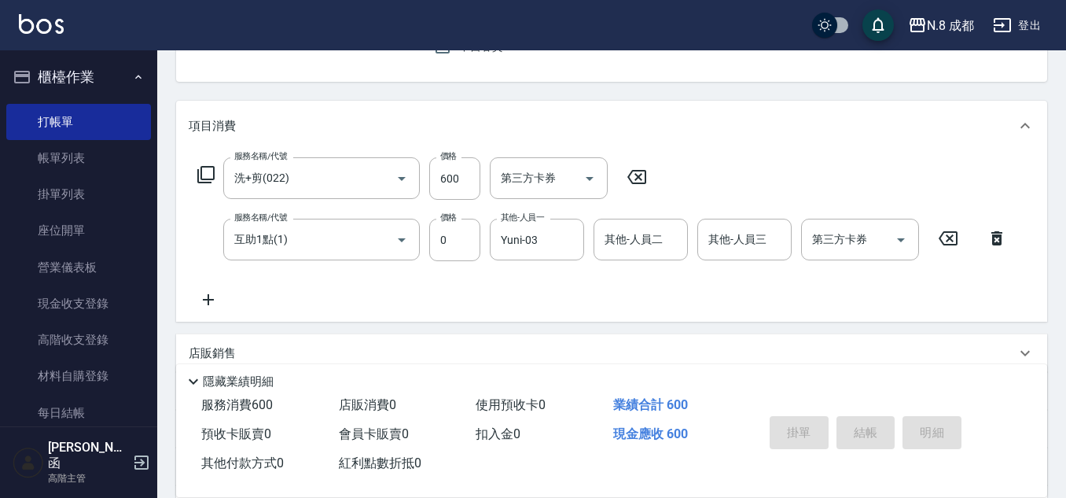
type input "[DATE] 15:23"
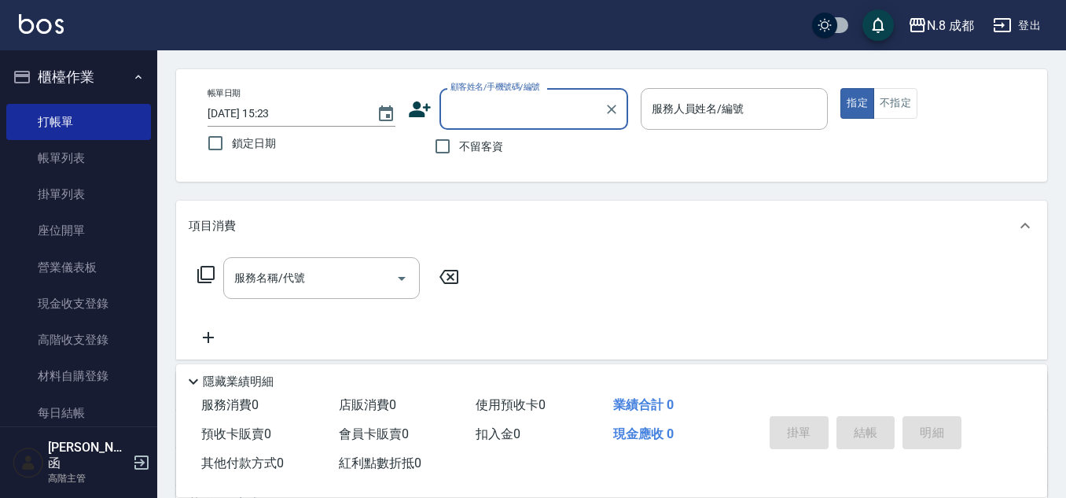
scroll to position [0, 0]
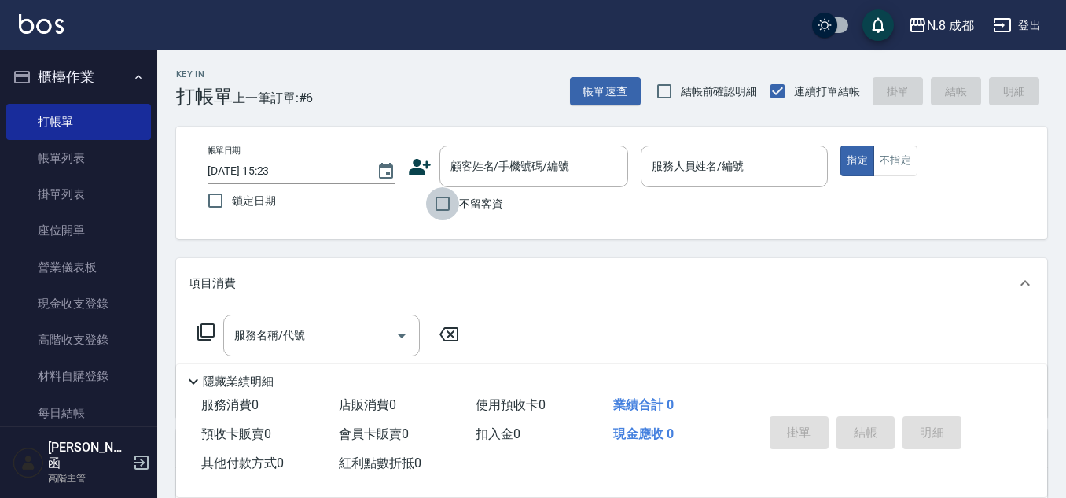
click at [445, 192] on input "不留客資" at bounding box center [442, 203] width 33 height 33
checkbox input "true"
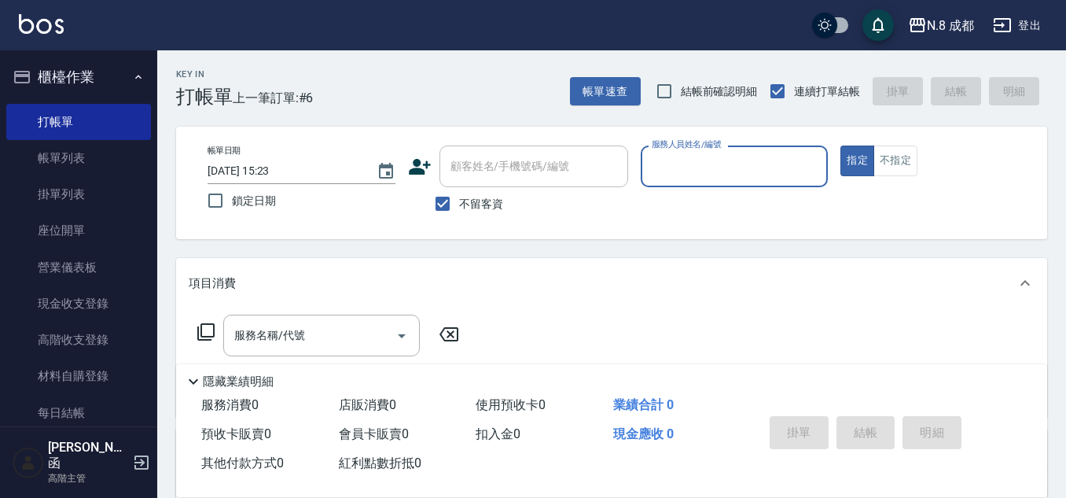
click at [763, 160] on input "服務人員姓名/編號" at bounding box center [735, 167] width 174 height 28
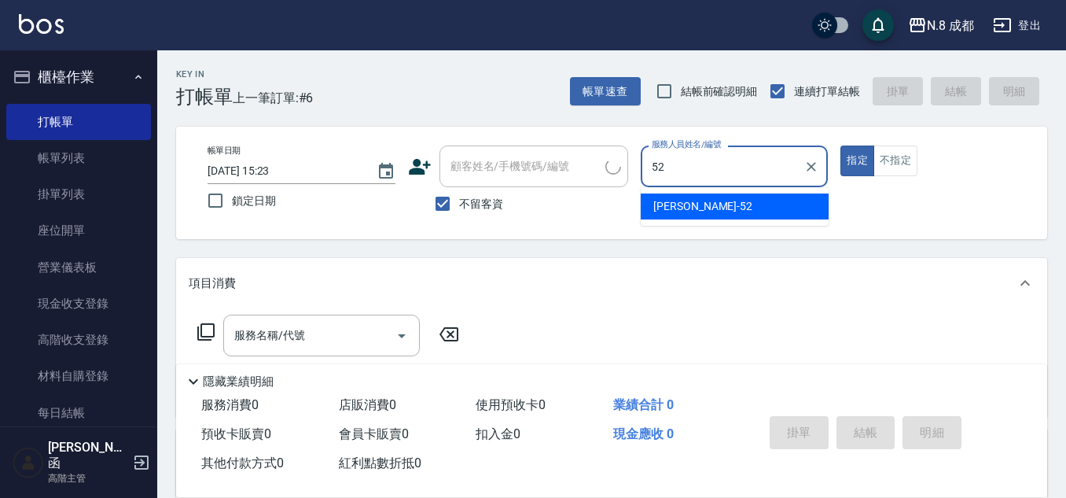
click at [687, 212] on span "[PERSON_NAME]-52" at bounding box center [702, 206] width 99 height 17
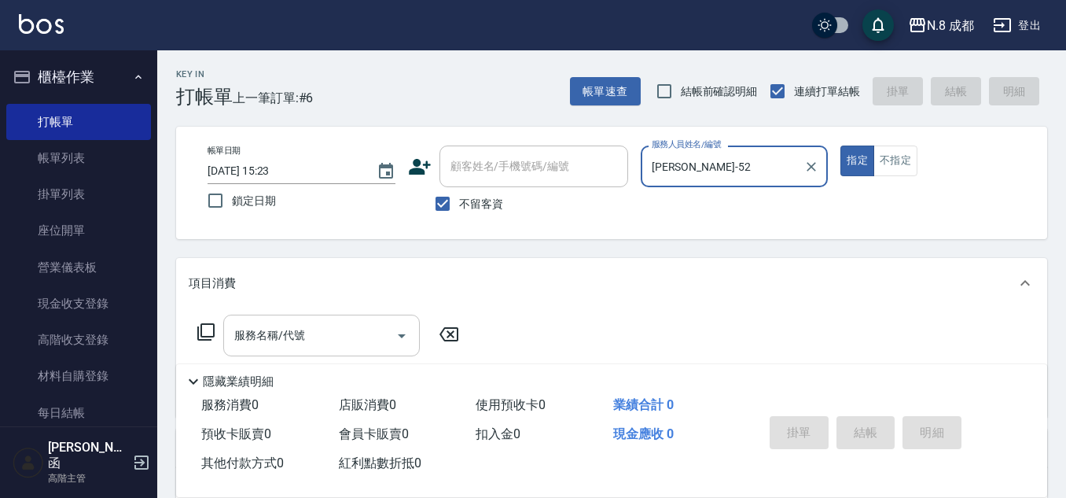
type input "[PERSON_NAME]-52"
click at [307, 331] on input "服務名稱/代號" at bounding box center [309, 336] width 159 height 28
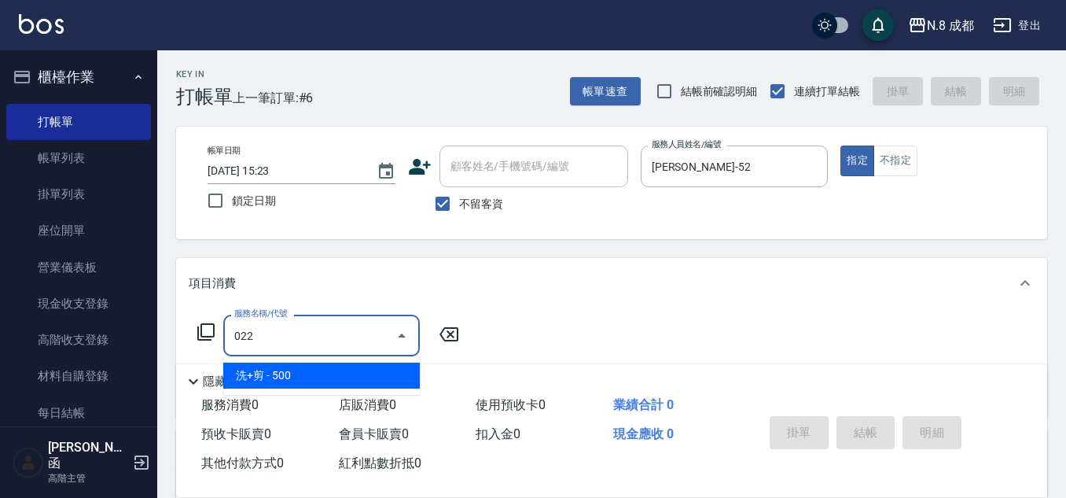
click at [297, 376] on span "洗+剪 - 500" at bounding box center [321, 375] width 197 height 26
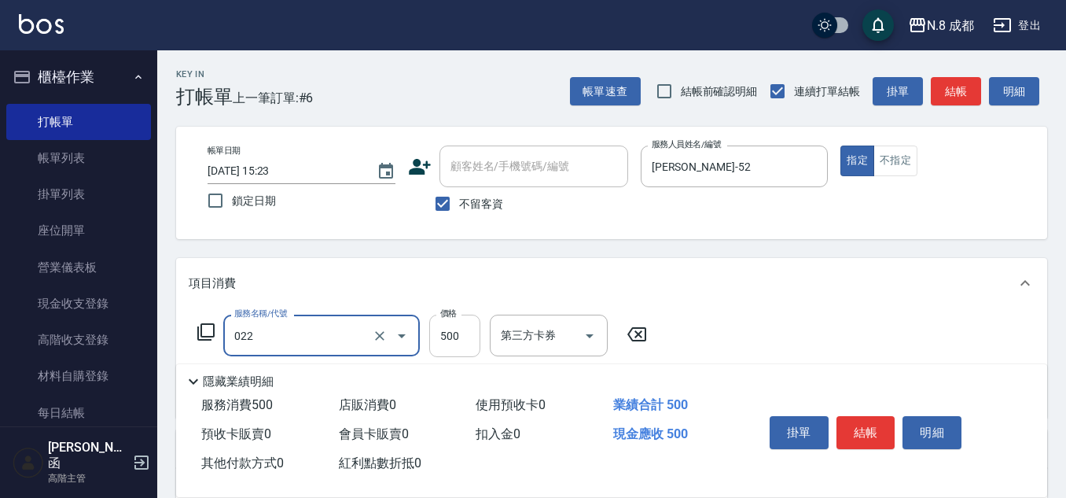
type input "洗+剪(022)"
click at [456, 338] on input "500" at bounding box center [454, 336] width 51 height 42
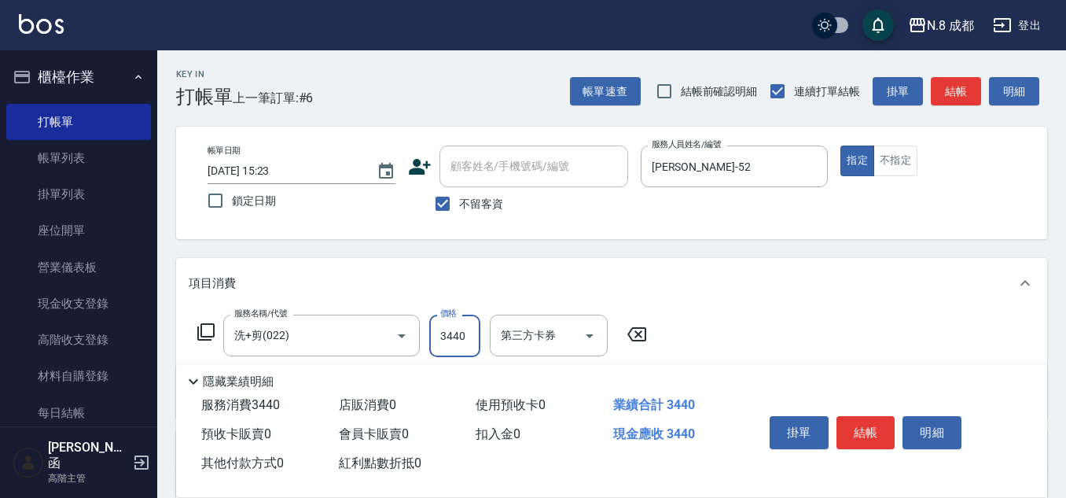
scroll to position [79, 0]
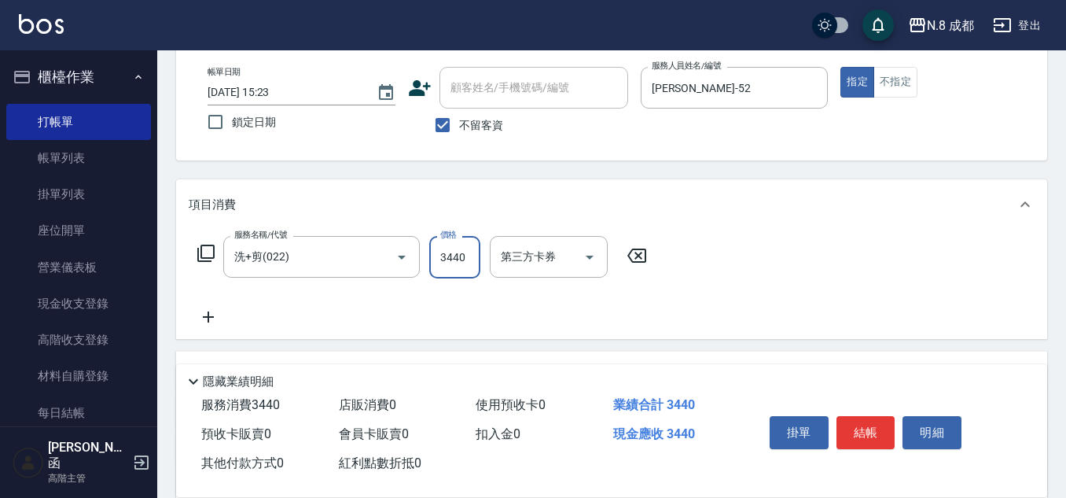
type input "3440"
click at [217, 320] on icon at bounding box center [208, 316] width 39 height 19
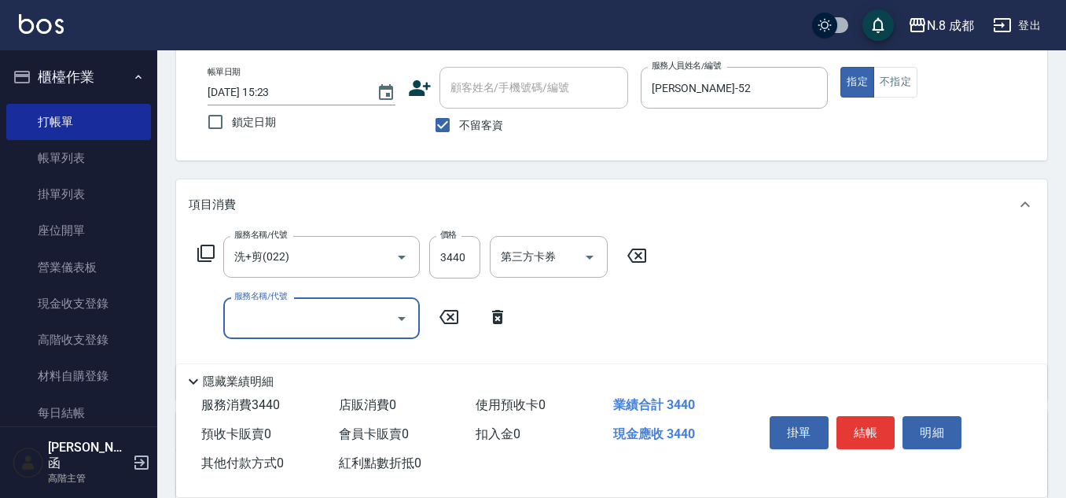
click at [273, 322] on input "服務名稱/代號" at bounding box center [309, 318] width 159 height 28
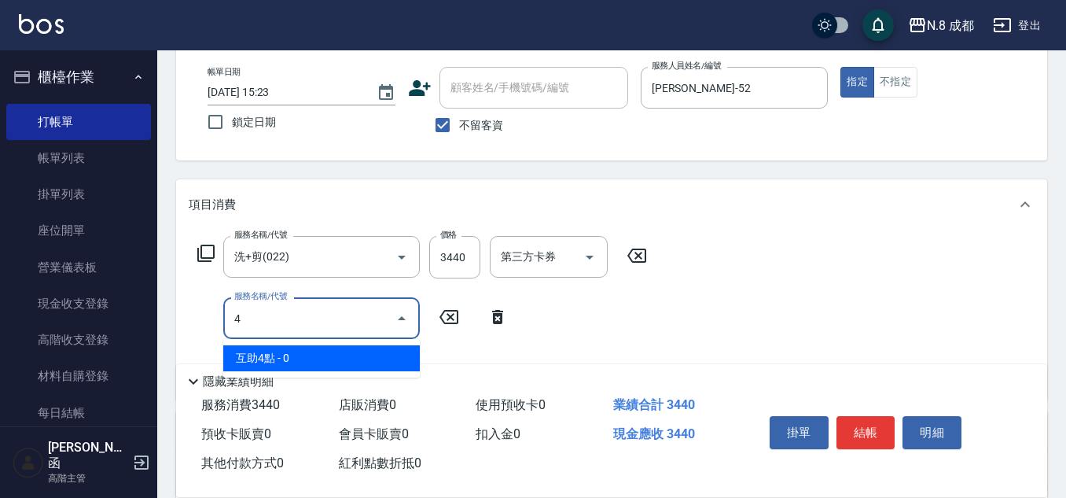
click at [289, 349] on span "互助4點 - 0" at bounding box center [321, 358] width 197 height 26
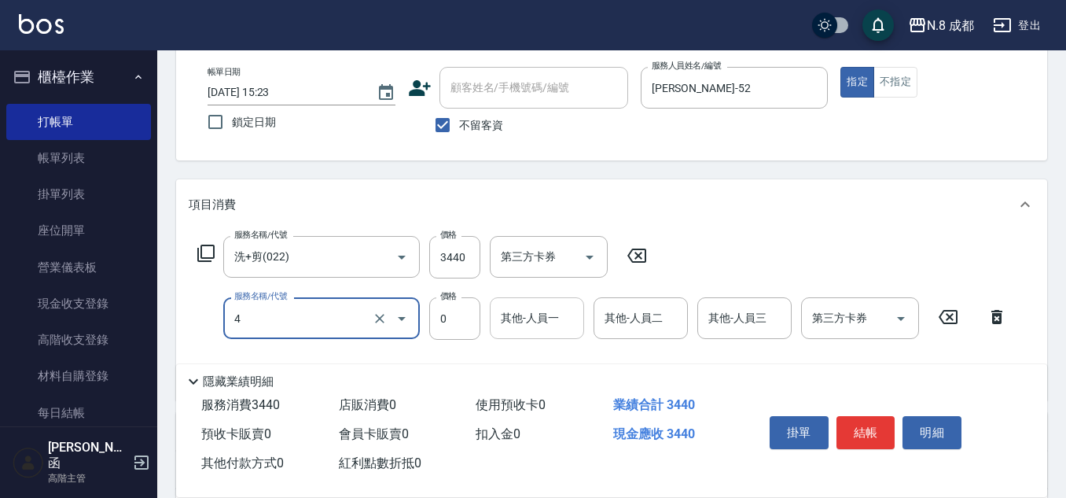
type input "互助4點(4)"
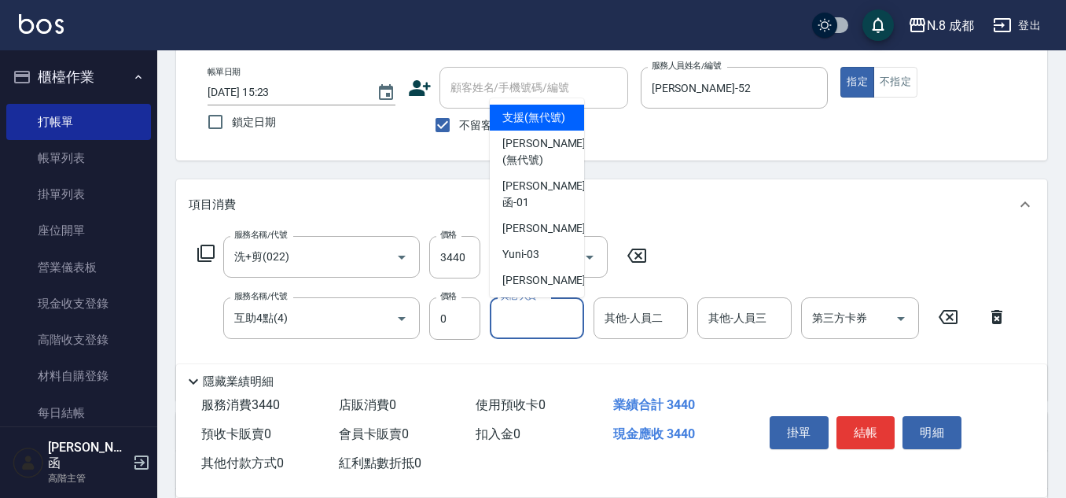
click at [524, 323] on input "其他-人員一" at bounding box center [537, 318] width 80 height 28
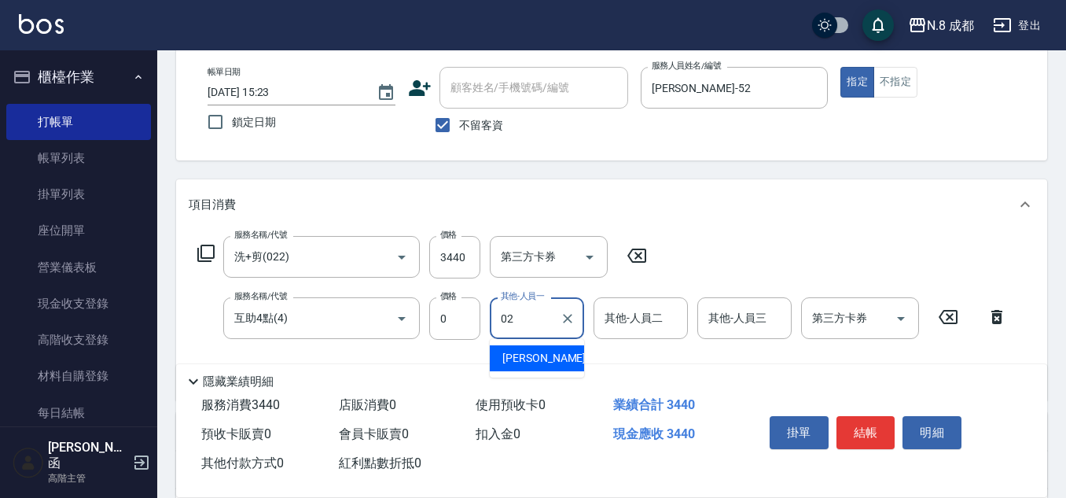
click at [537, 343] on ul "[PERSON_NAME]-02" at bounding box center [537, 358] width 94 height 39
click at [534, 355] on span "[PERSON_NAME]-02" at bounding box center [551, 358] width 99 height 17
type input "[PERSON_NAME]-02"
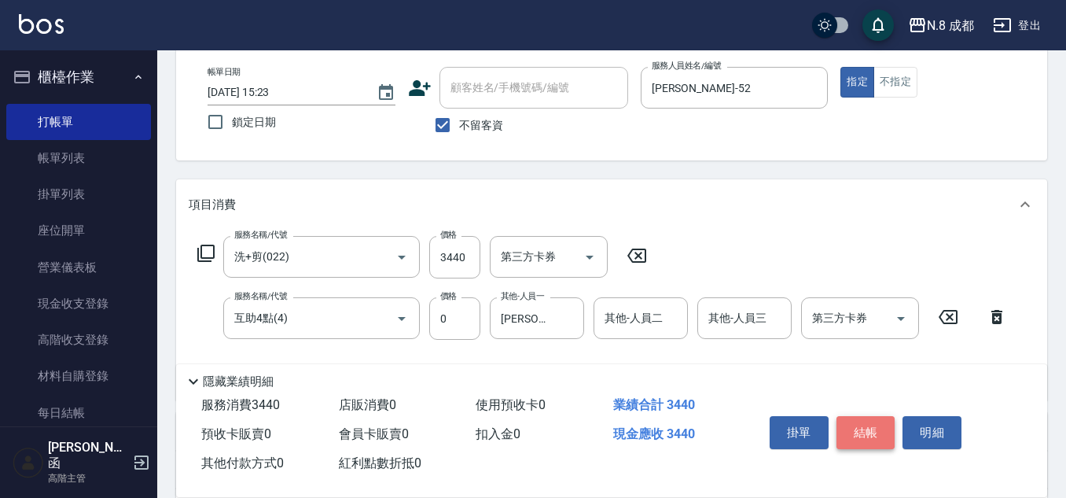
click at [876, 427] on button "結帳" at bounding box center [866, 432] width 59 height 33
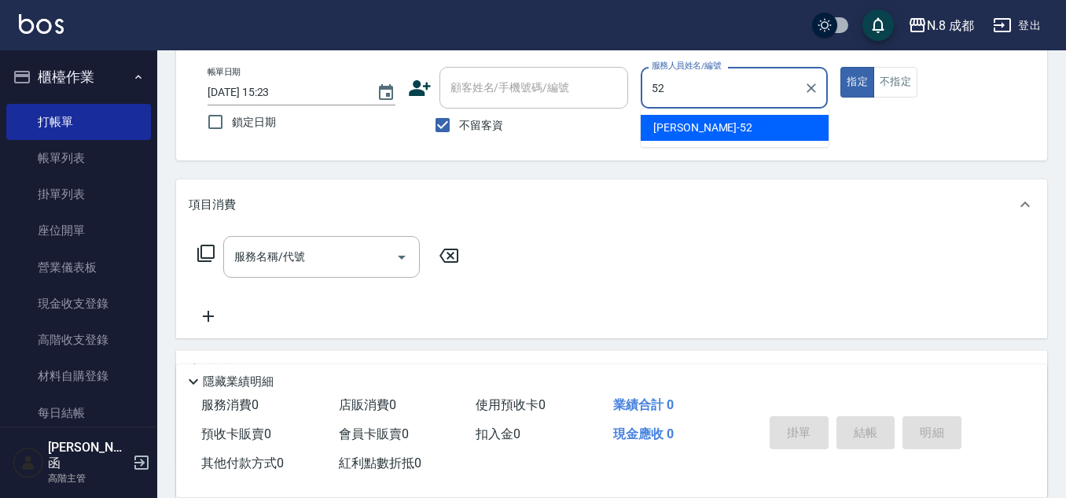
click at [697, 125] on span "[PERSON_NAME]-52" at bounding box center [702, 128] width 99 height 17
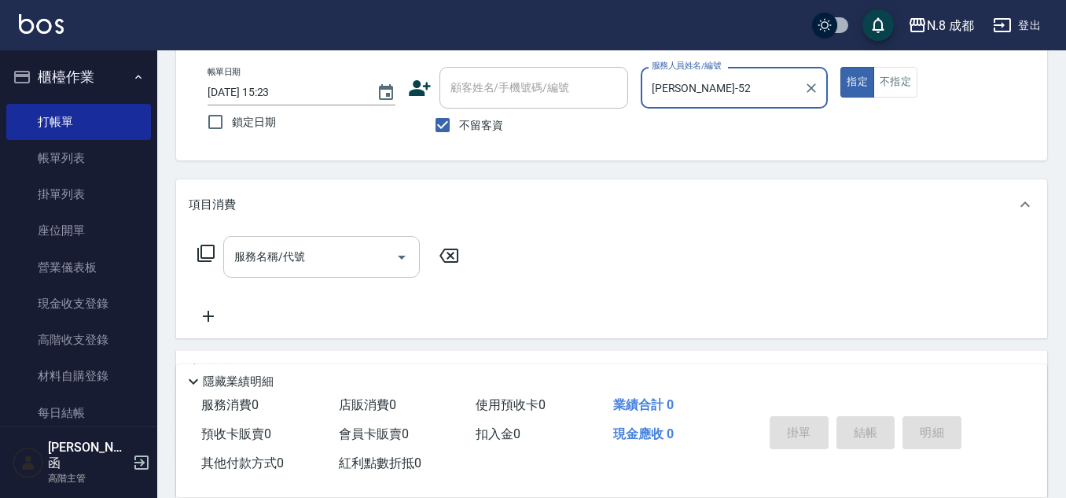
type input "[PERSON_NAME]-52"
click at [296, 263] on input "服務名稱/代號" at bounding box center [309, 257] width 159 height 28
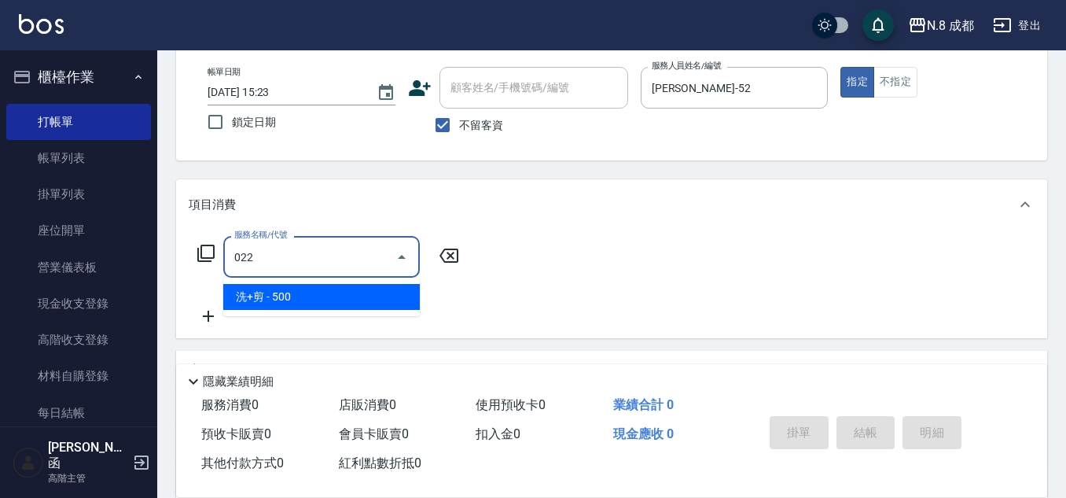
drag, startPoint x: 289, startPoint y: 299, endPoint x: 429, endPoint y: 276, distance: 141.8
click at [289, 300] on span "洗+剪 - 500" at bounding box center [321, 297] width 197 height 26
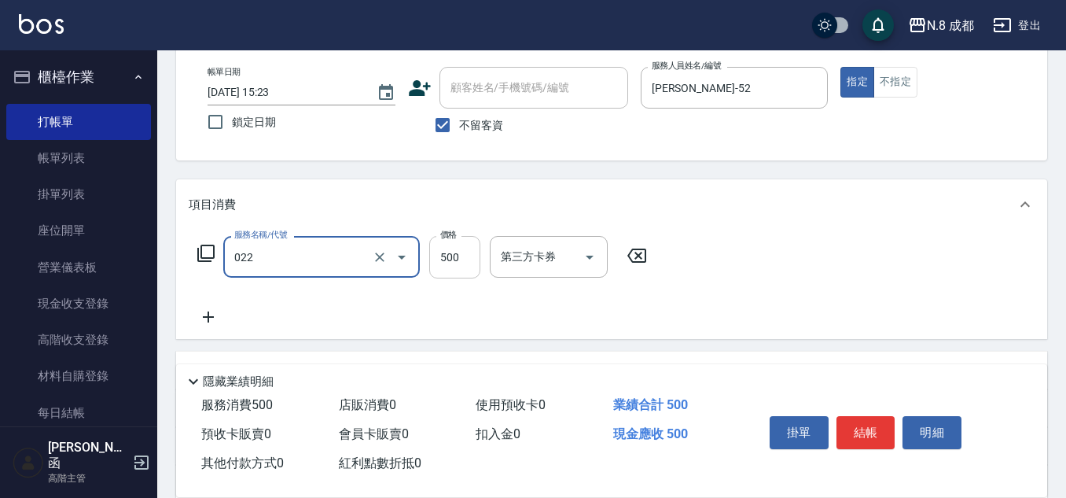
type input "洗+剪(022)"
click at [475, 254] on input "500" at bounding box center [454, 257] width 51 height 42
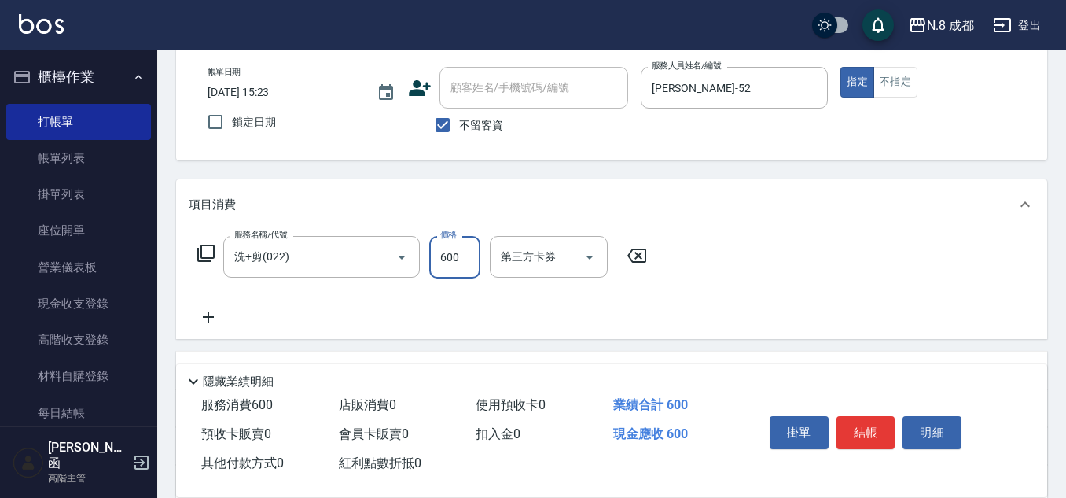
type input "600"
drag, startPoint x: 212, startPoint y: 319, endPoint x: 220, endPoint y: 318, distance: 7.9
click at [220, 318] on icon at bounding box center [208, 316] width 39 height 19
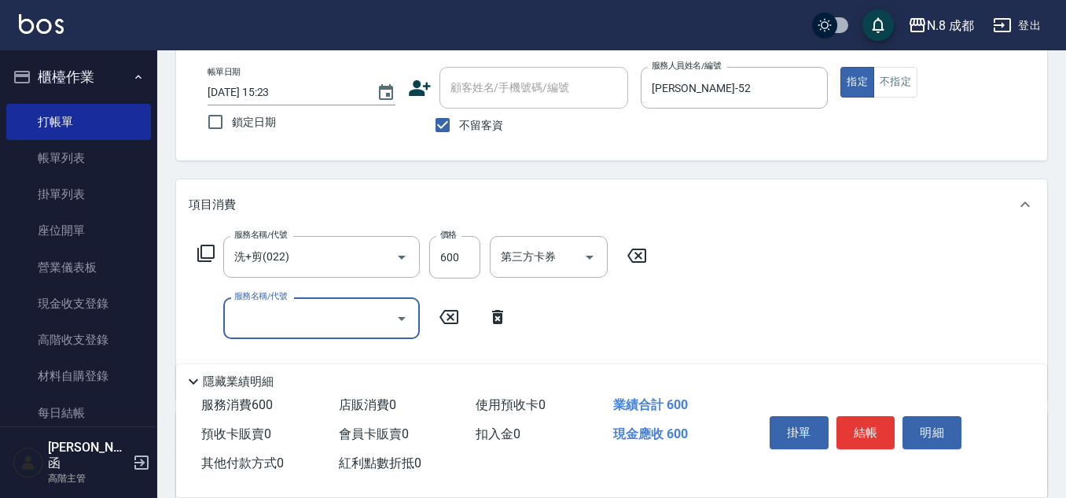
click at [258, 318] on input "服務名稱/代號" at bounding box center [309, 318] width 159 height 28
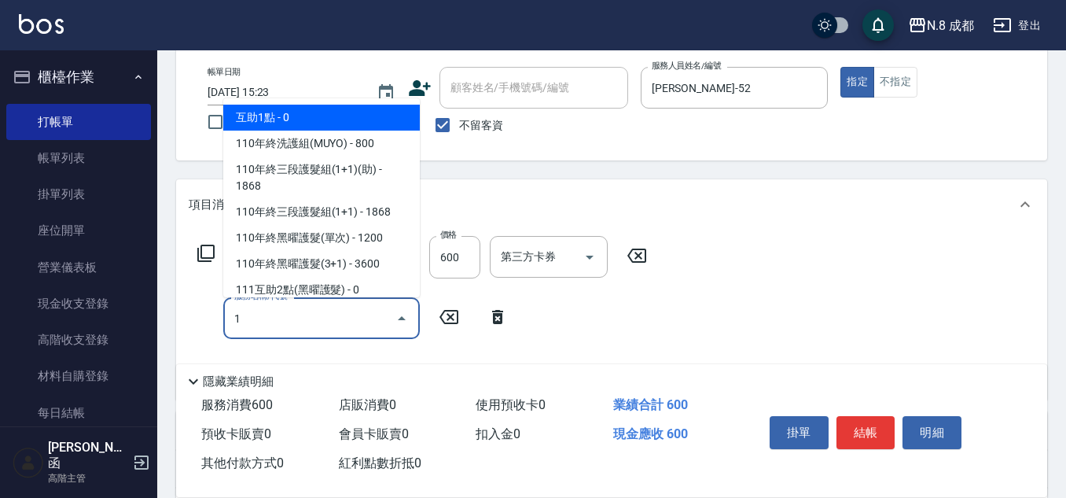
click at [297, 111] on span "互助1點 - 0" at bounding box center [321, 118] width 197 height 26
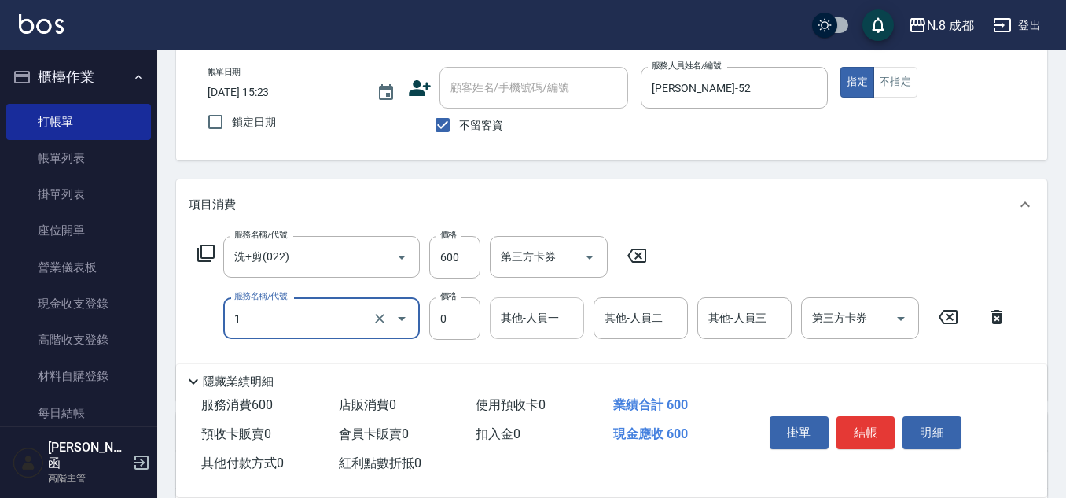
type input "互助1點(1)"
click at [550, 322] on input "其他-人員一" at bounding box center [537, 318] width 80 height 28
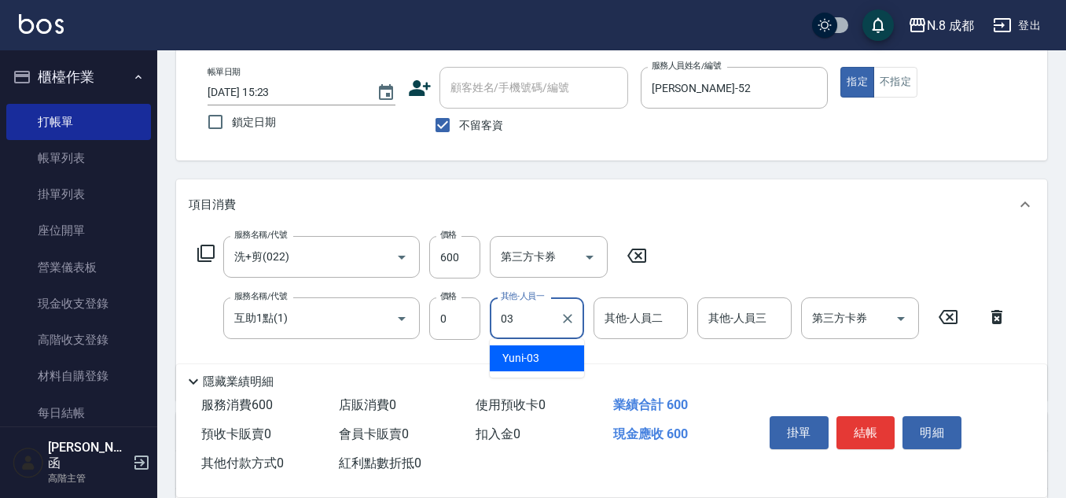
click at [557, 358] on div "Yuni -03" at bounding box center [537, 358] width 94 height 26
type input "Yuni-03"
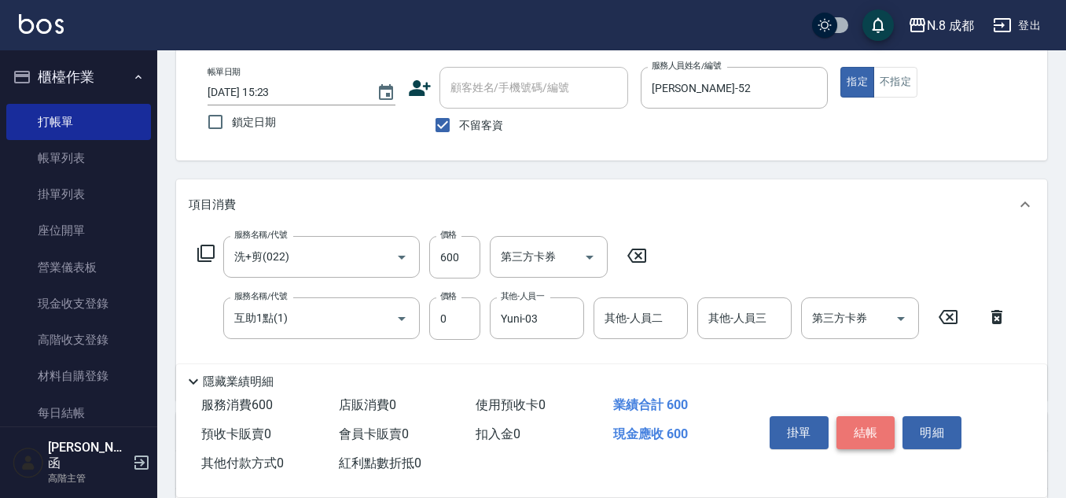
click at [881, 427] on button "結帳" at bounding box center [866, 432] width 59 height 33
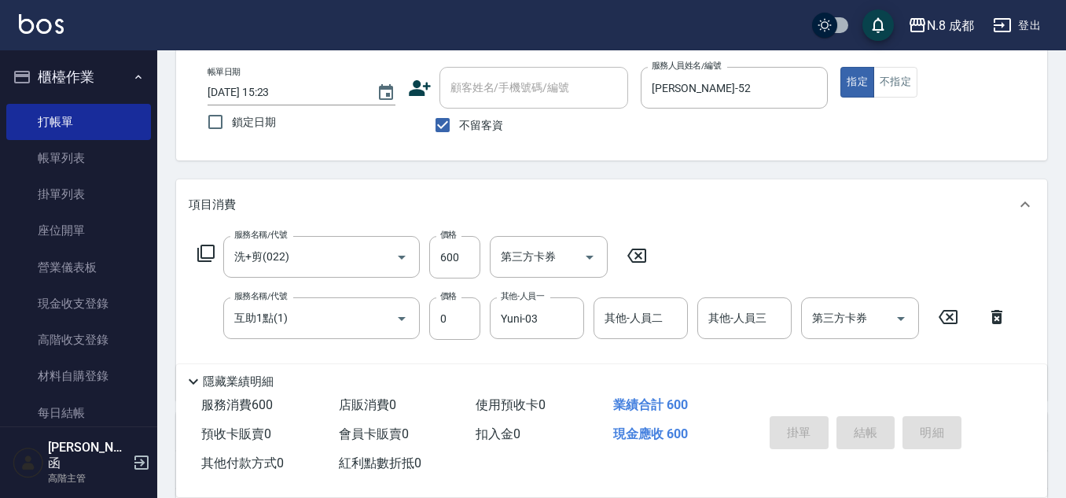
type input "[DATE] 15:24"
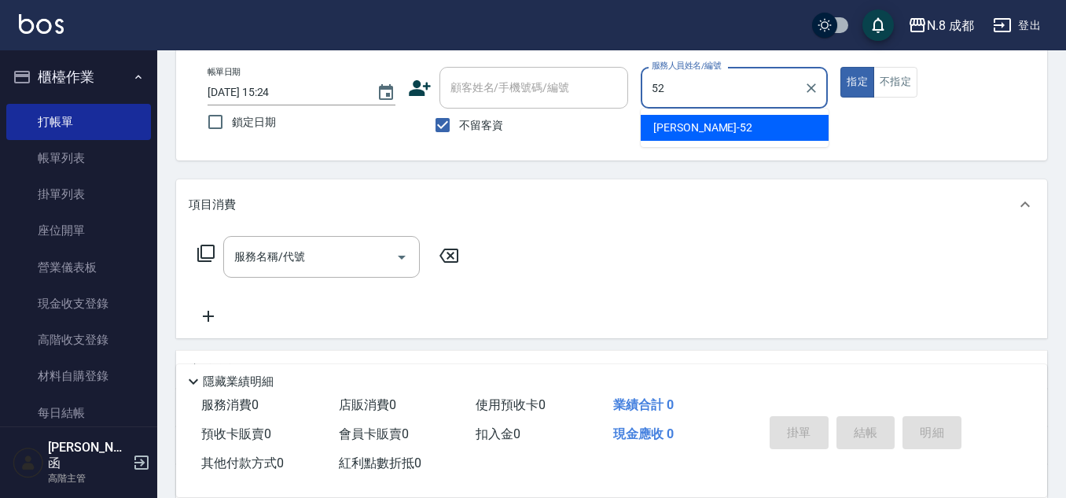
click at [684, 134] on span "[PERSON_NAME]-52" at bounding box center [702, 128] width 99 height 17
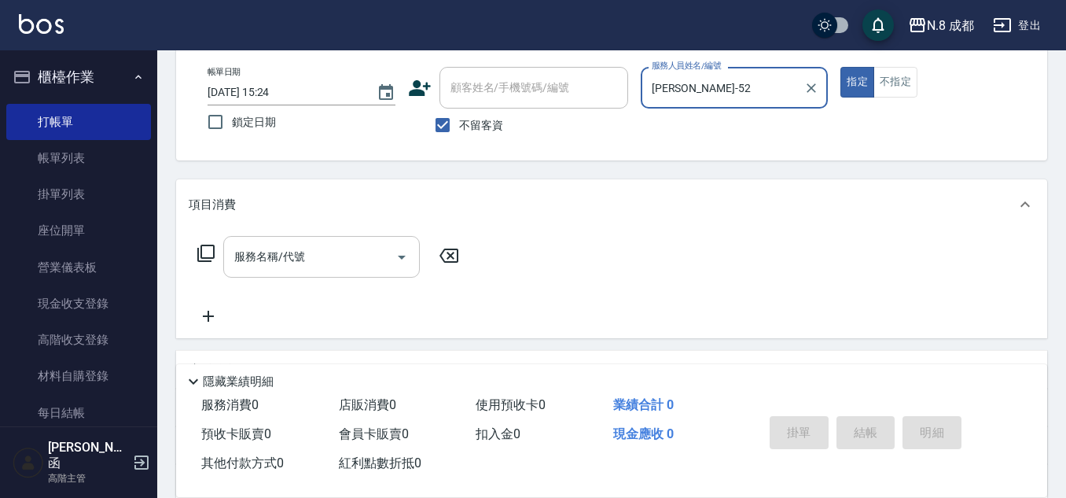
type input "[PERSON_NAME]-52"
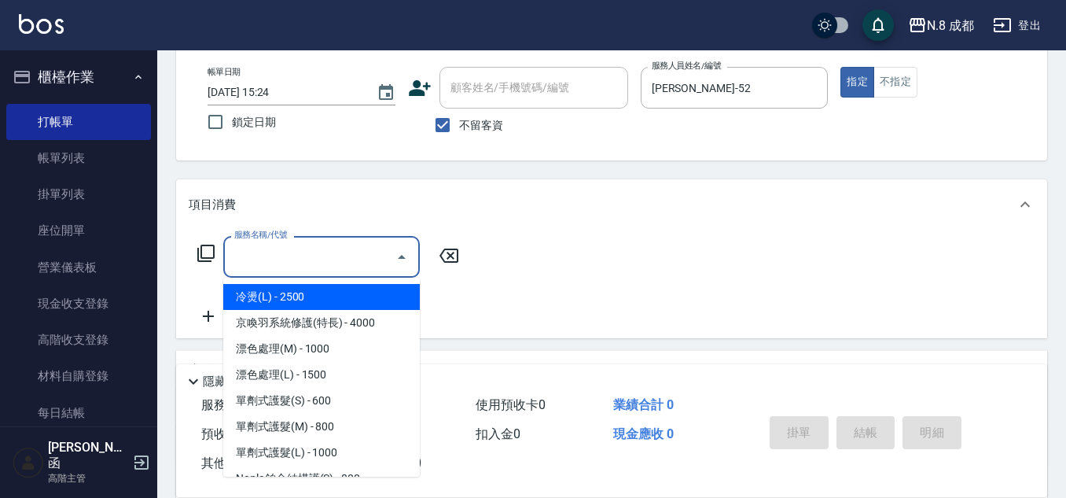
click at [298, 259] on input "服務名稱/代號" at bounding box center [309, 257] width 159 height 28
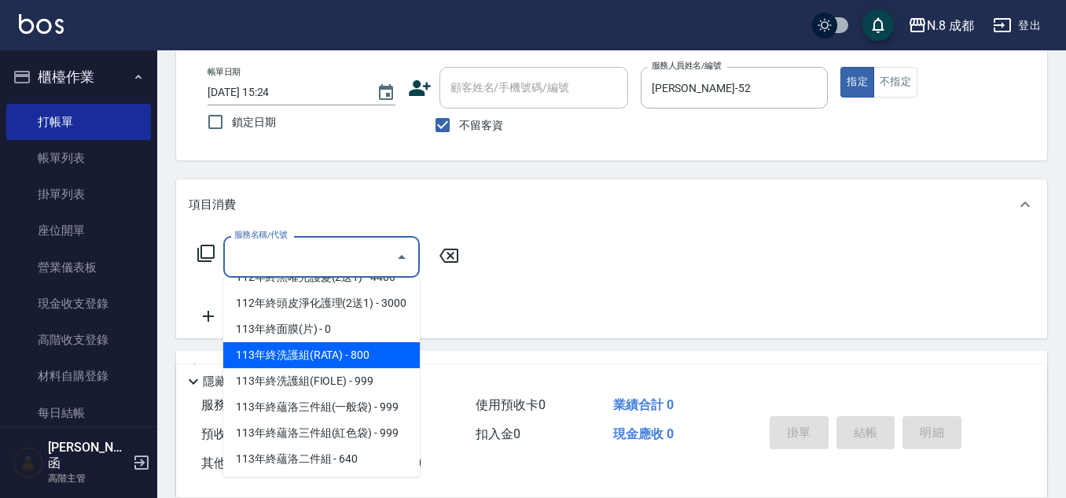
scroll to position [2121, 0]
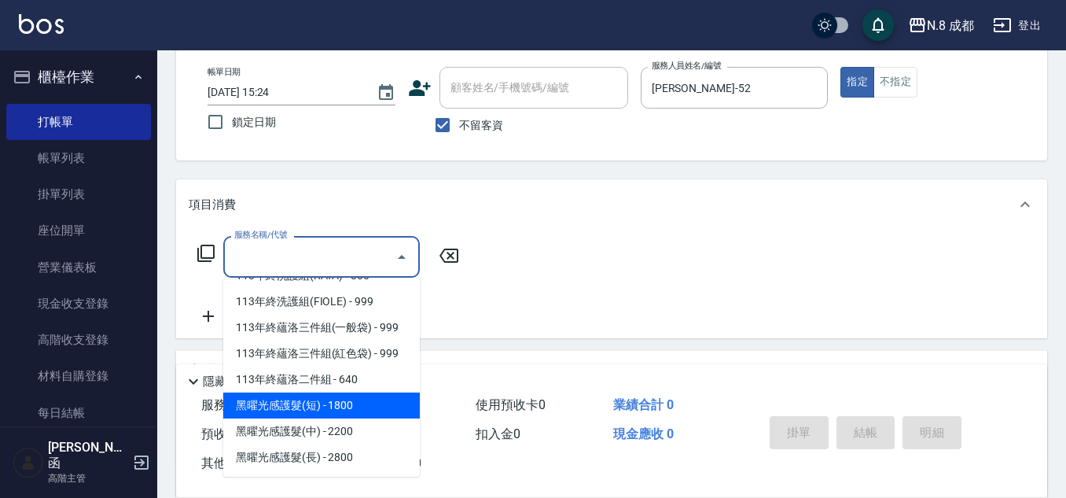
click at [340, 407] on span "黑曜光感護髮(短) - 1800" at bounding box center [321, 405] width 197 height 26
type input "黑曜光感護髮(短)(黑1)"
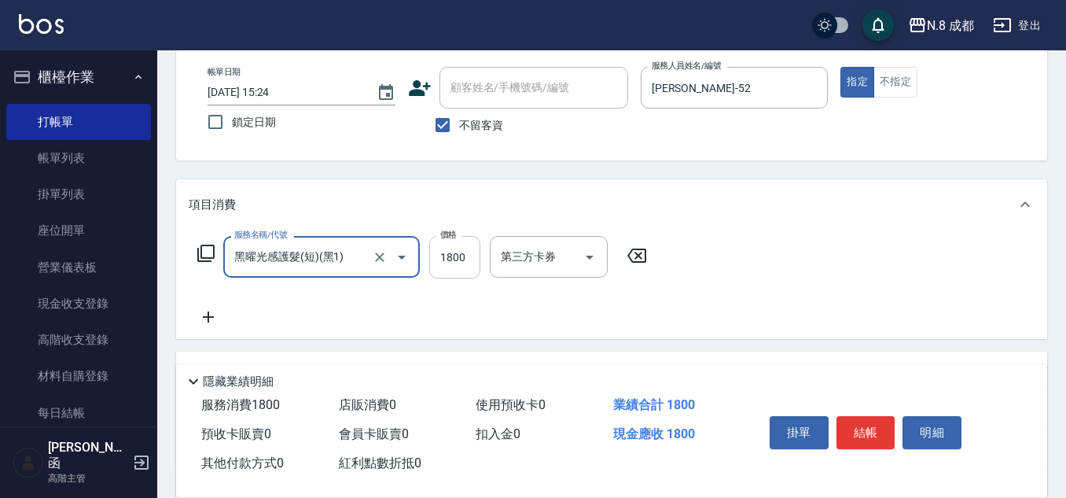
click at [470, 263] on input "1800" at bounding box center [454, 257] width 51 height 42
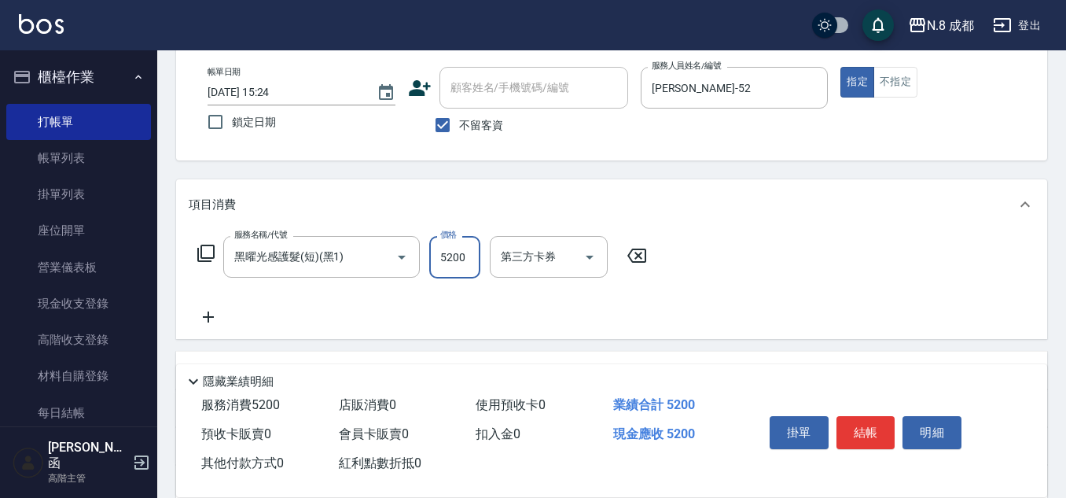
type input "5200"
click at [204, 315] on icon at bounding box center [208, 316] width 39 height 19
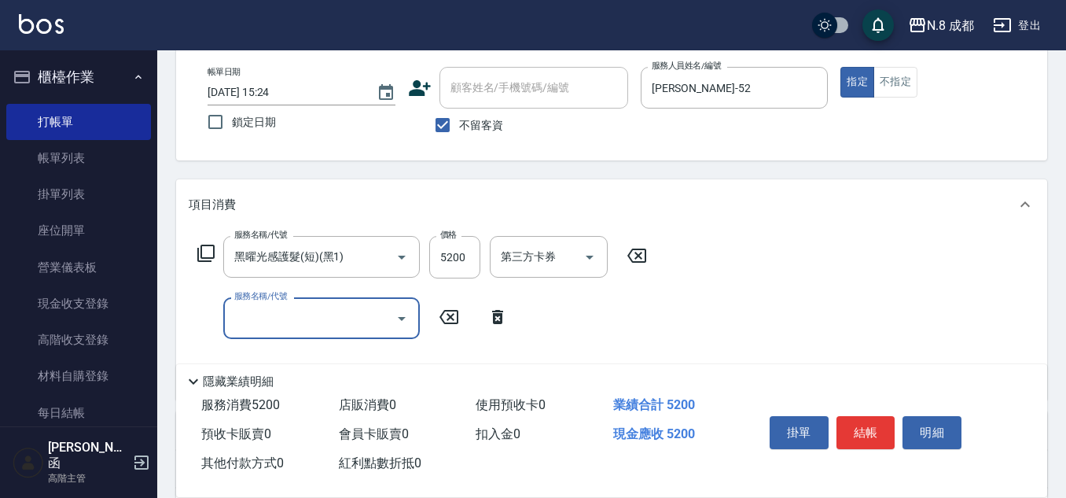
click at [286, 312] on input "服務名稱/代號" at bounding box center [309, 318] width 159 height 28
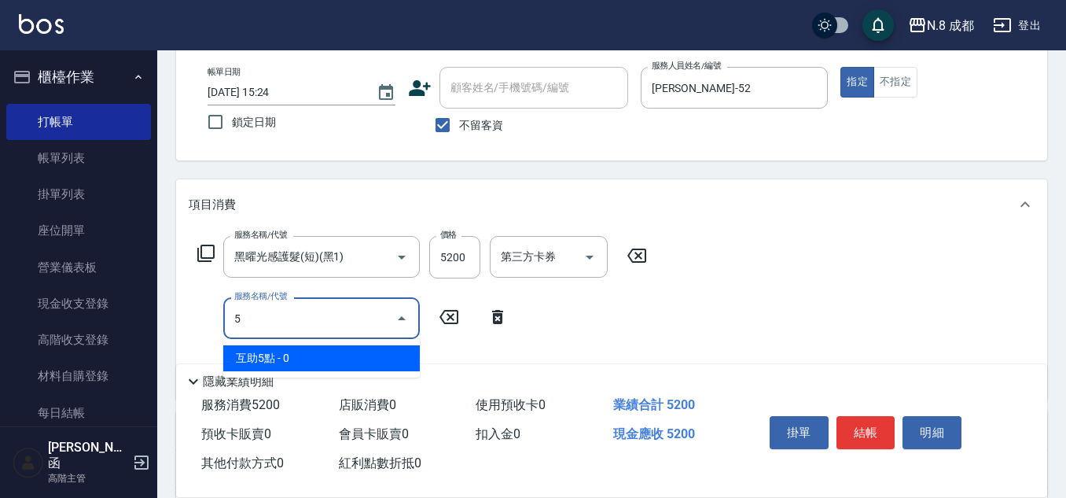
click at [296, 358] on span "互助5點 - 0" at bounding box center [321, 358] width 197 height 26
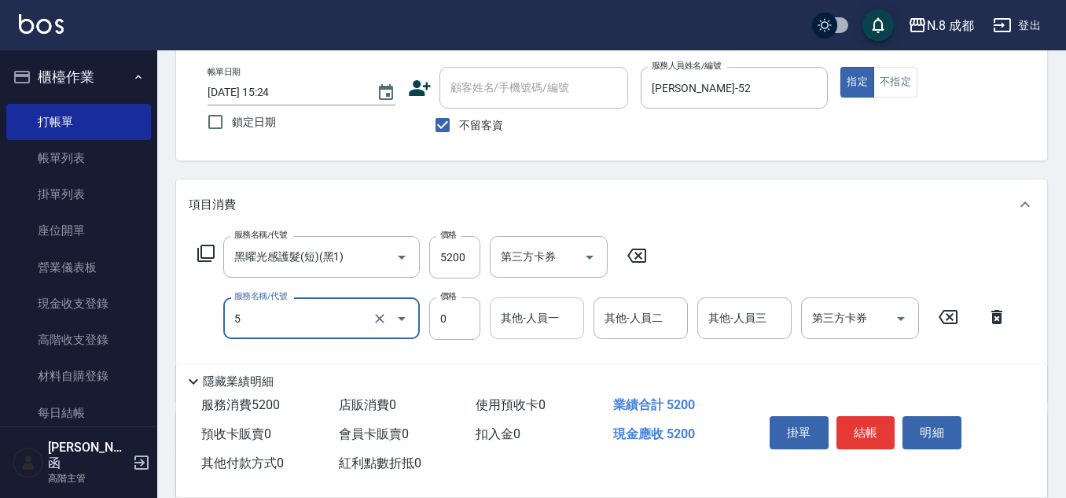
type input "互助5點(5)"
click at [553, 308] on input "其他-人員一" at bounding box center [537, 318] width 80 height 28
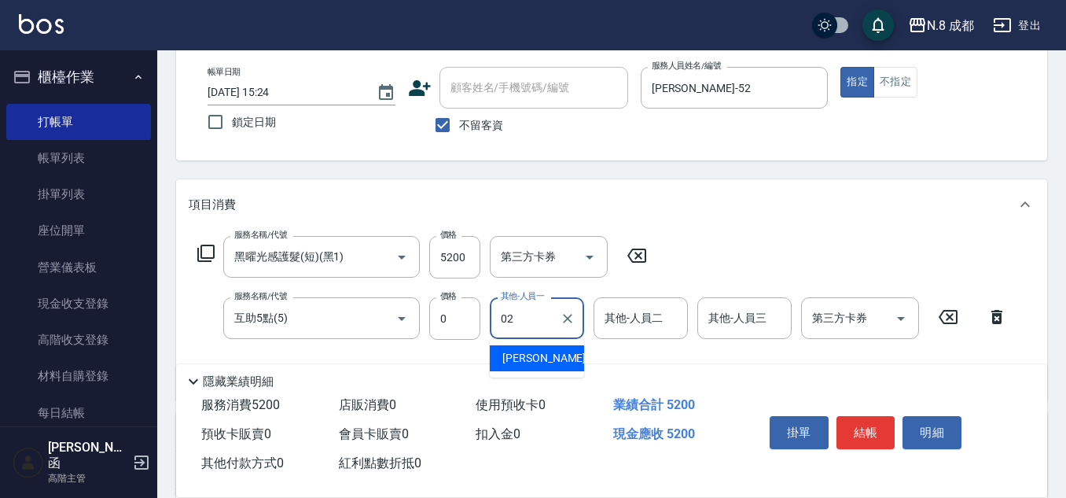
click at [537, 359] on span "[PERSON_NAME]-02" at bounding box center [551, 358] width 99 height 17
type input "[PERSON_NAME]-02"
click at [865, 432] on button "結帳" at bounding box center [866, 432] width 59 height 33
